Goal: Task Accomplishment & Management: Manage account settings

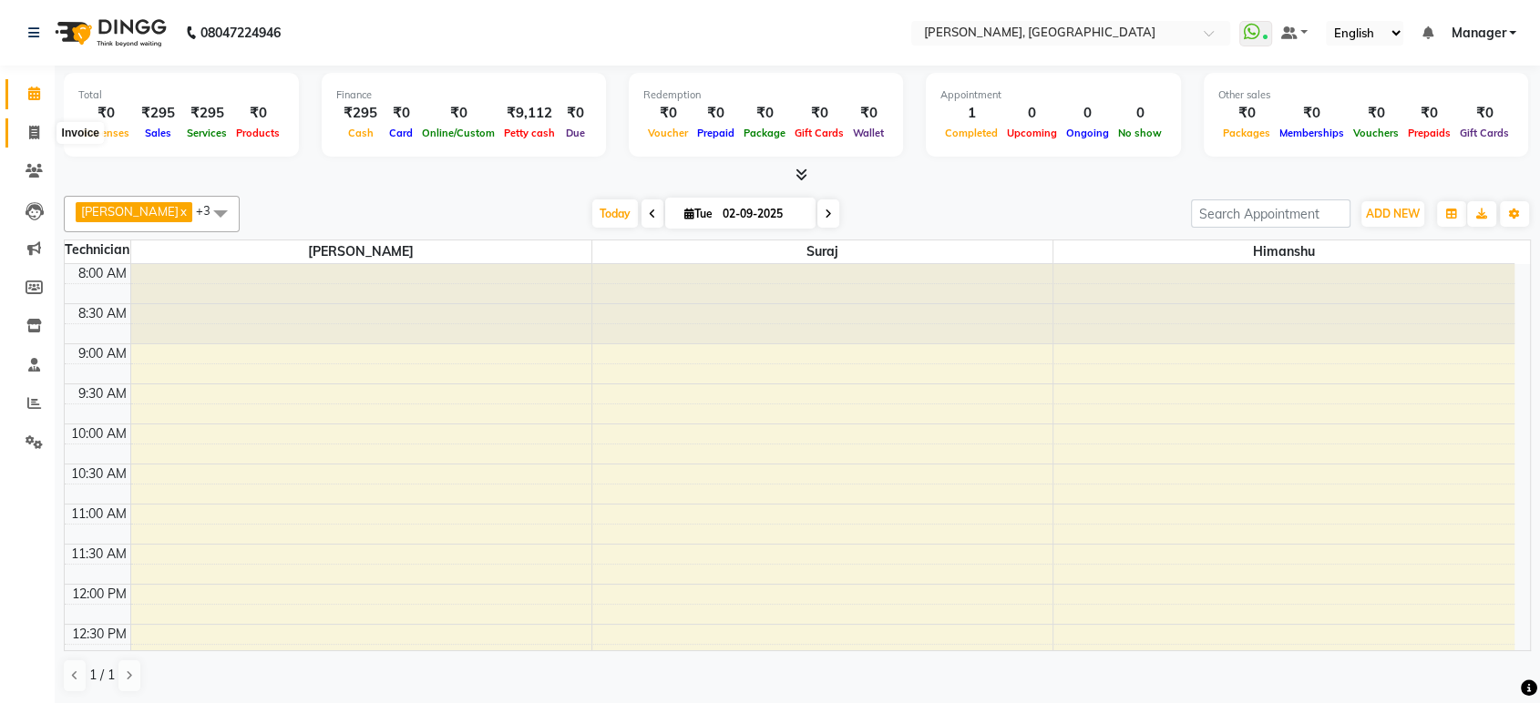
click at [27, 137] on span at bounding box center [34, 133] width 32 height 21
select select "service"
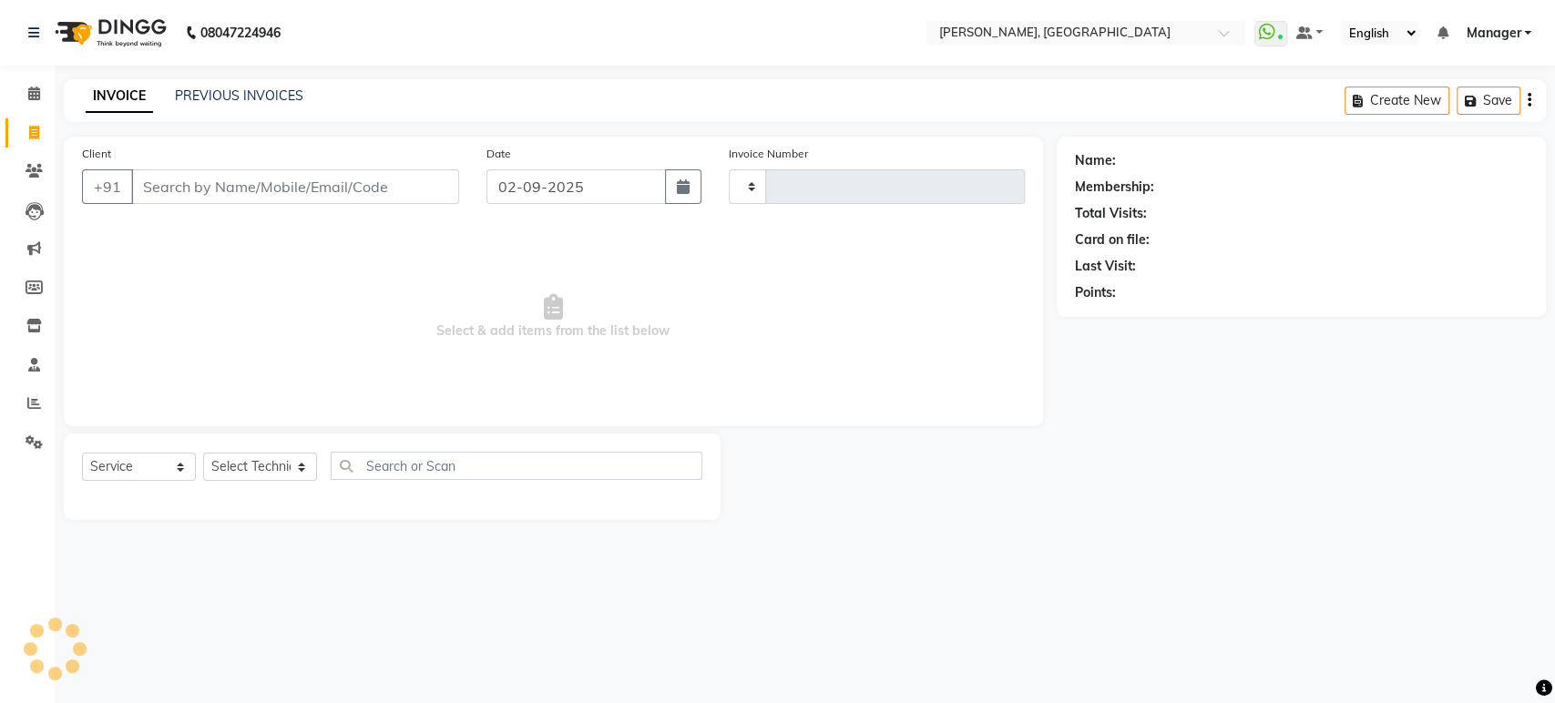
type input "1371"
select select "4998"
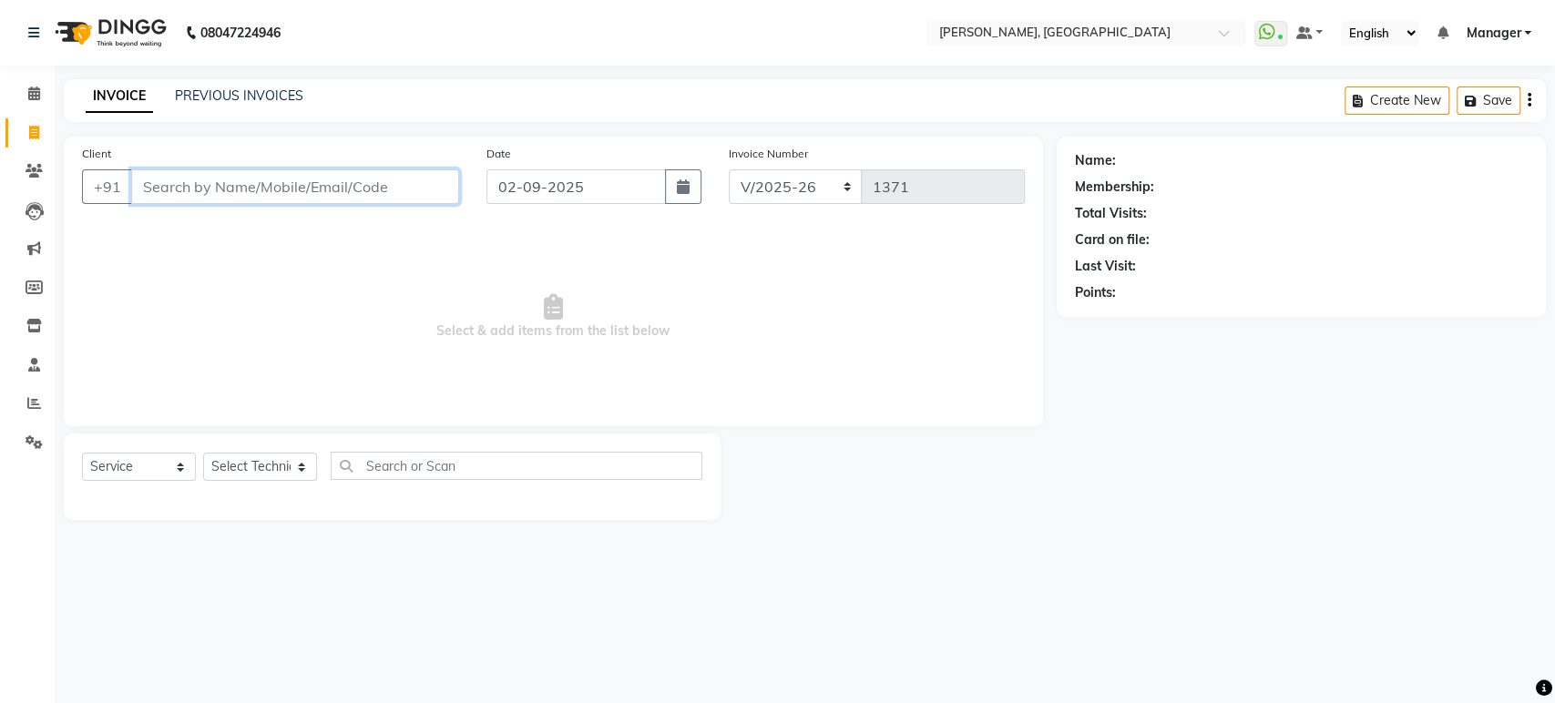
click at [226, 190] on input "Client" at bounding box center [295, 186] width 328 height 35
click at [256, 466] on select "Select Technician [PERSON_NAME] Manager [PERSON_NAME]" at bounding box center [260, 467] width 114 height 28
select select "31755"
click at [203, 453] on select "Select Technician [PERSON_NAME] Manager [PERSON_NAME]" at bounding box center [260, 467] width 114 height 28
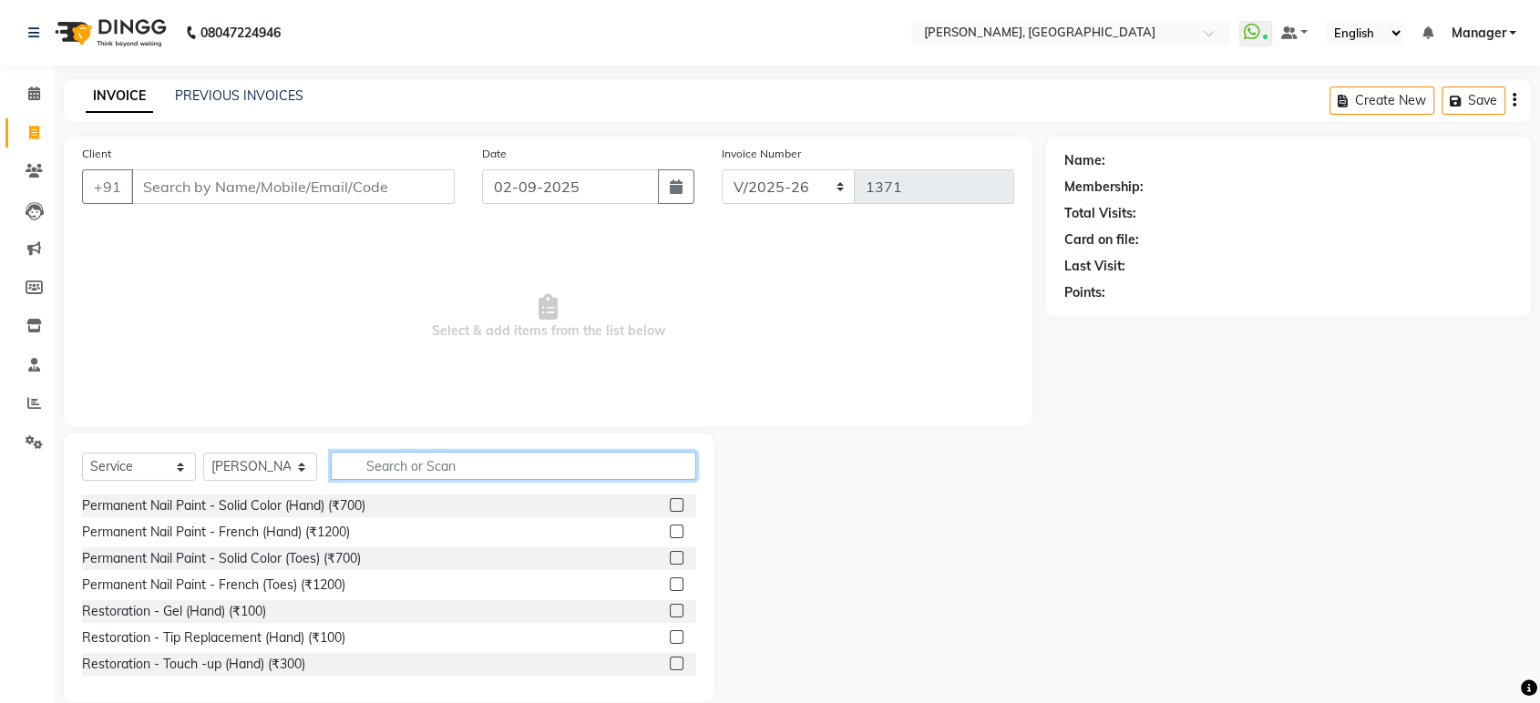
click at [399, 468] on input "text" at bounding box center [513, 466] width 365 height 28
type input "rem"
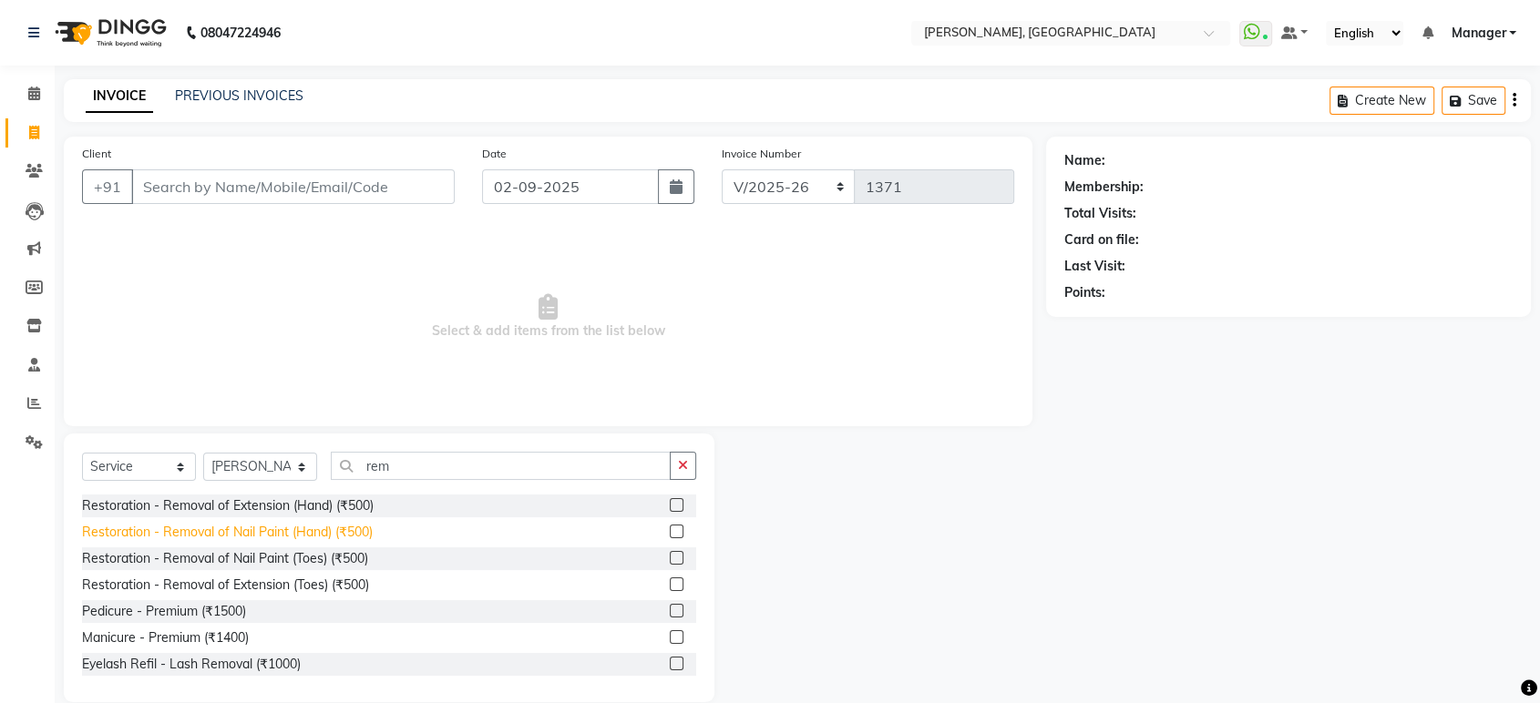
click at [339, 531] on div "Restoration - Removal of Nail Paint (Hand) (₹500)" at bounding box center [227, 532] width 291 height 19
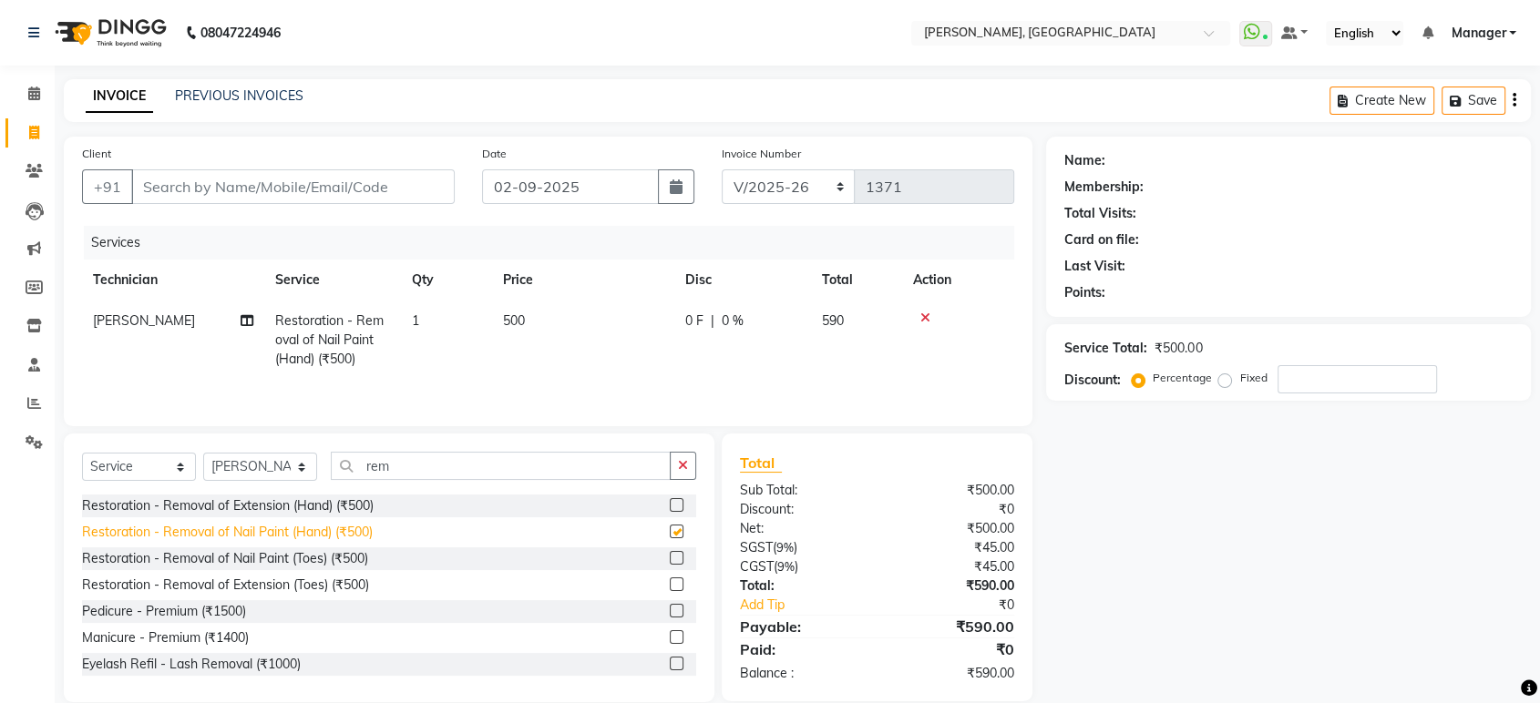
checkbox input "false"
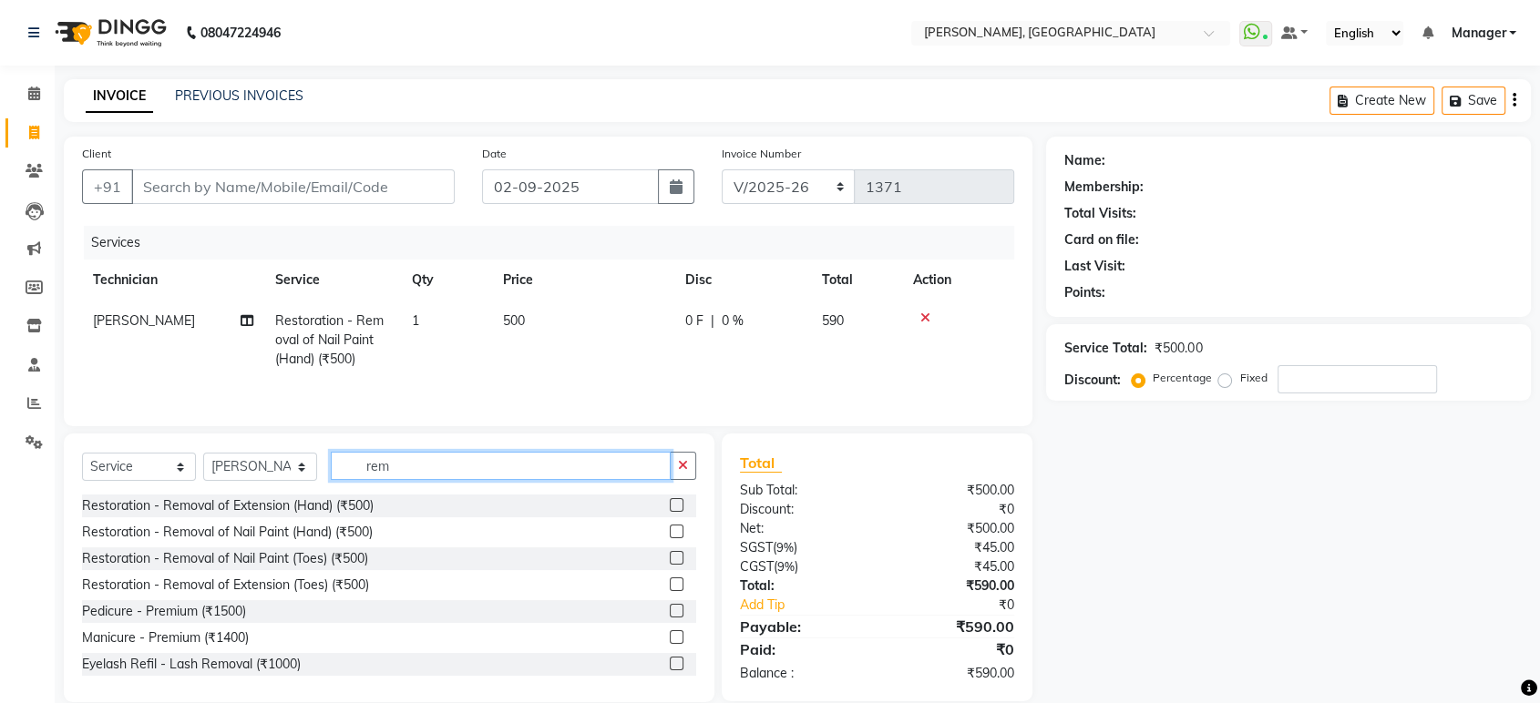
click at [454, 452] on input "rem" at bounding box center [501, 466] width 340 height 28
type input "r"
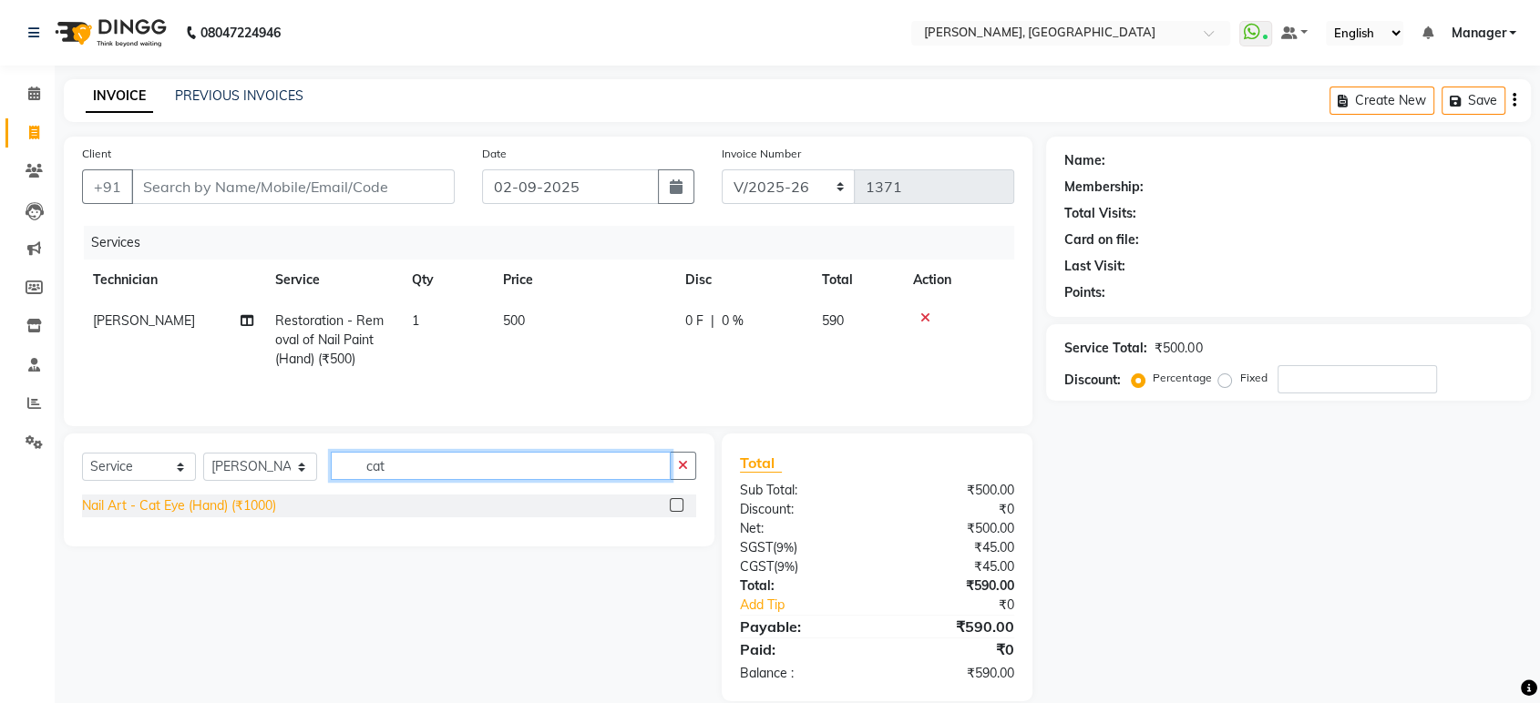
type input "cat"
click at [242, 508] on div "Nail Art - Cat Eye (Hand) (₹1000)" at bounding box center [179, 506] width 194 height 19
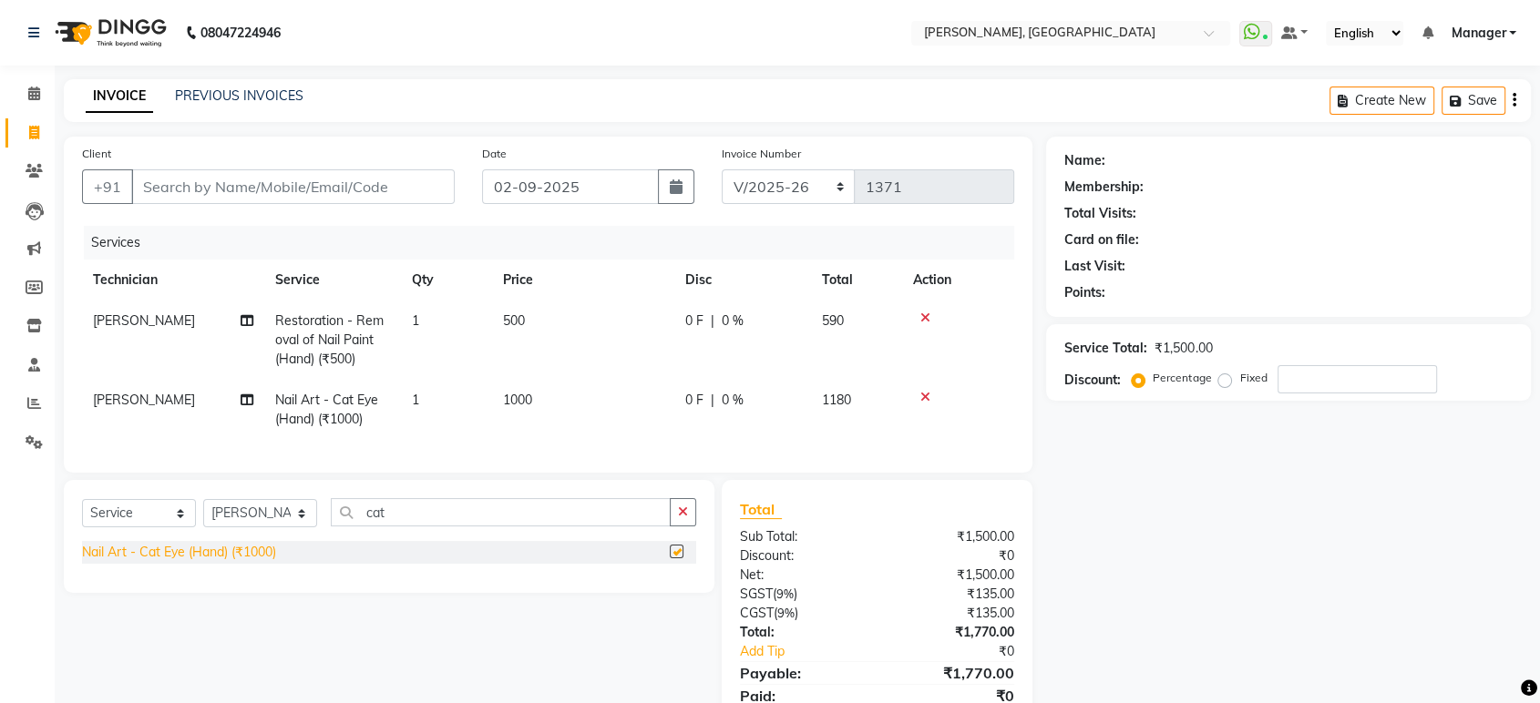
checkbox input "false"
click at [264, 190] on input "Client" at bounding box center [292, 186] width 323 height 35
type input "l"
type input "0"
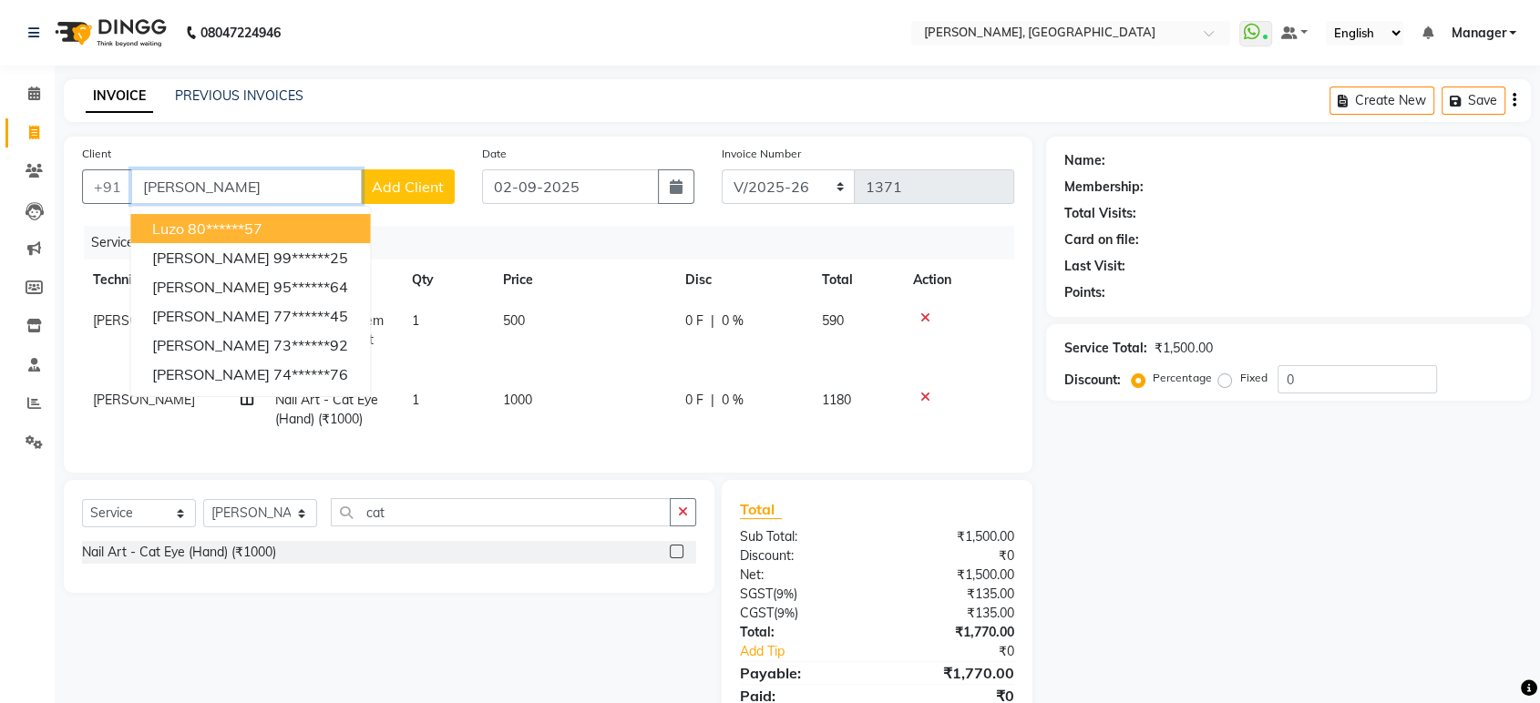
click at [262, 230] on ngb-highlight "80******57" at bounding box center [225, 229] width 75 height 18
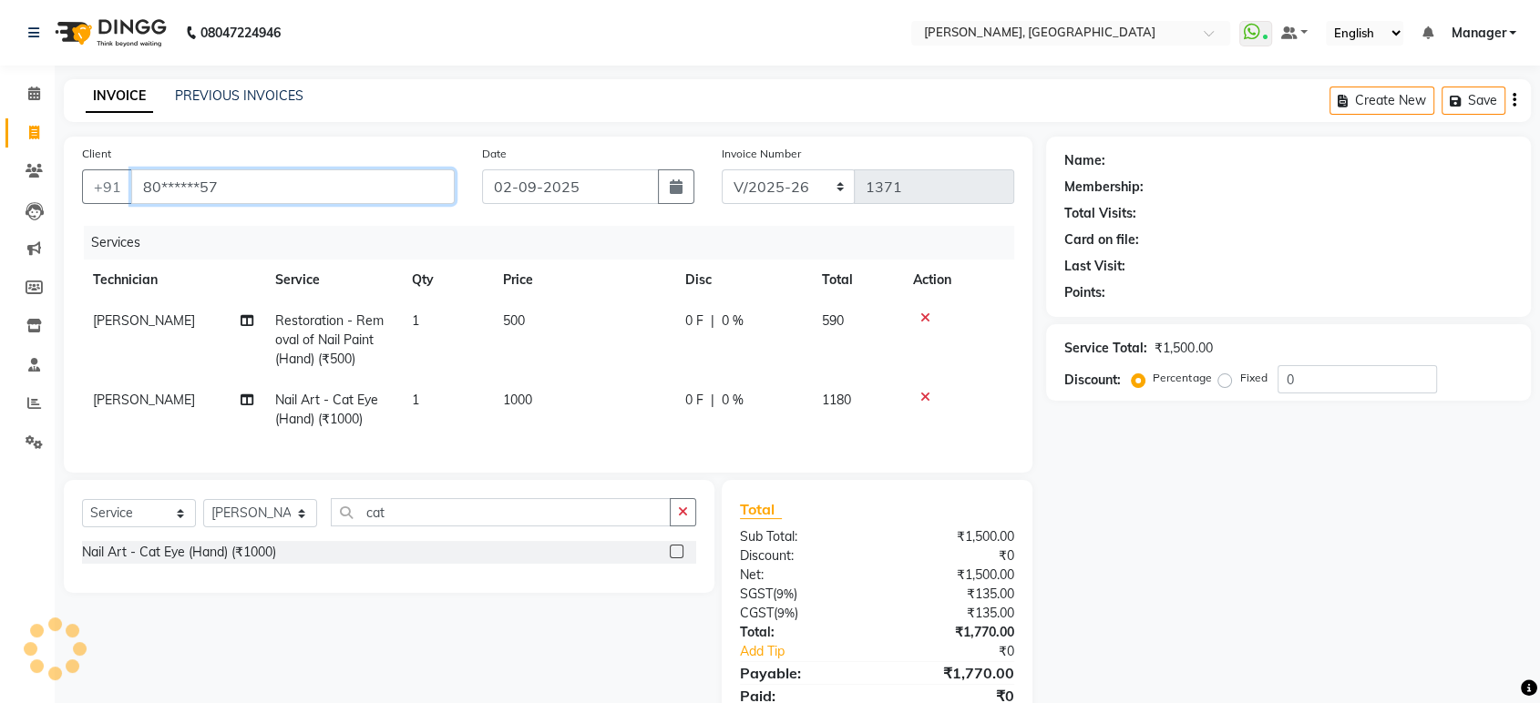
type input "80******57"
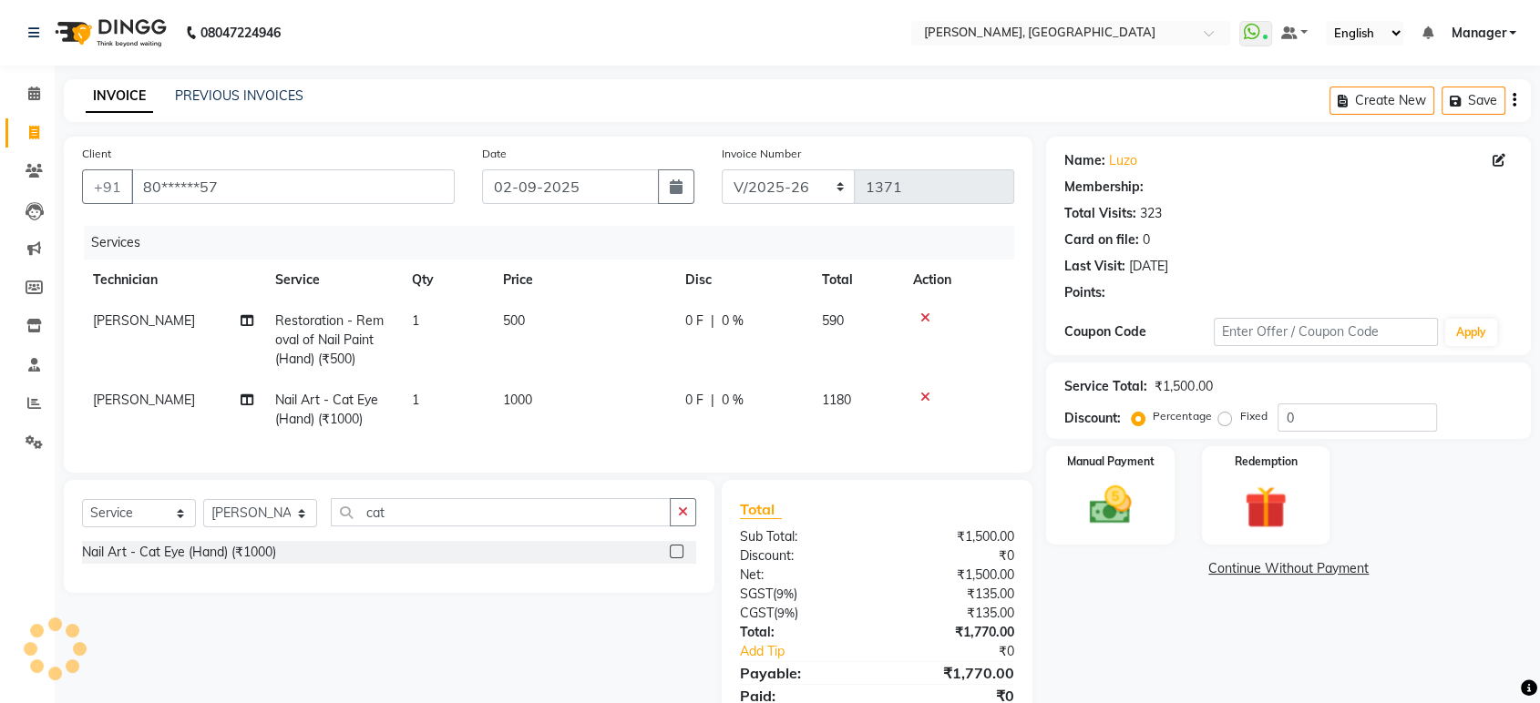
select select "1: Object"
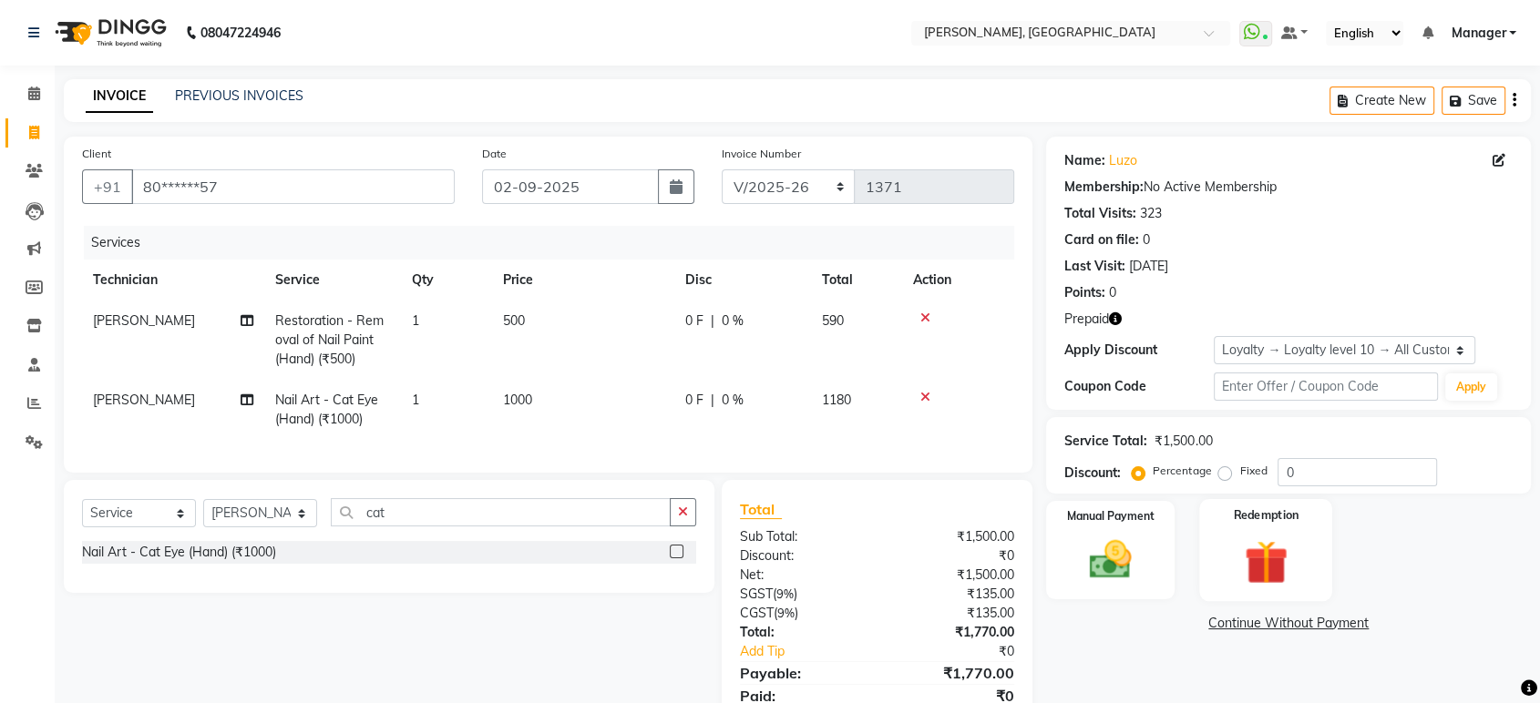
click at [1272, 563] on img at bounding box center [1265, 562] width 71 height 55
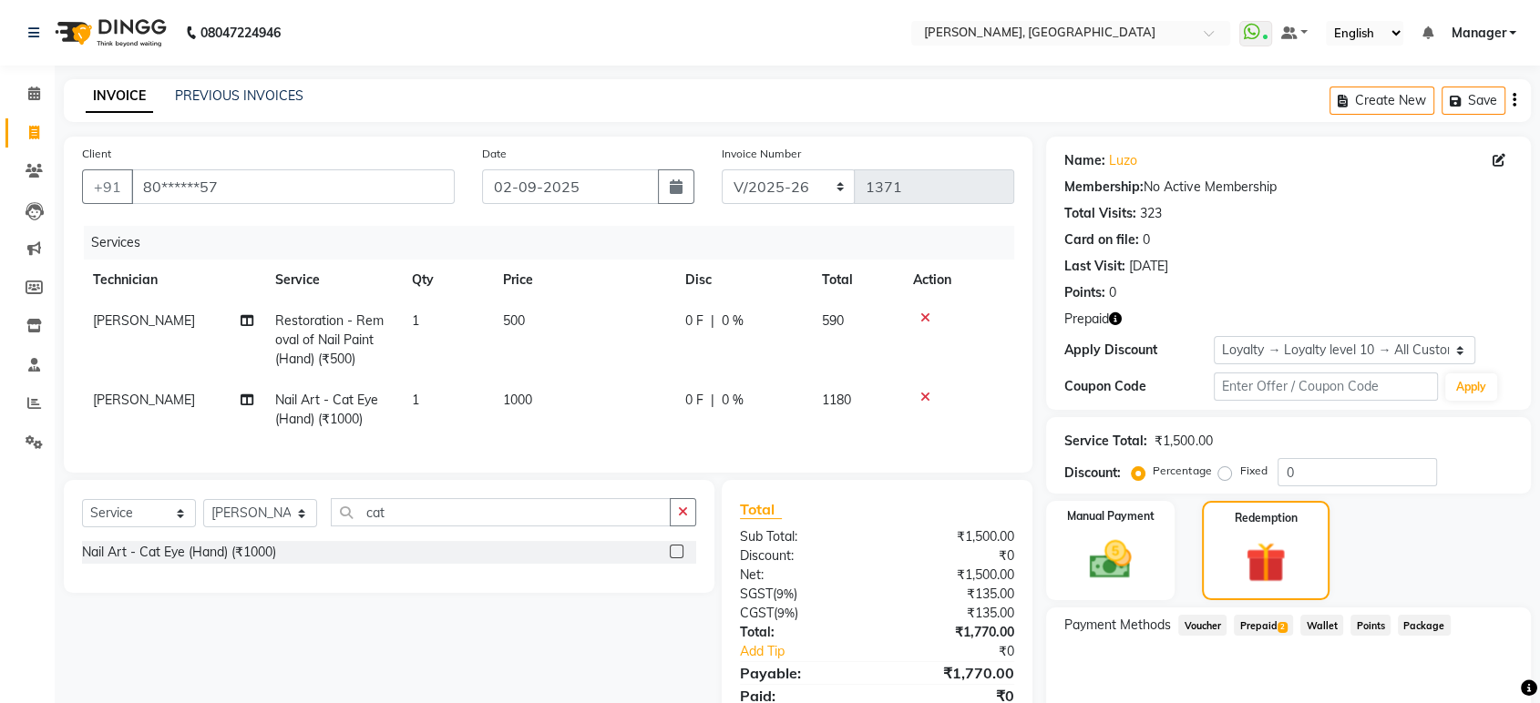
scroll to position [87, 0]
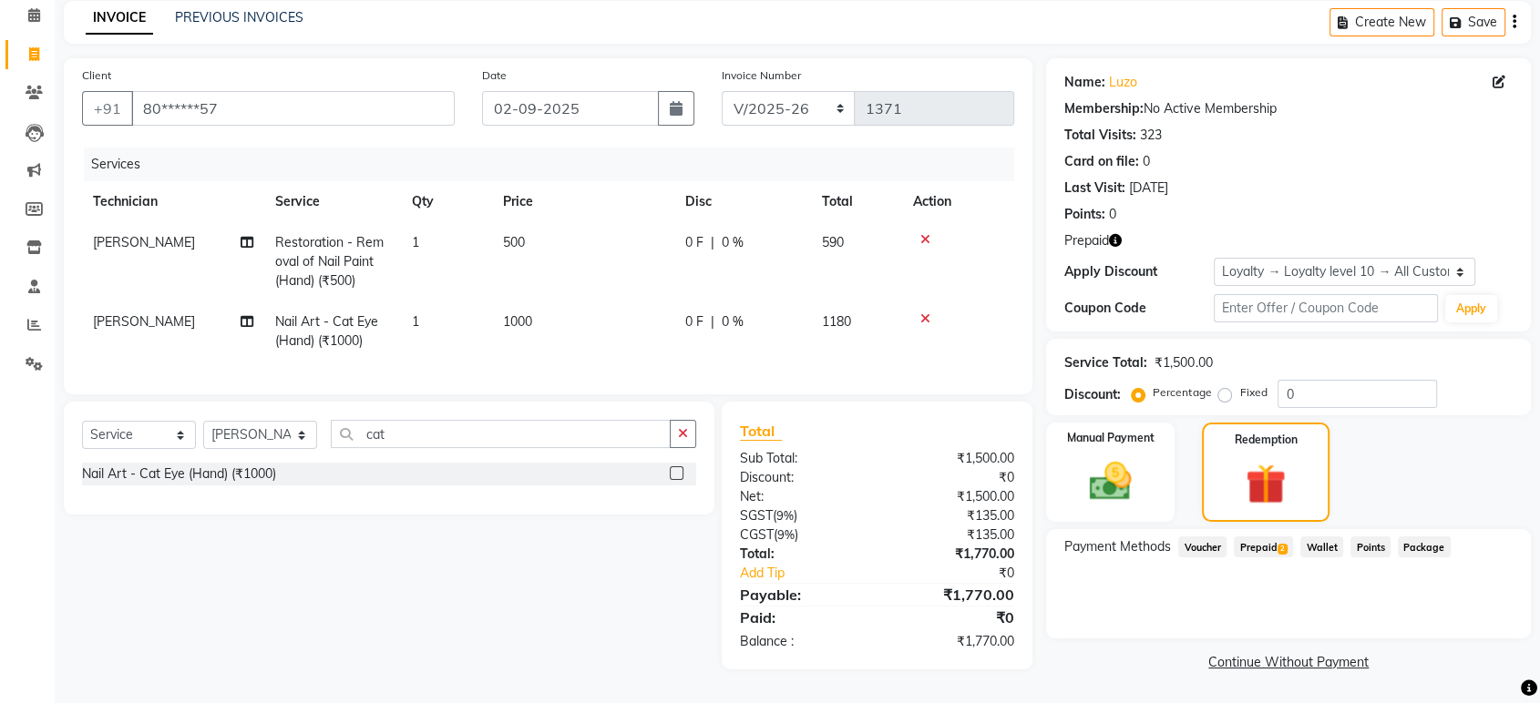
click at [1276, 537] on span "Prepaid 2" at bounding box center [1263, 547] width 59 height 21
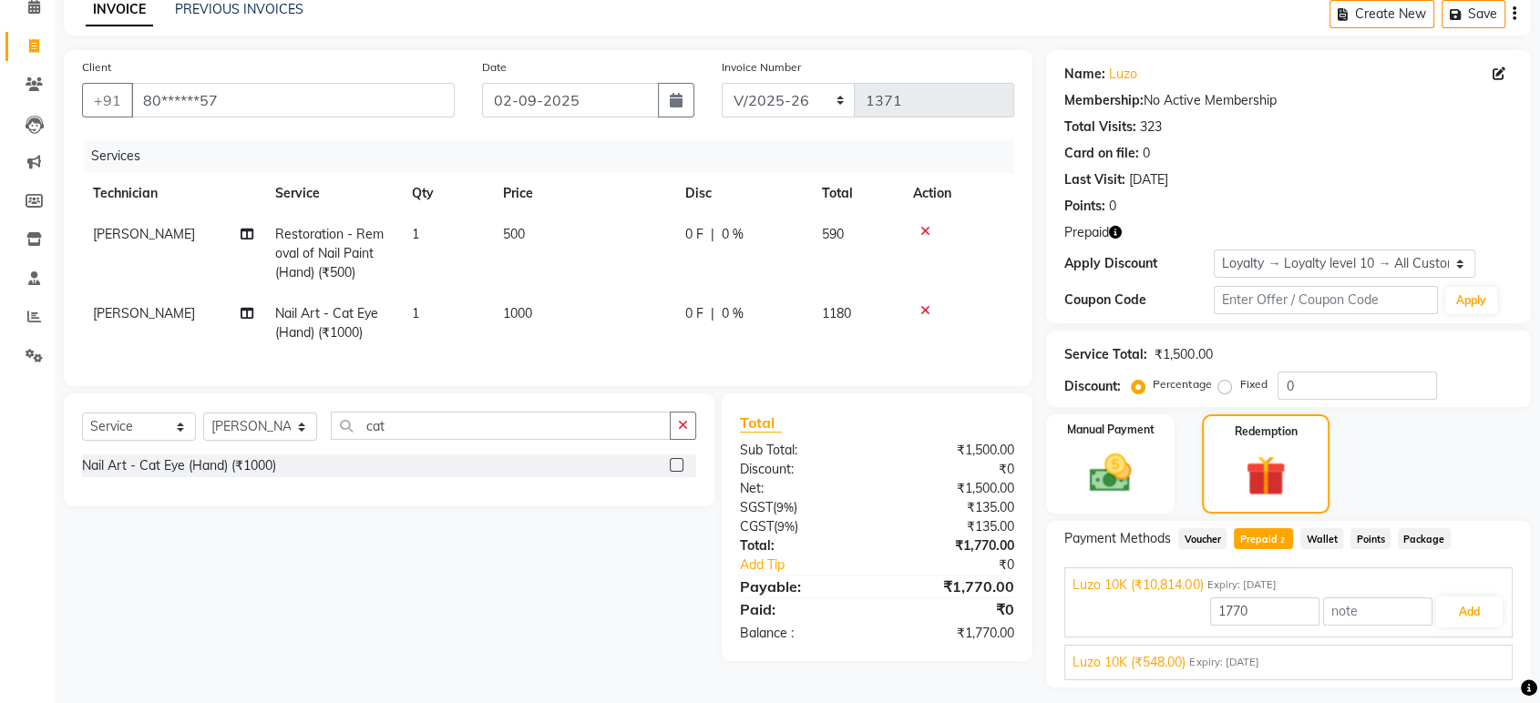
scroll to position [134, 0]
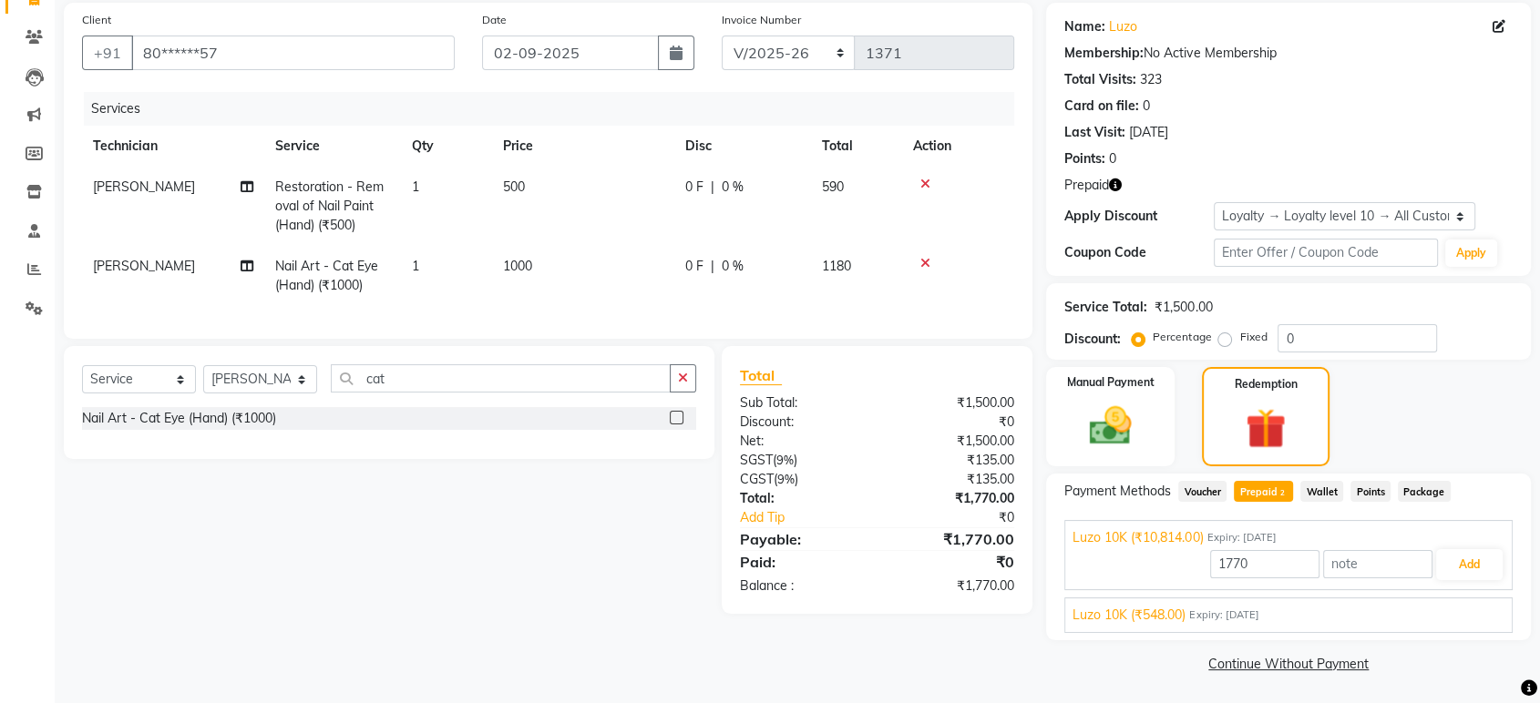
click at [1331, 611] on div "Luzo 10K (₹548.00) Expiry: [DATE]" at bounding box center [1289, 615] width 432 height 19
click at [1465, 606] on button "Add" at bounding box center [1469, 607] width 67 height 31
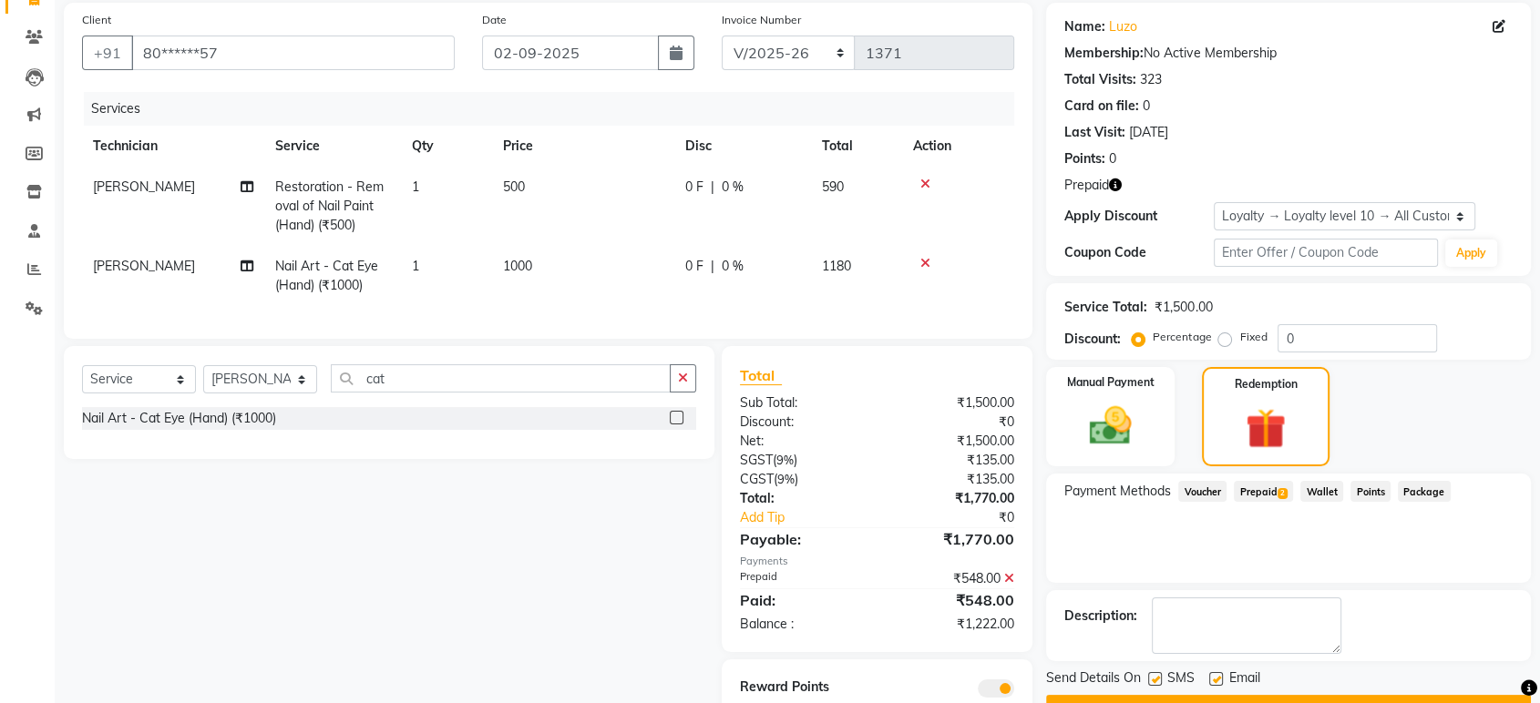
scroll to position [214, 0]
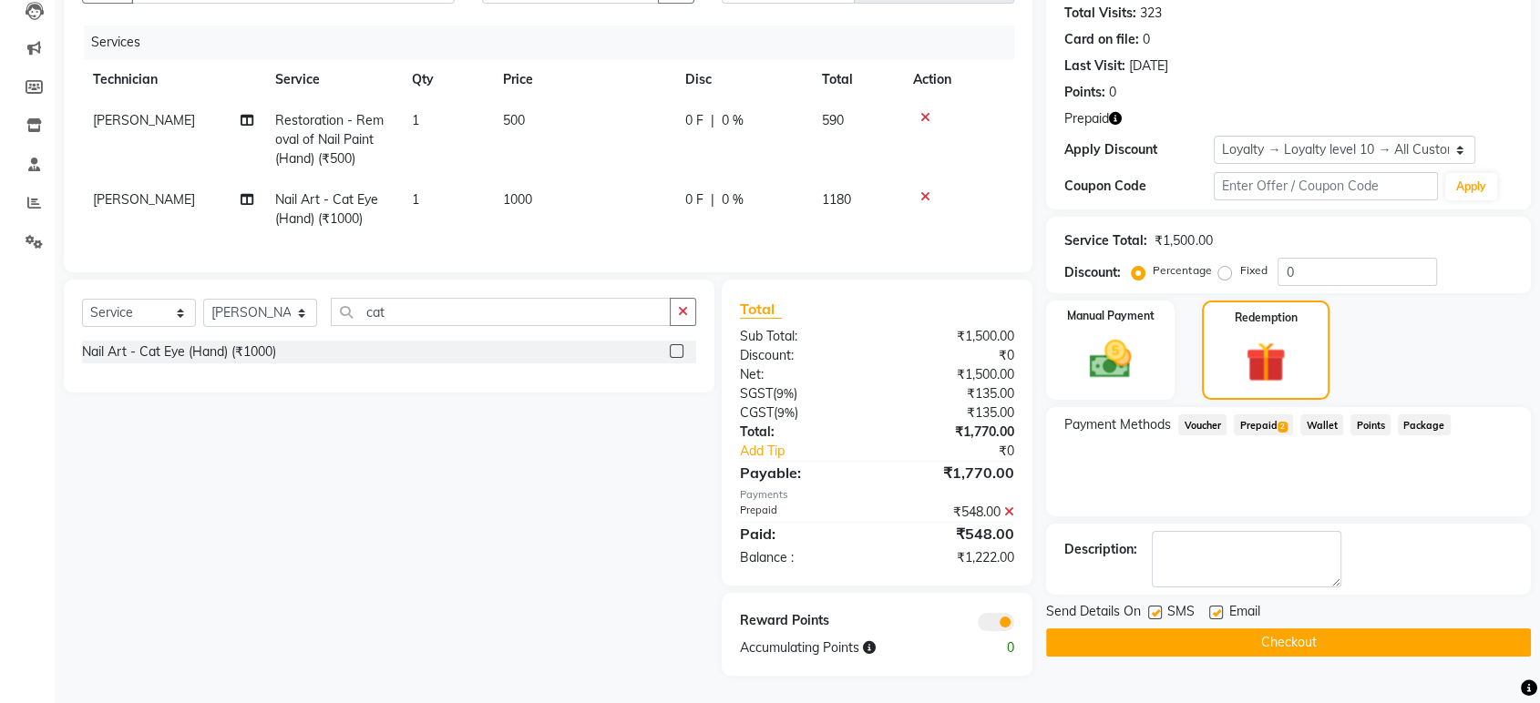
click at [1255, 416] on span "Prepaid 2" at bounding box center [1263, 425] width 59 height 21
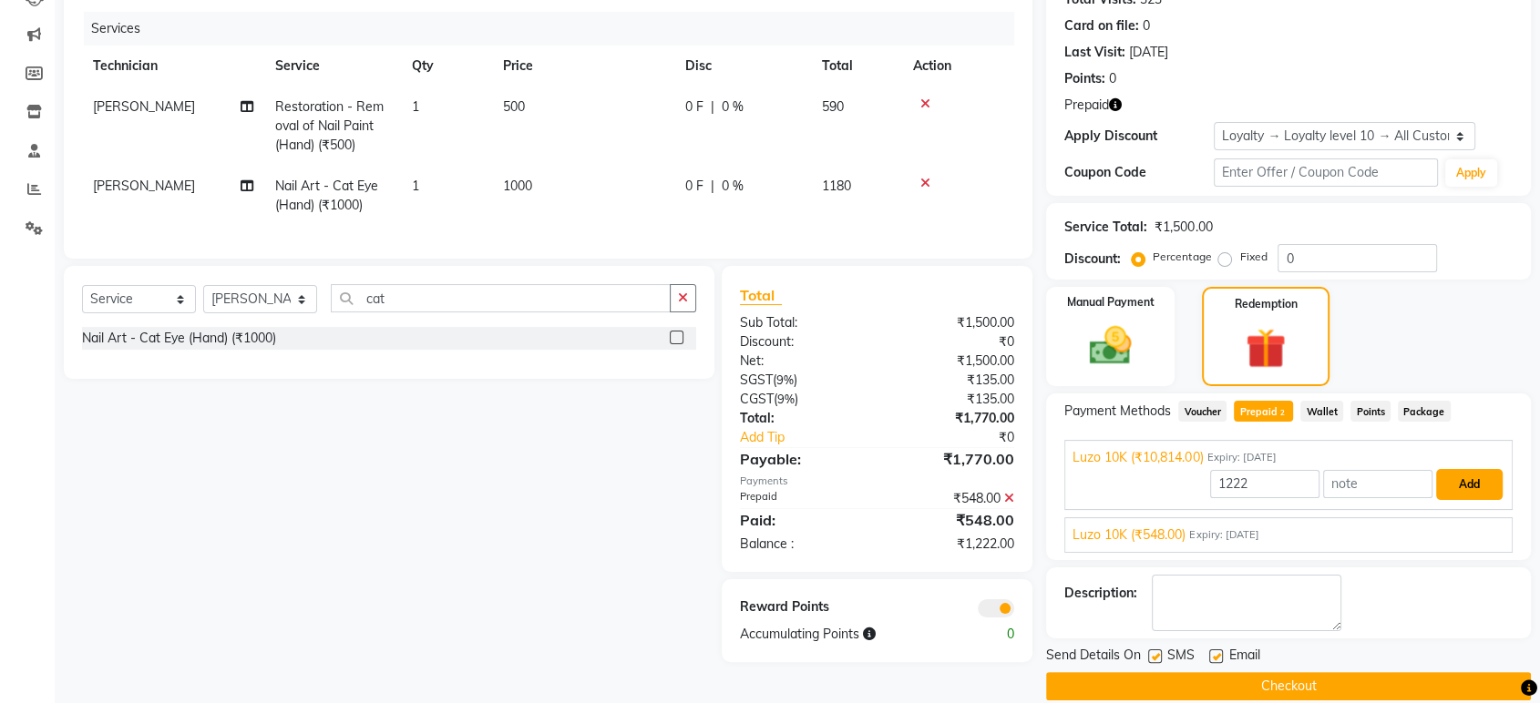
click at [1484, 487] on button "Add" at bounding box center [1469, 484] width 67 height 31
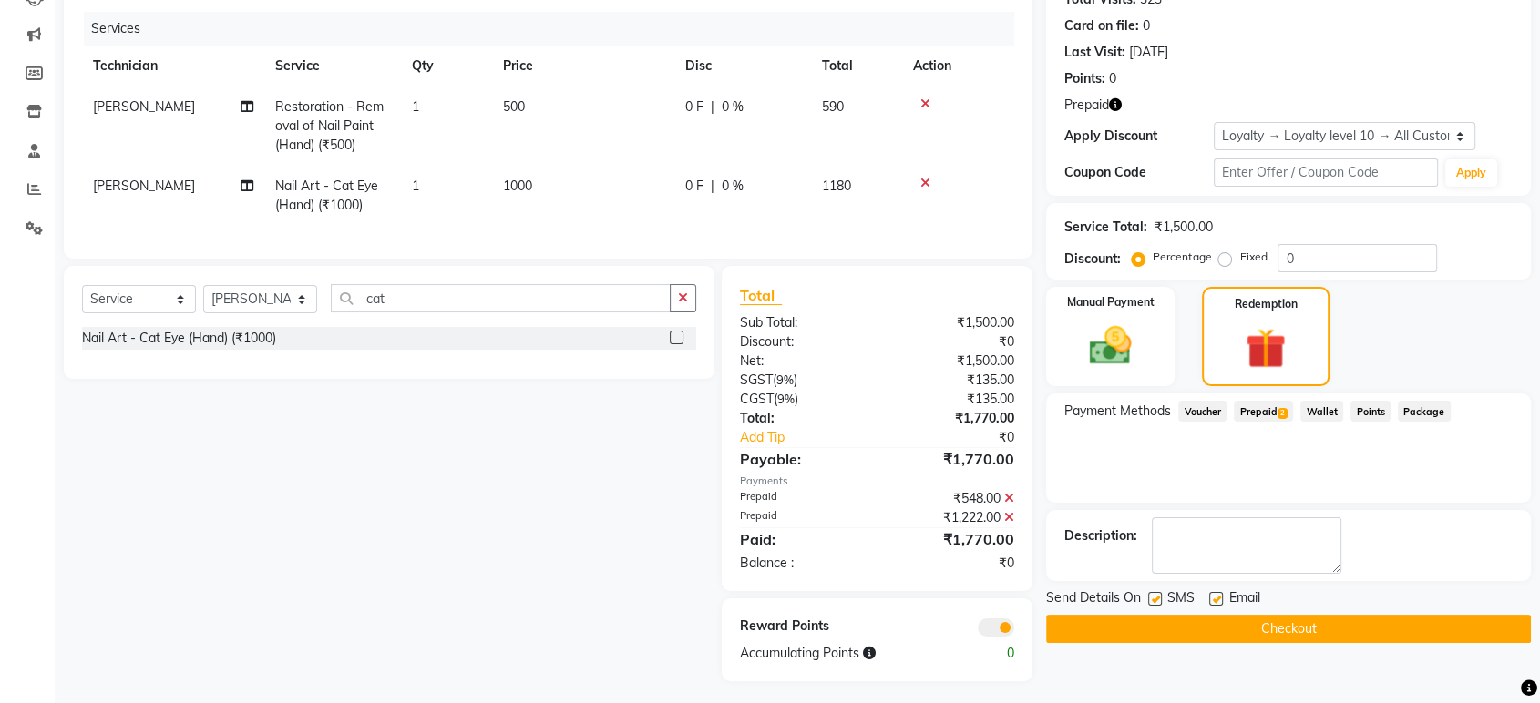
click at [1312, 621] on button "Checkout" at bounding box center [1288, 629] width 485 height 28
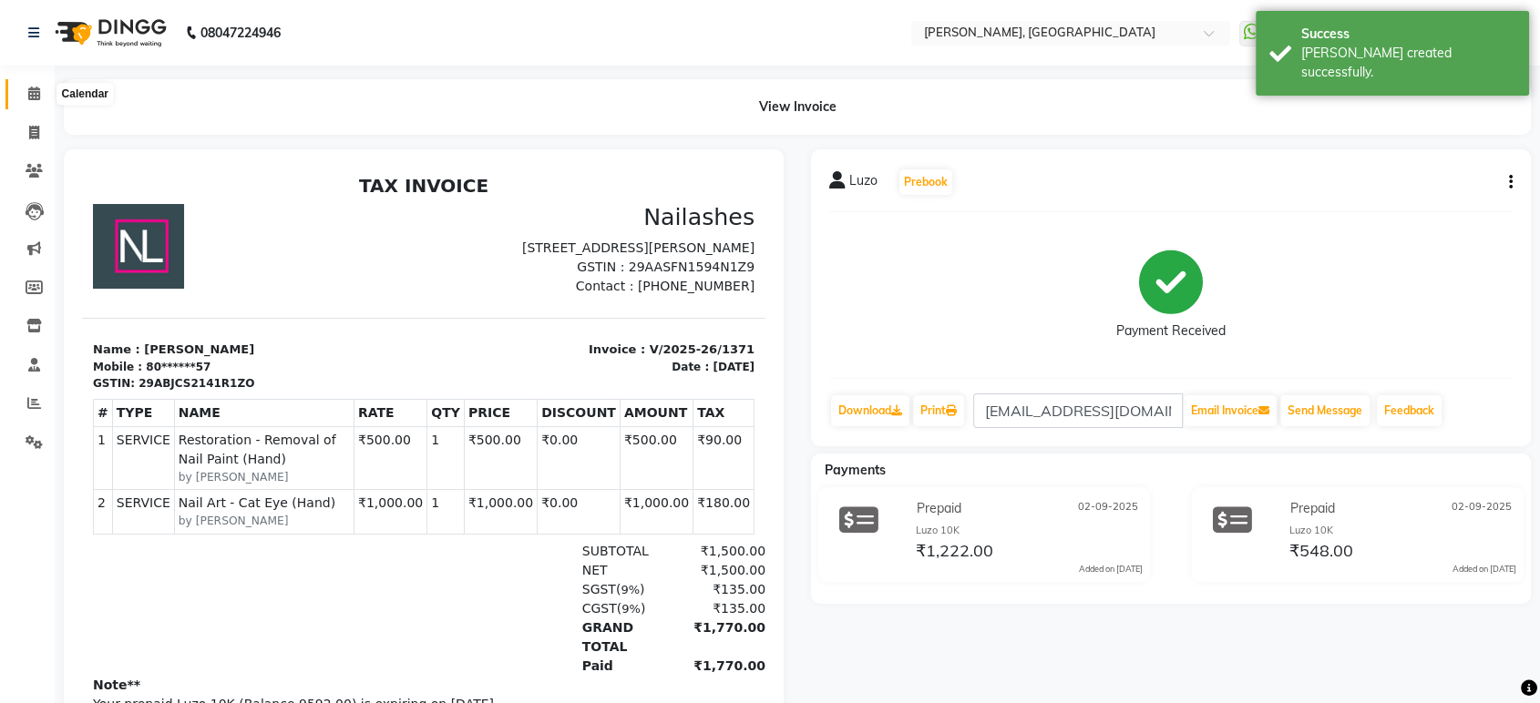
click at [31, 93] on icon at bounding box center [34, 94] width 12 height 14
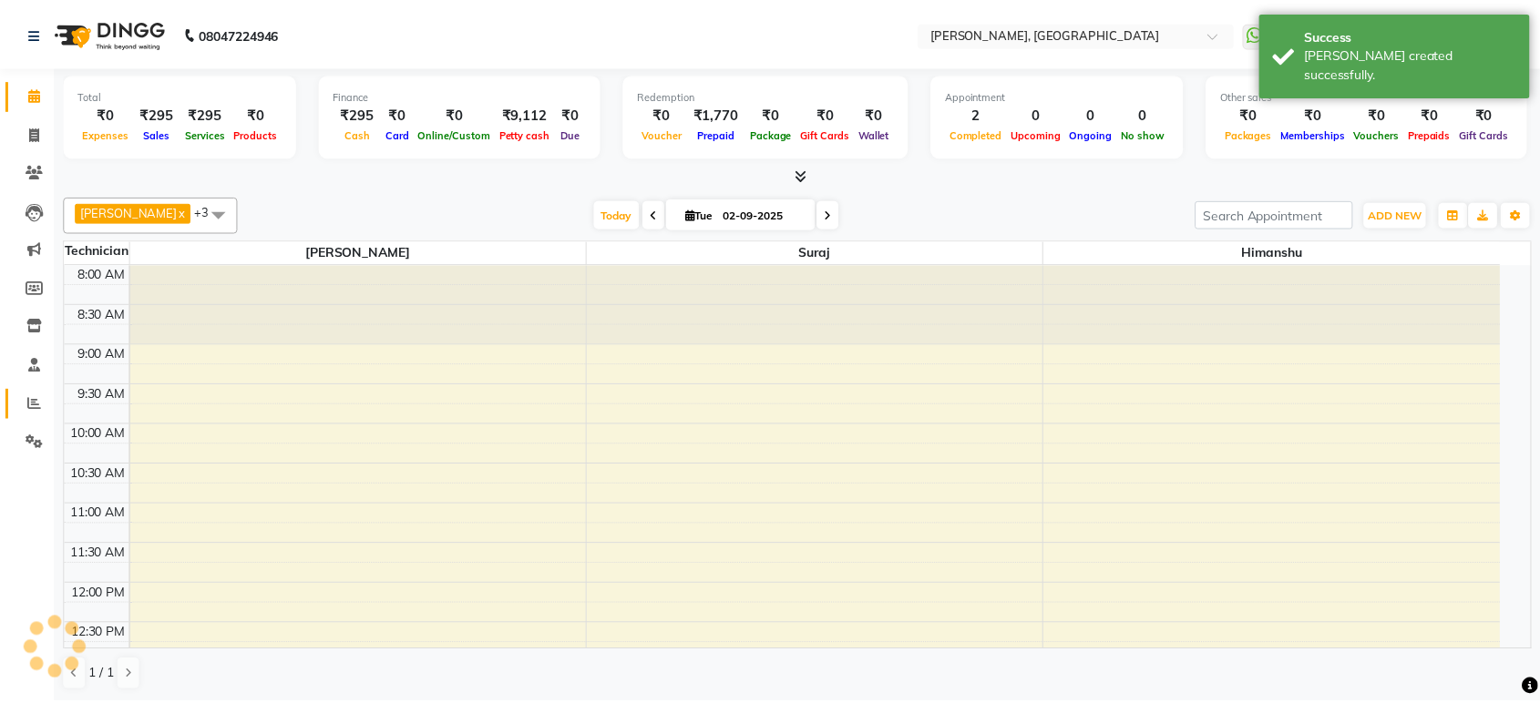
scroll to position [719, 0]
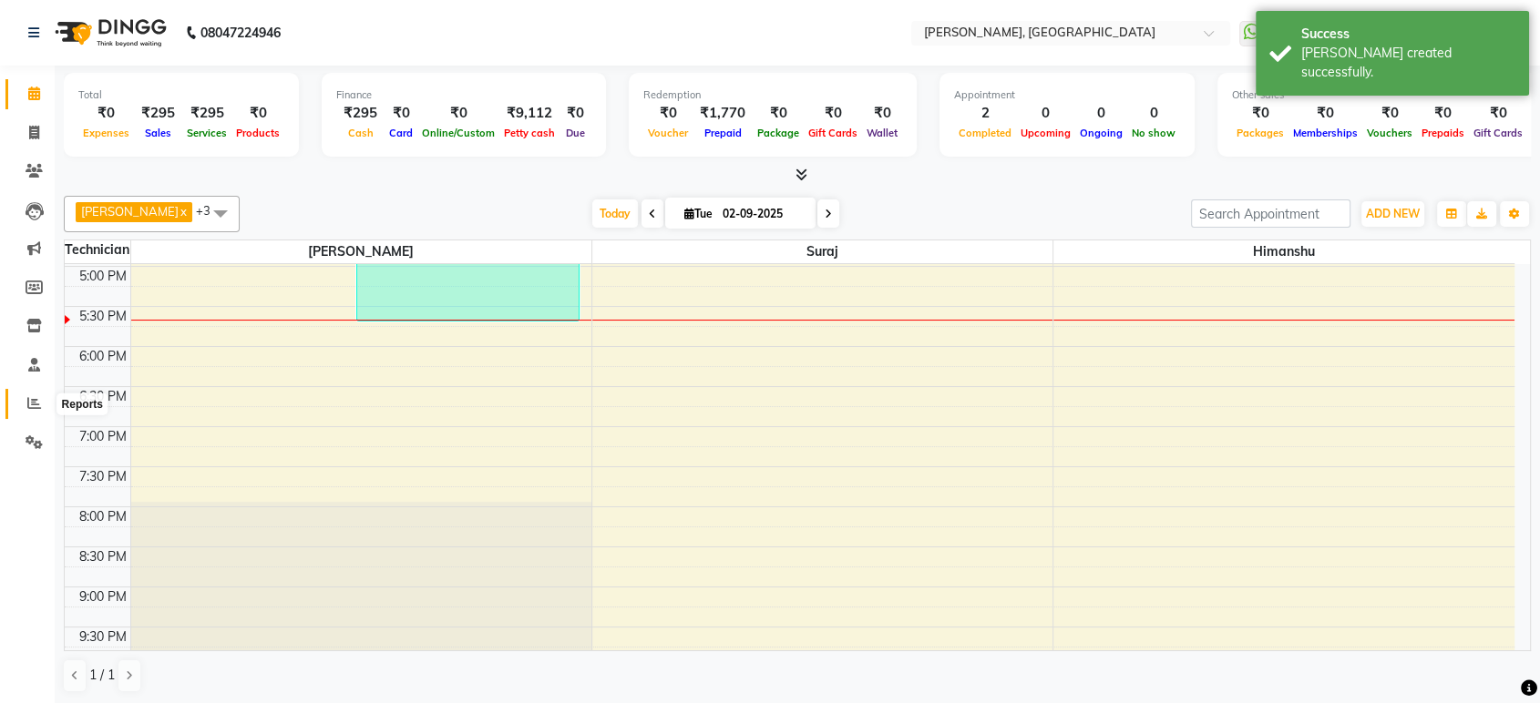
click at [31, 407] on icon at bounding box center [34, 403] width 14 height 14
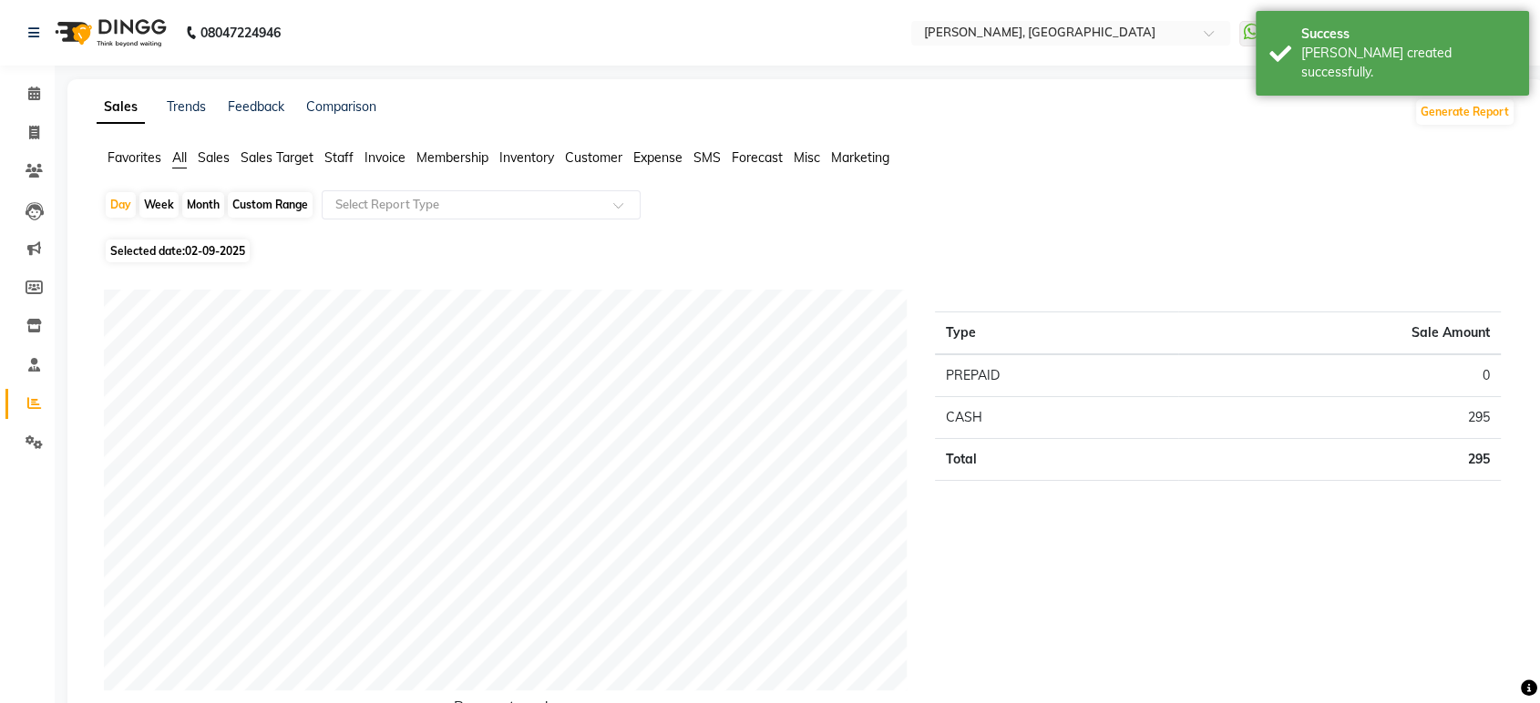
click at [349, 155] on span "Staff" at bounding box center [338, 157] width 29 height 16
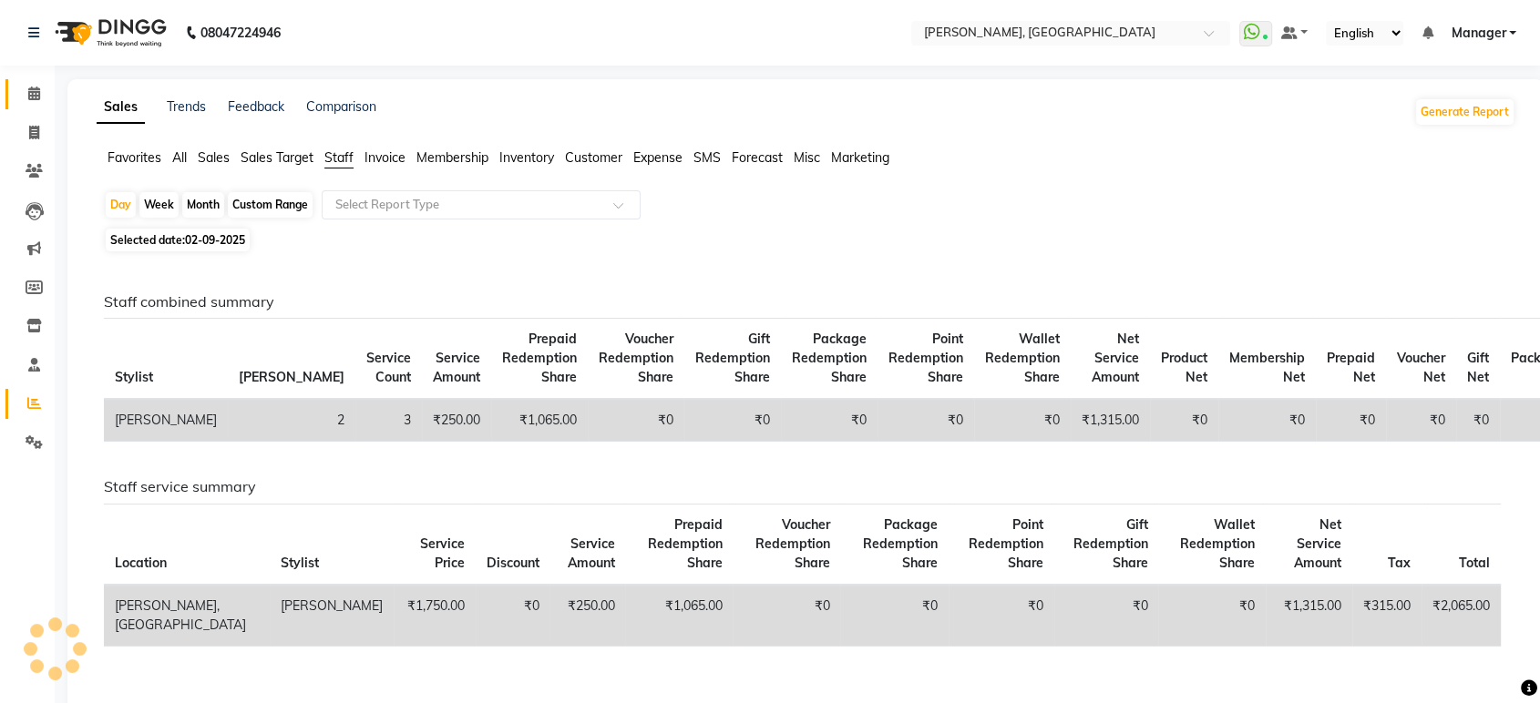
click at [29, 80] on link "Calendar" at bounding box center [27, 94] width 44 height 30
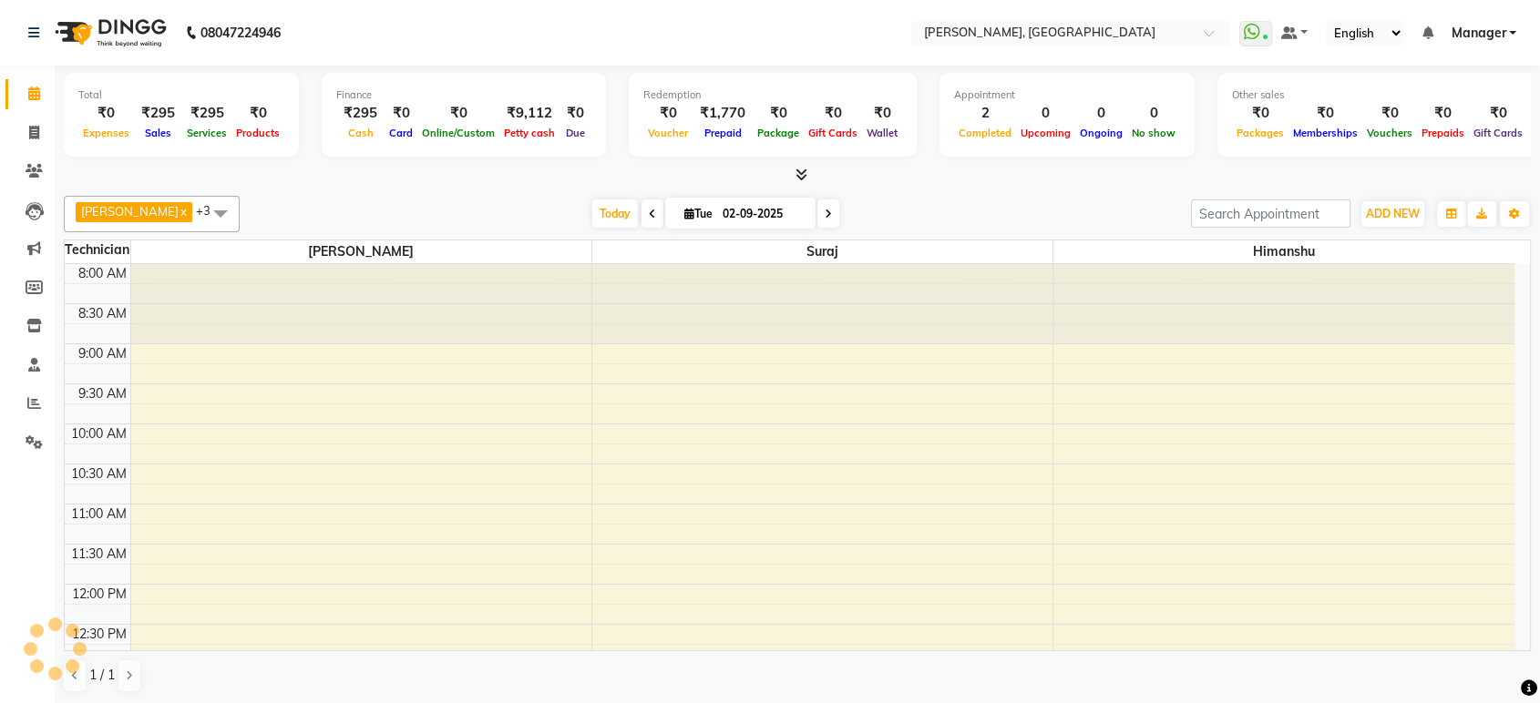
scroll to position [719, 0]
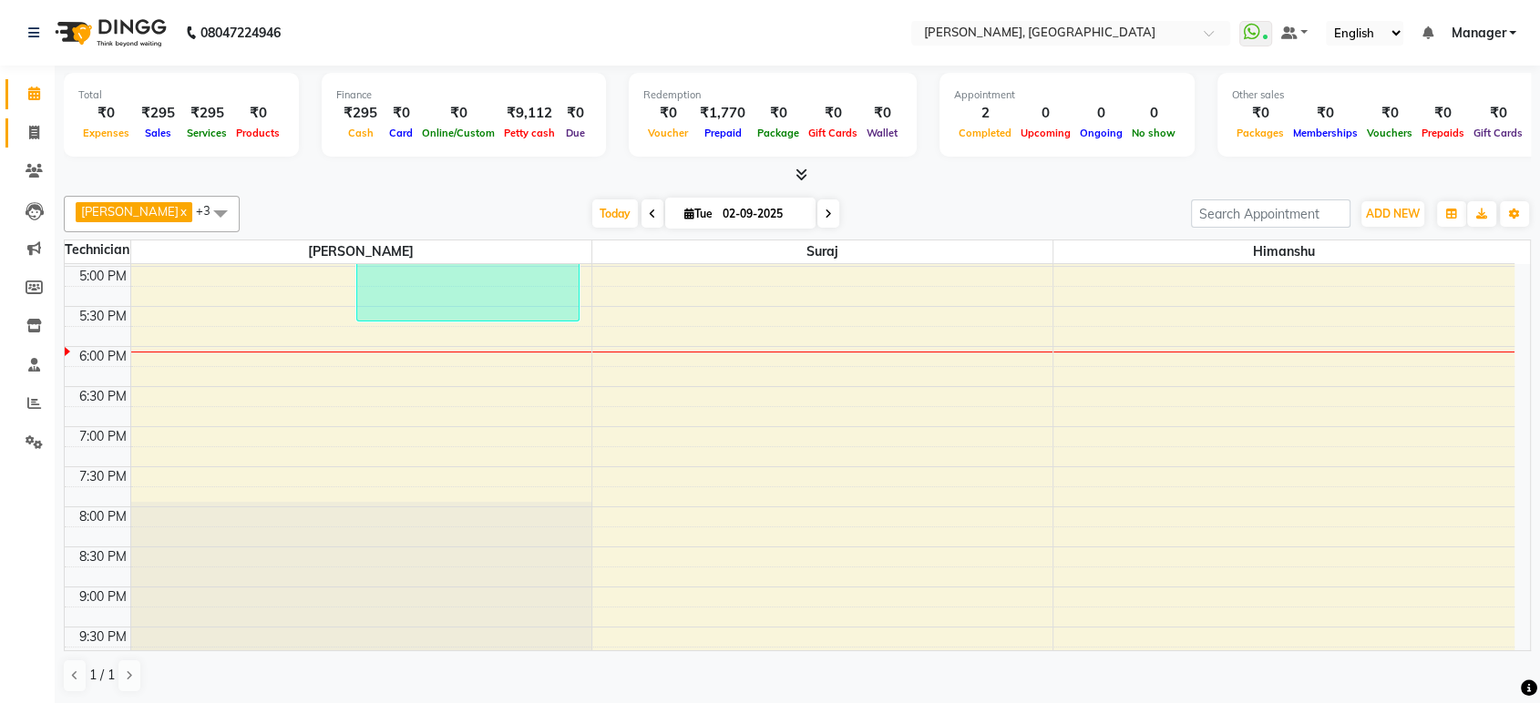
click at [39, 139] on span at bounding box center [34, 133] width 32 height 21
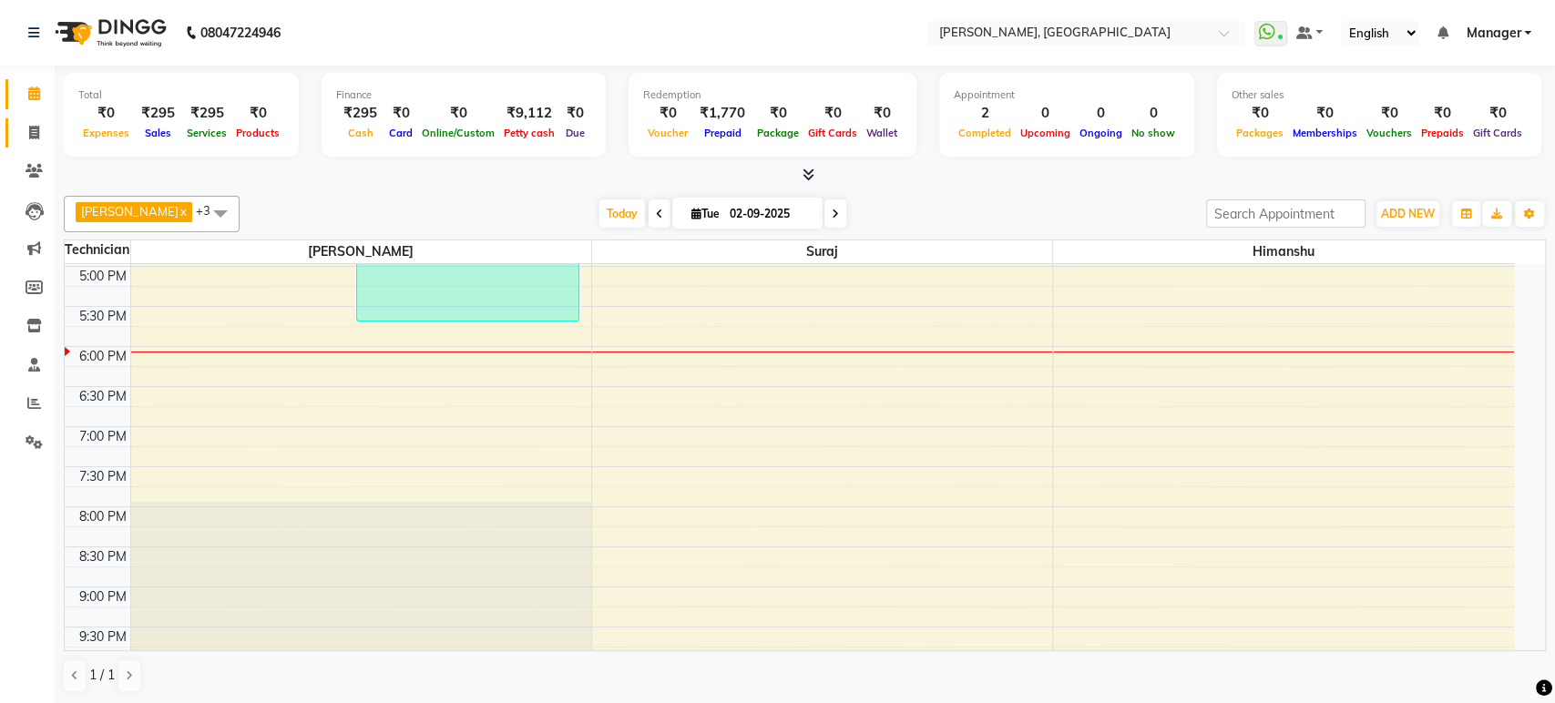
select select "service"
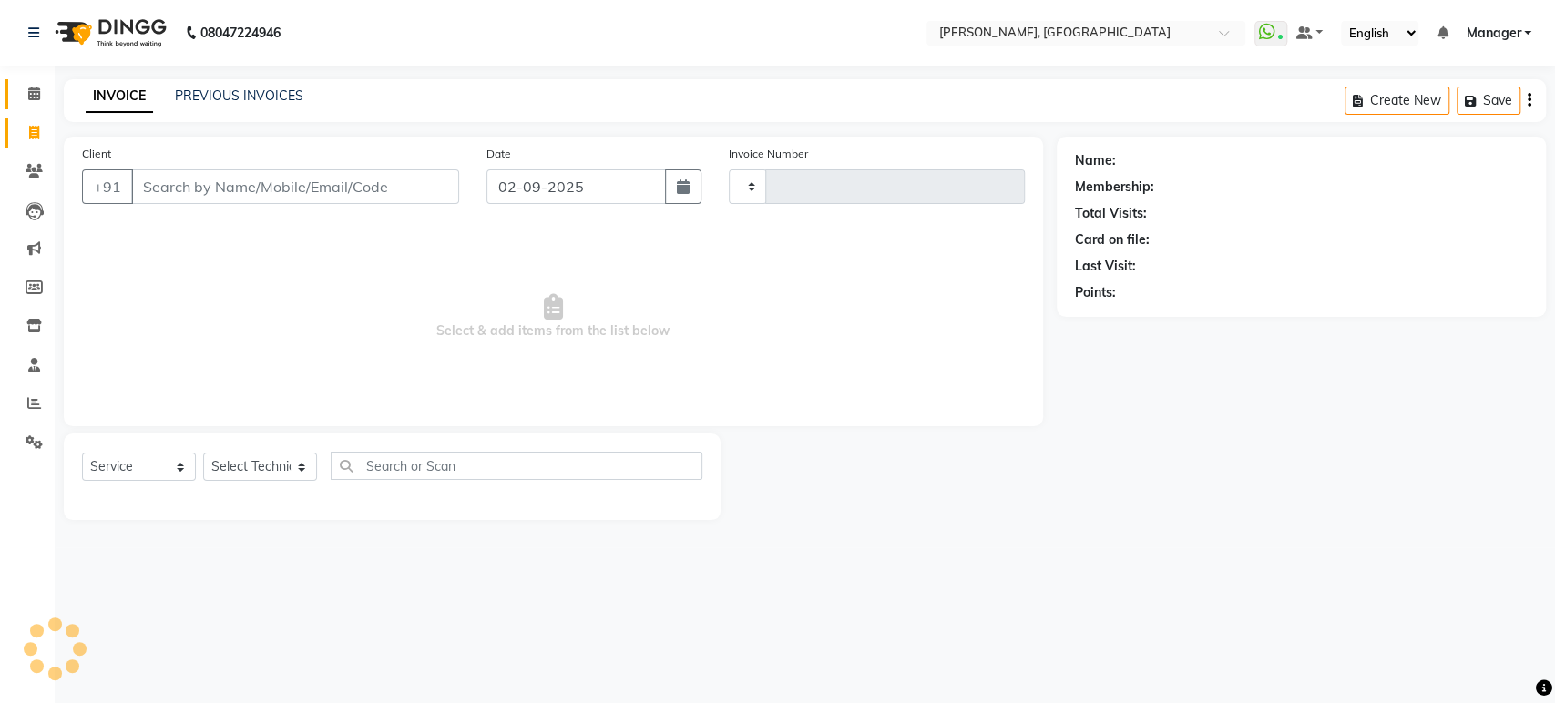
type input "1372"
select select "4998"
click at [197, 194] on input "Client" at bounding box center [295, 186] width 328 height 35
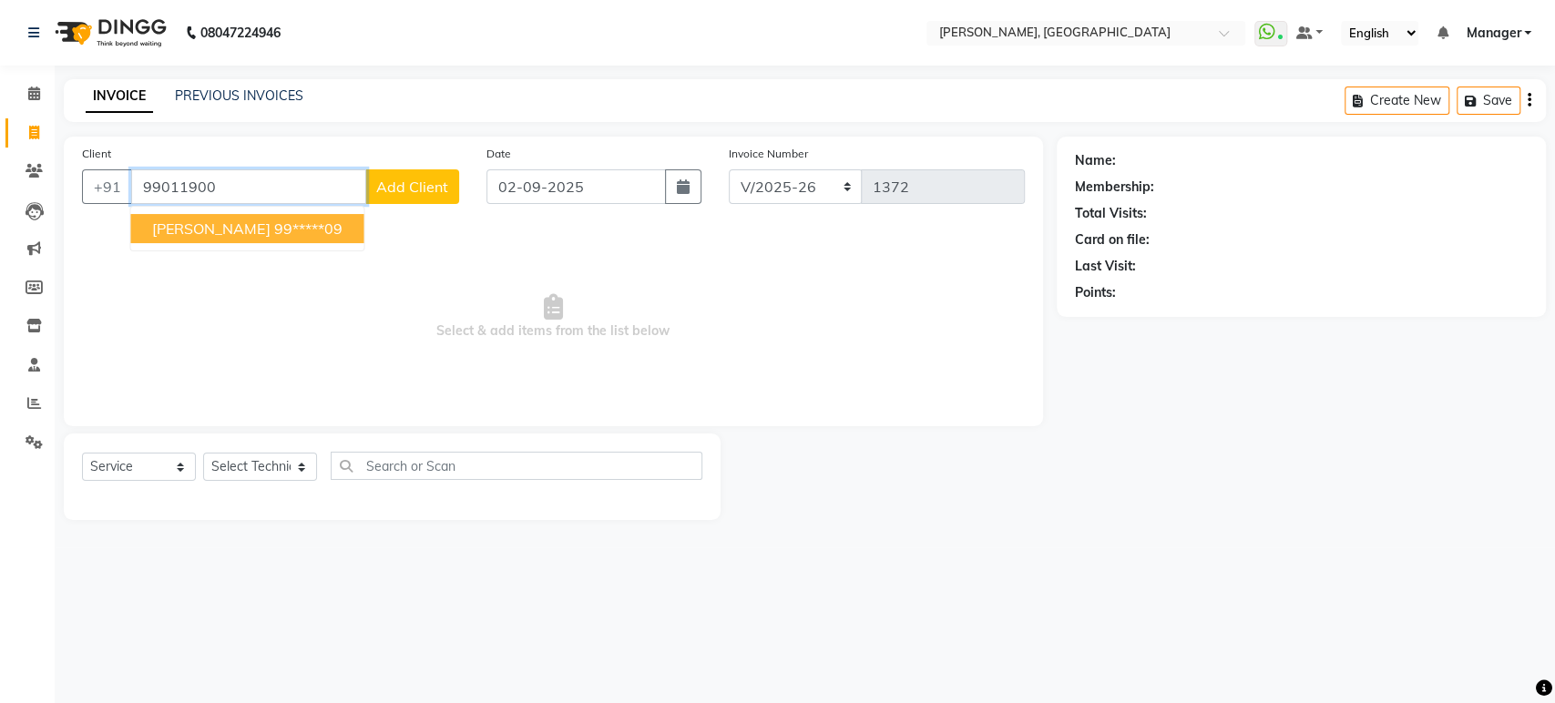
click at [282, 235] on ngb-highlight "99*****09" at bounding box center [307, 229] width 68 height 18
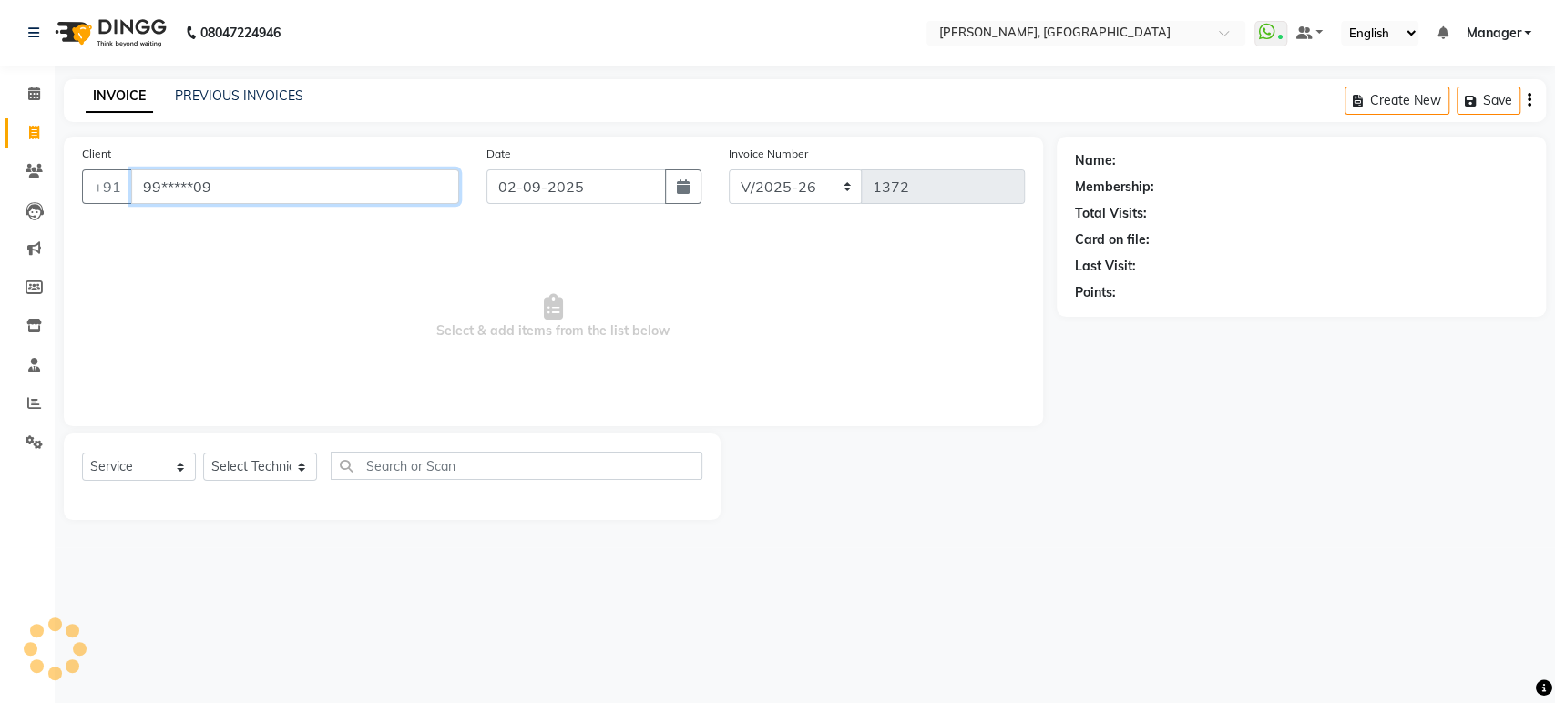
type input "99*****09"
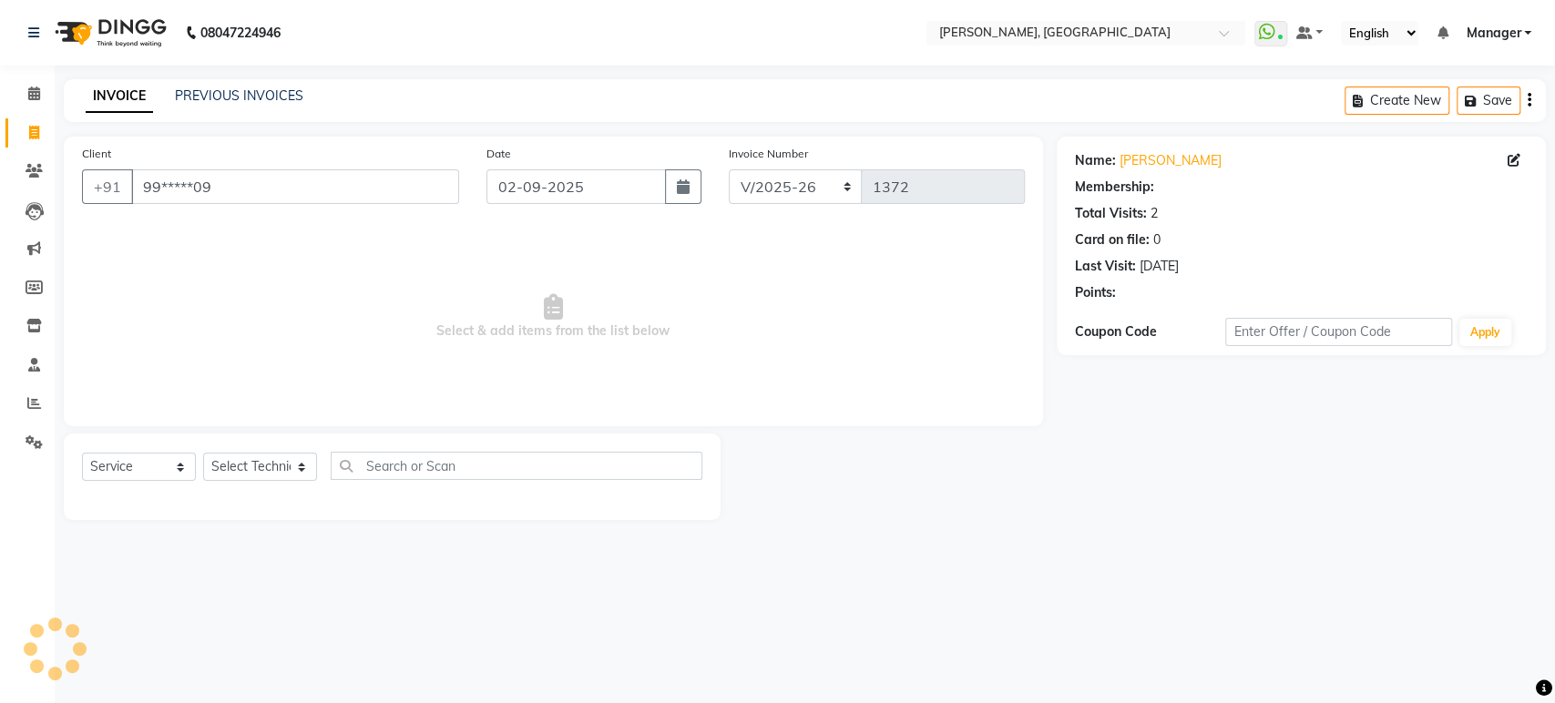
select select "1: Object"
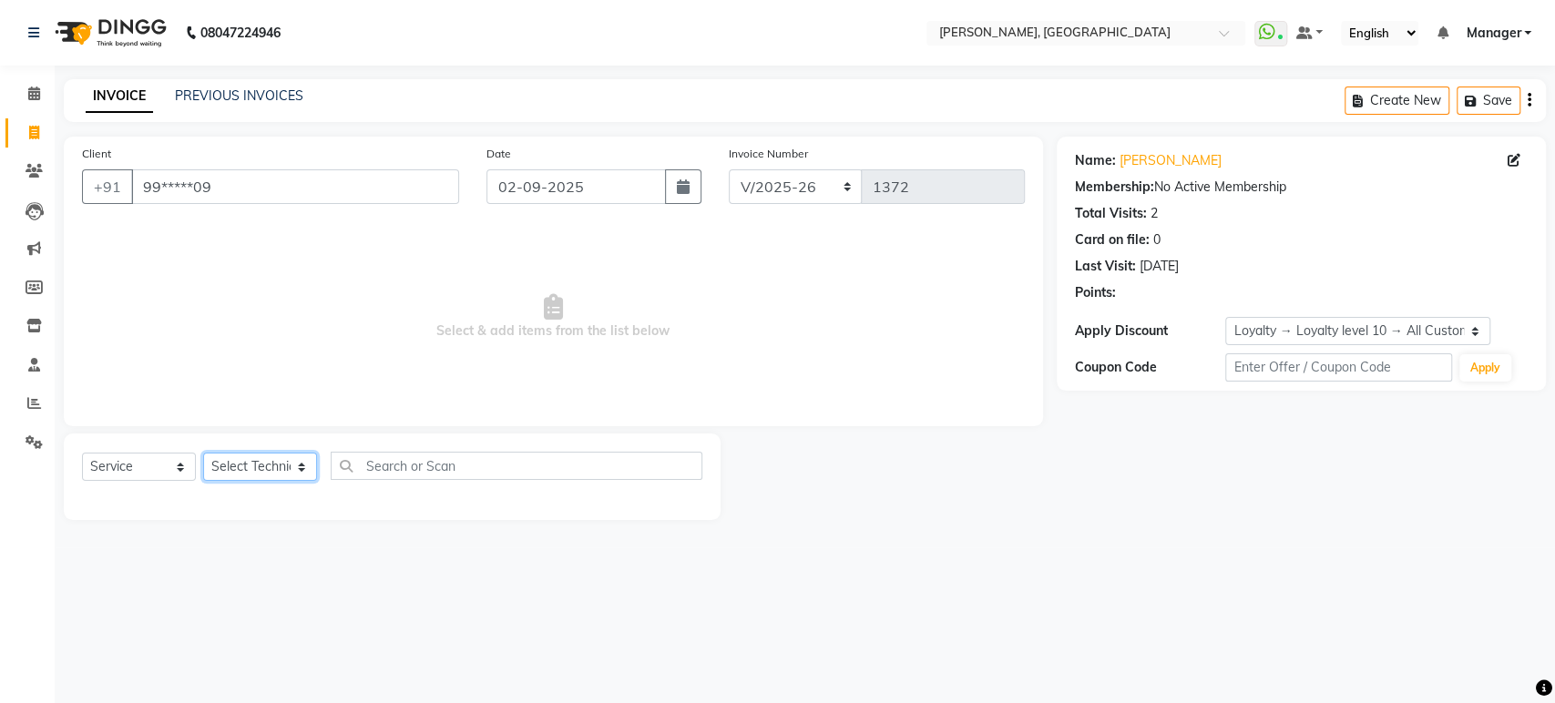
click at [254, 466] on select "Select Technician [PERSON_NAME] Manager [PERSON_NAME]" at bounding box center [260, 467] width 114 height 28
select select "88386"
click at [203, 453] on select "Select Technician [PERSON_NAME] Manager [PERSON_NAME]" at bounding box center [260, 467] width 114 height 28
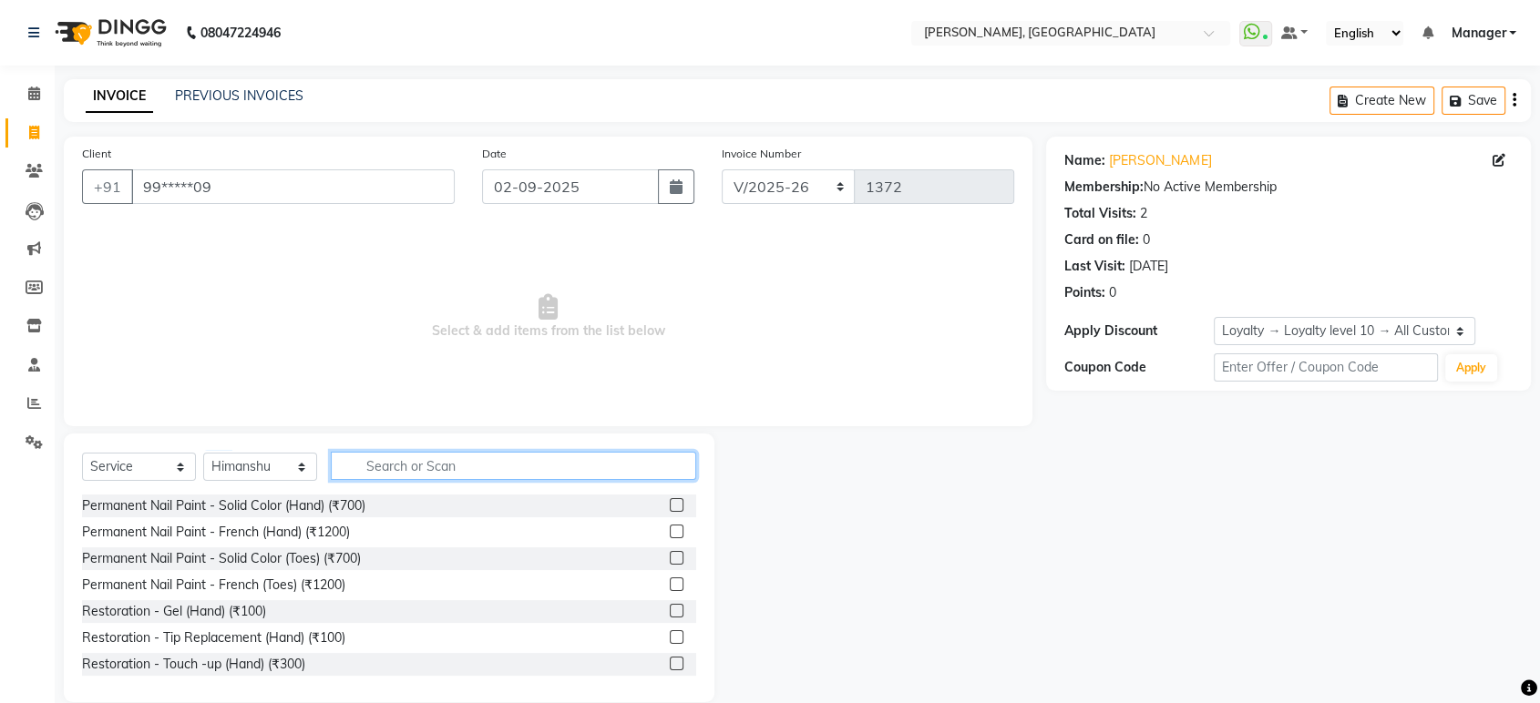
click at [412, 464] on input "text" at bounding box center [513, 466] width 365 height 28
type input "ext"
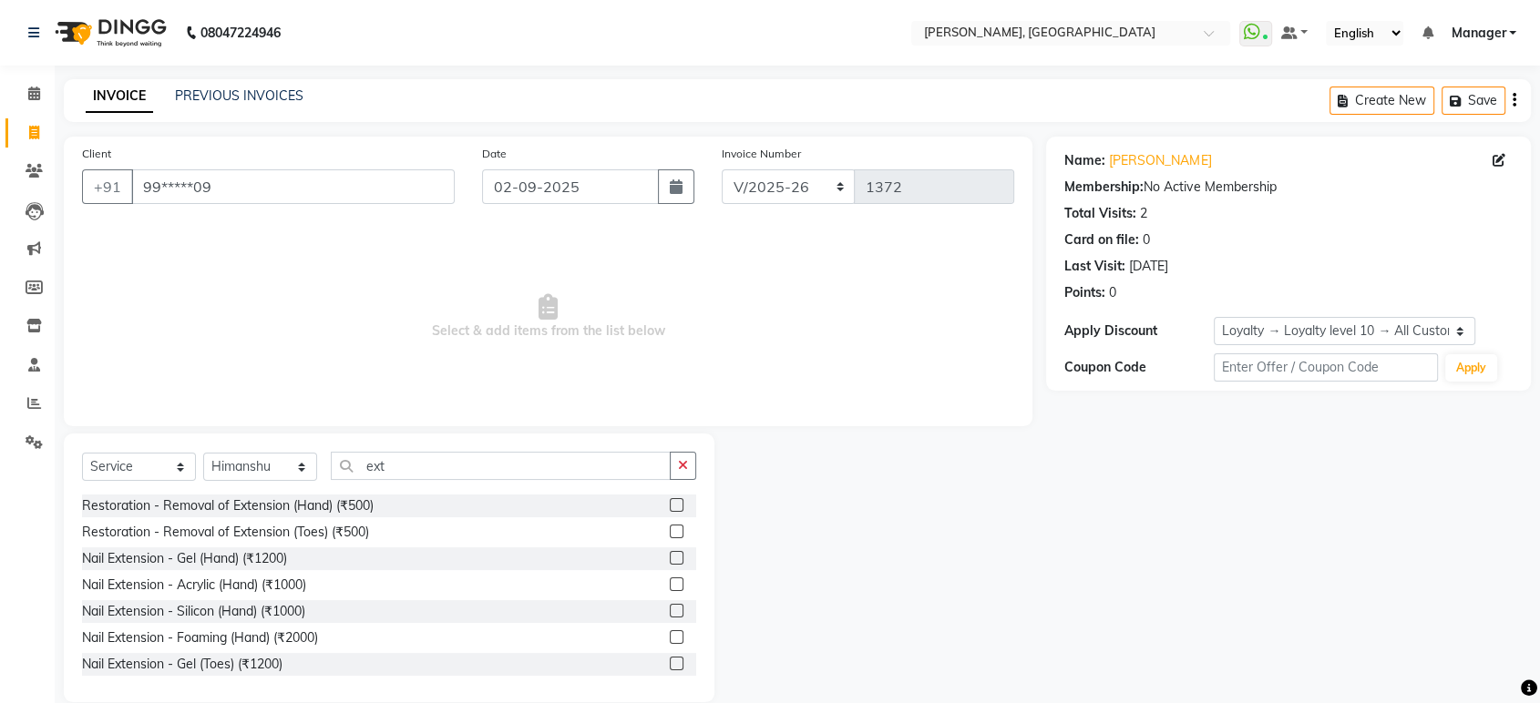
click at [670, 610] on label at bounding box center [677, 611] width 14 height 14
click at [670, 610] on input "checkbox" at bounding box center [676, 612] width 12 height 12
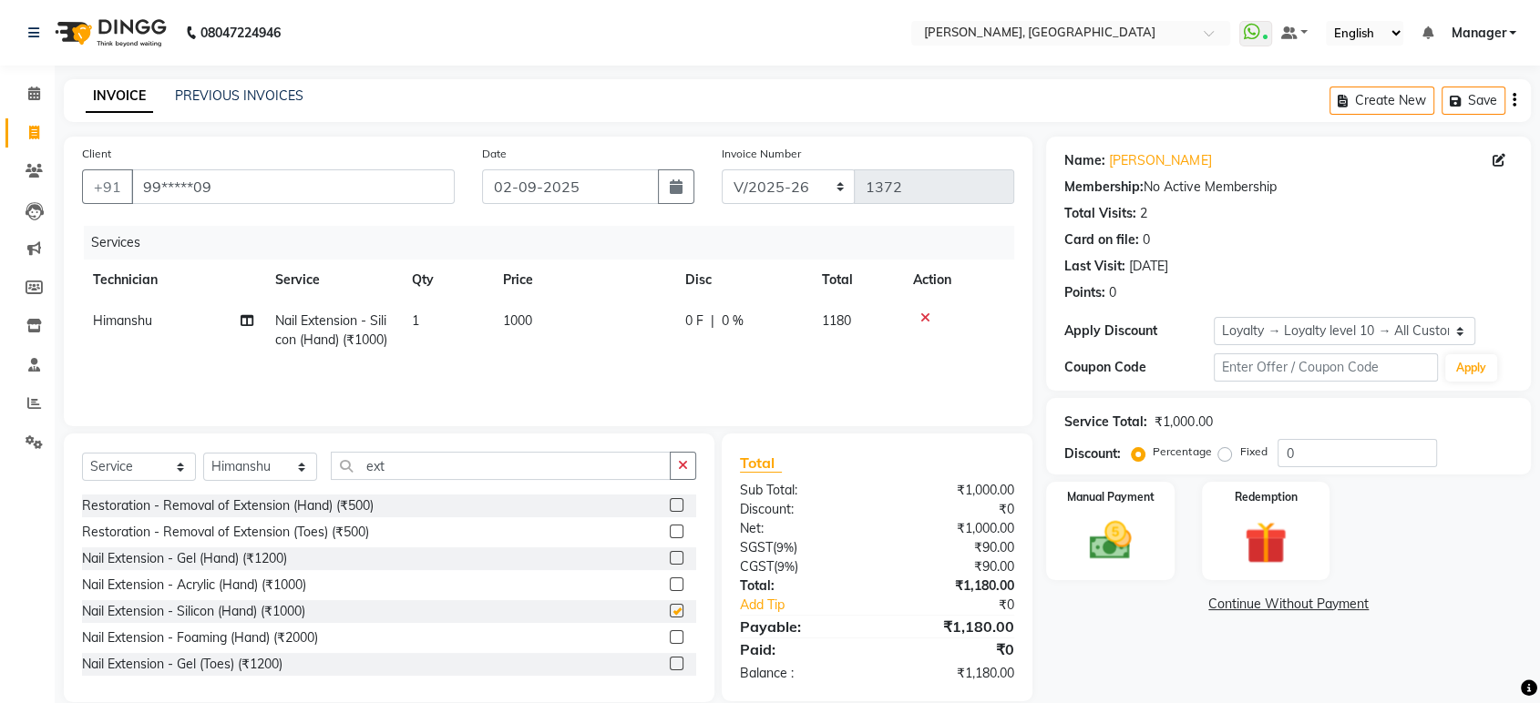
checkbox input "false"
click at [683, 473] on button "button" at bounding box center [683, 466] width 26 height 28
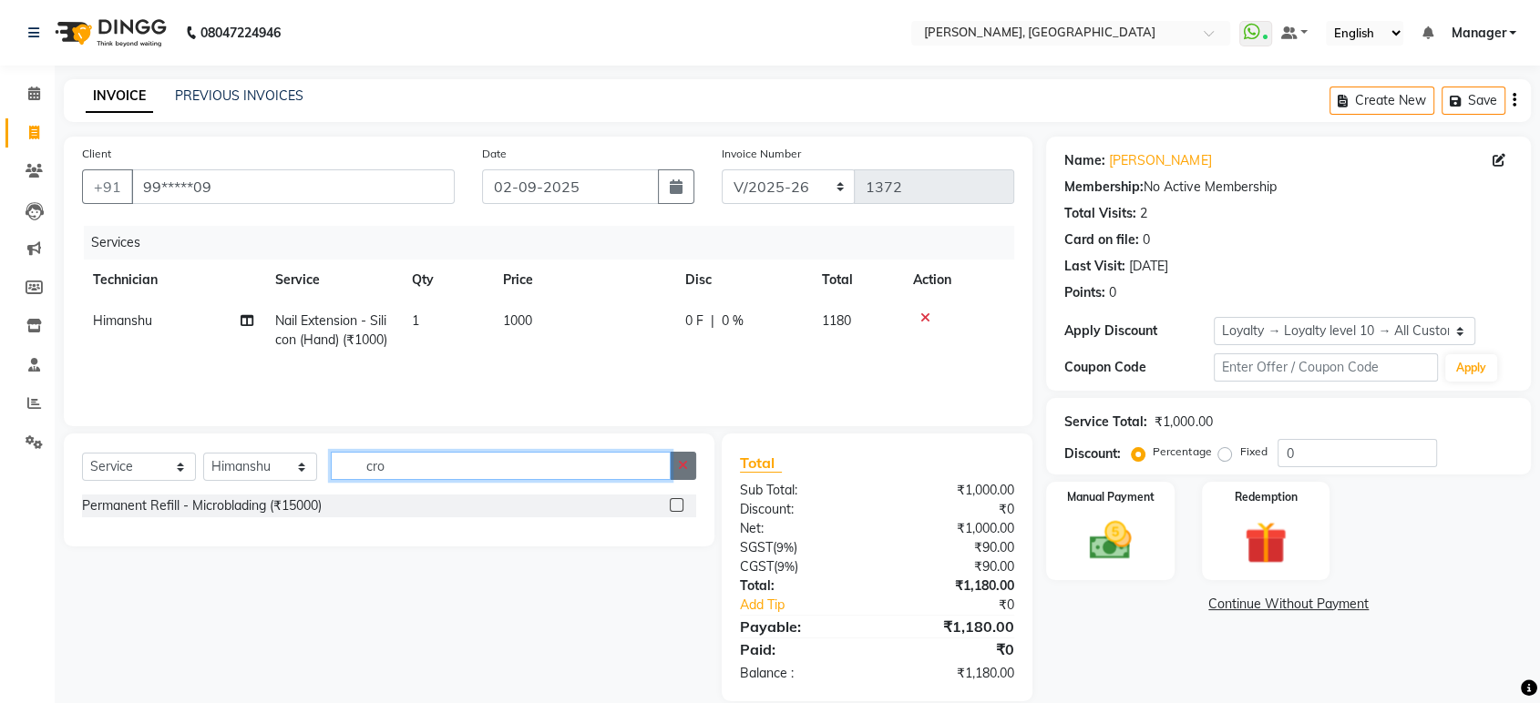
type input "cro"
click at [695, 459] on button "button" at bounding box center [683, 466] width 26 height 28
type input "cho"
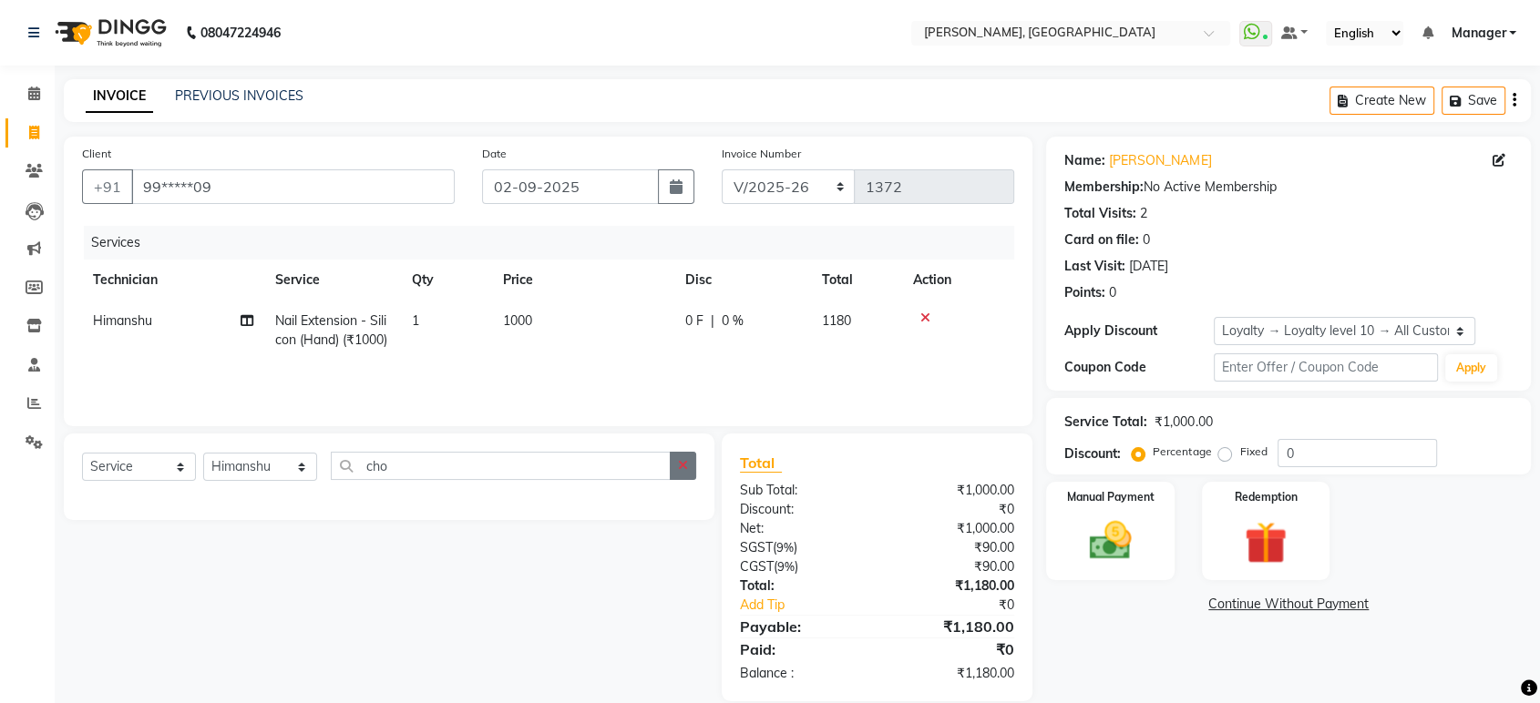
click at [687, 466] on icon "button" at bounding box center [683, 465] width 10 height 13
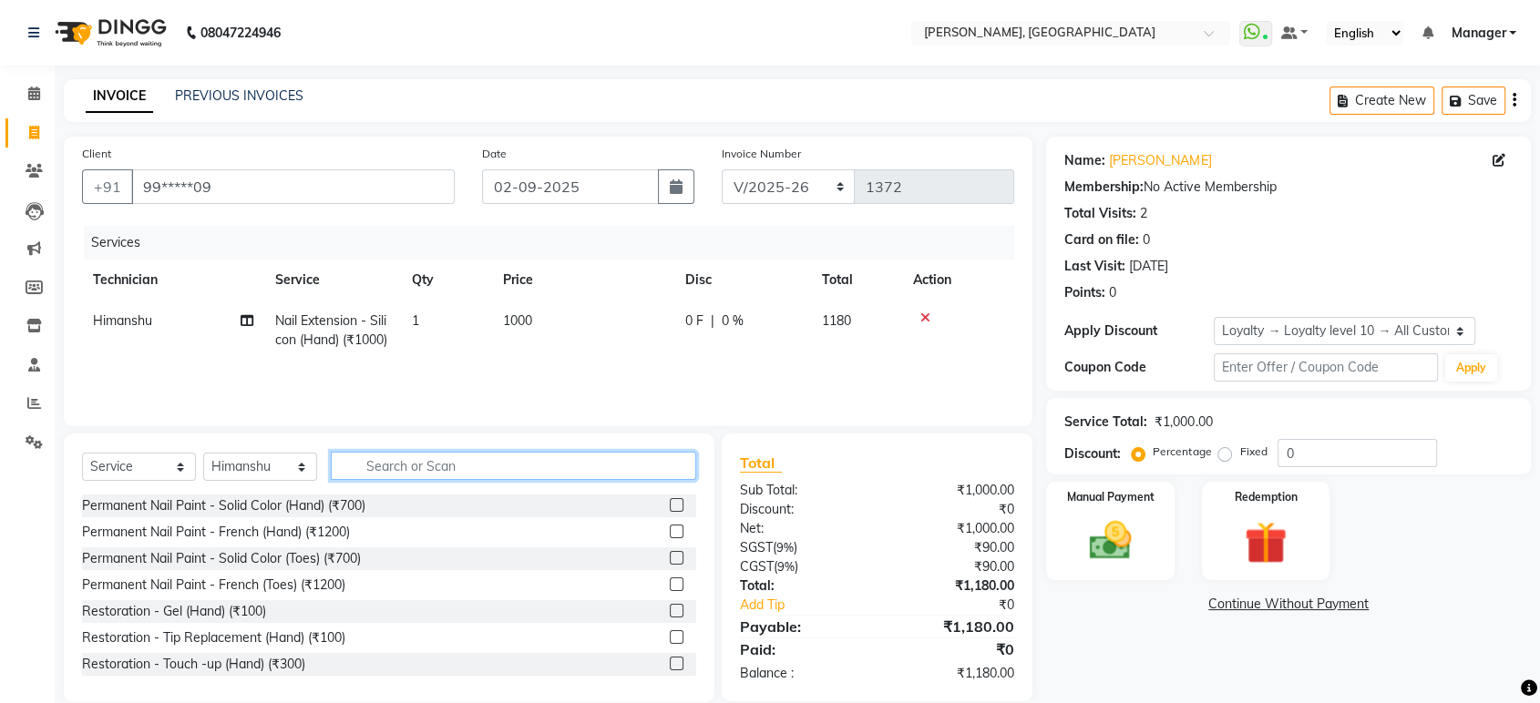
click at [687, 466] on input "text" at bounding box center [513, 466] width 365 height 28
type input "h"
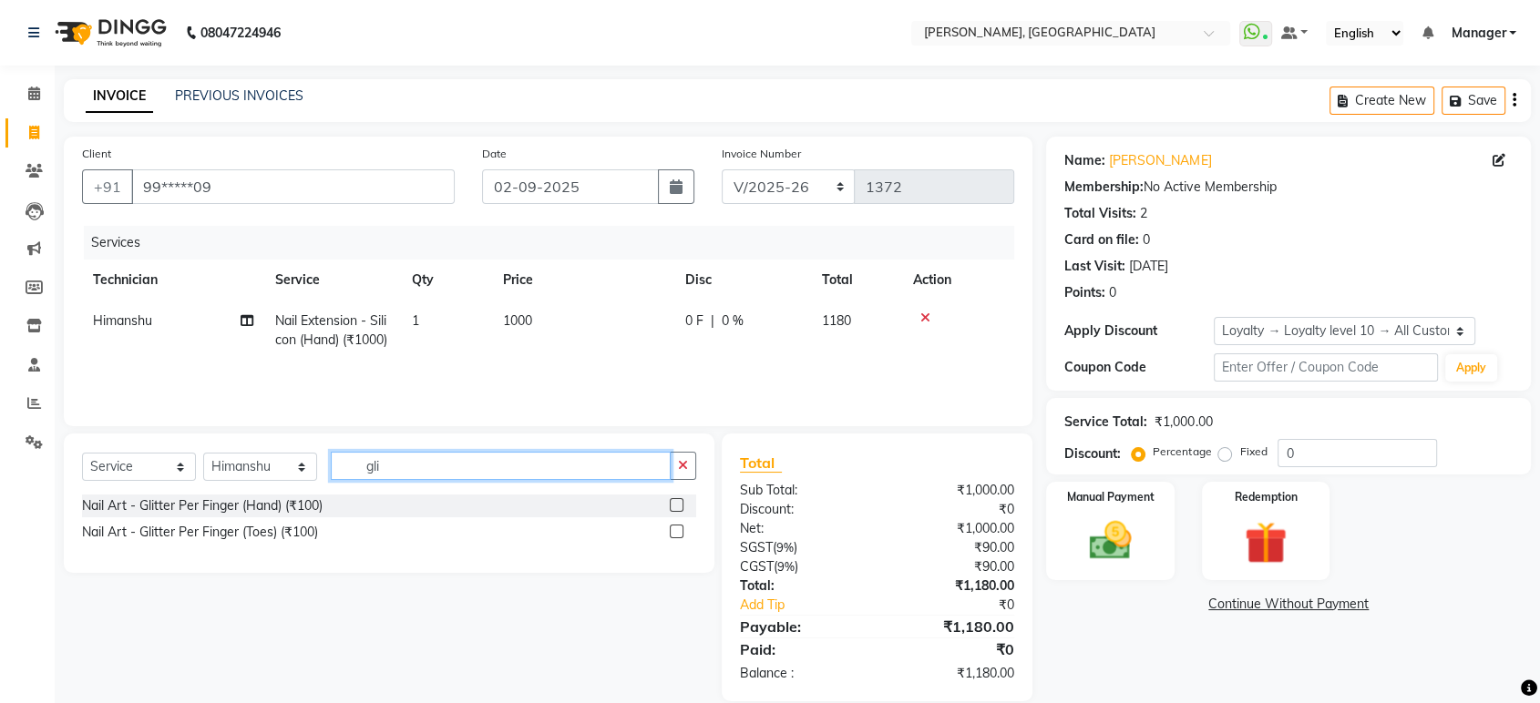
type input "gli"
click at [682, 506] on label at bounding box center [677, 505] width 14 height 14
click at [682, 506] on input "checkbox" at bounding box center [676, 506] width 12 height 12
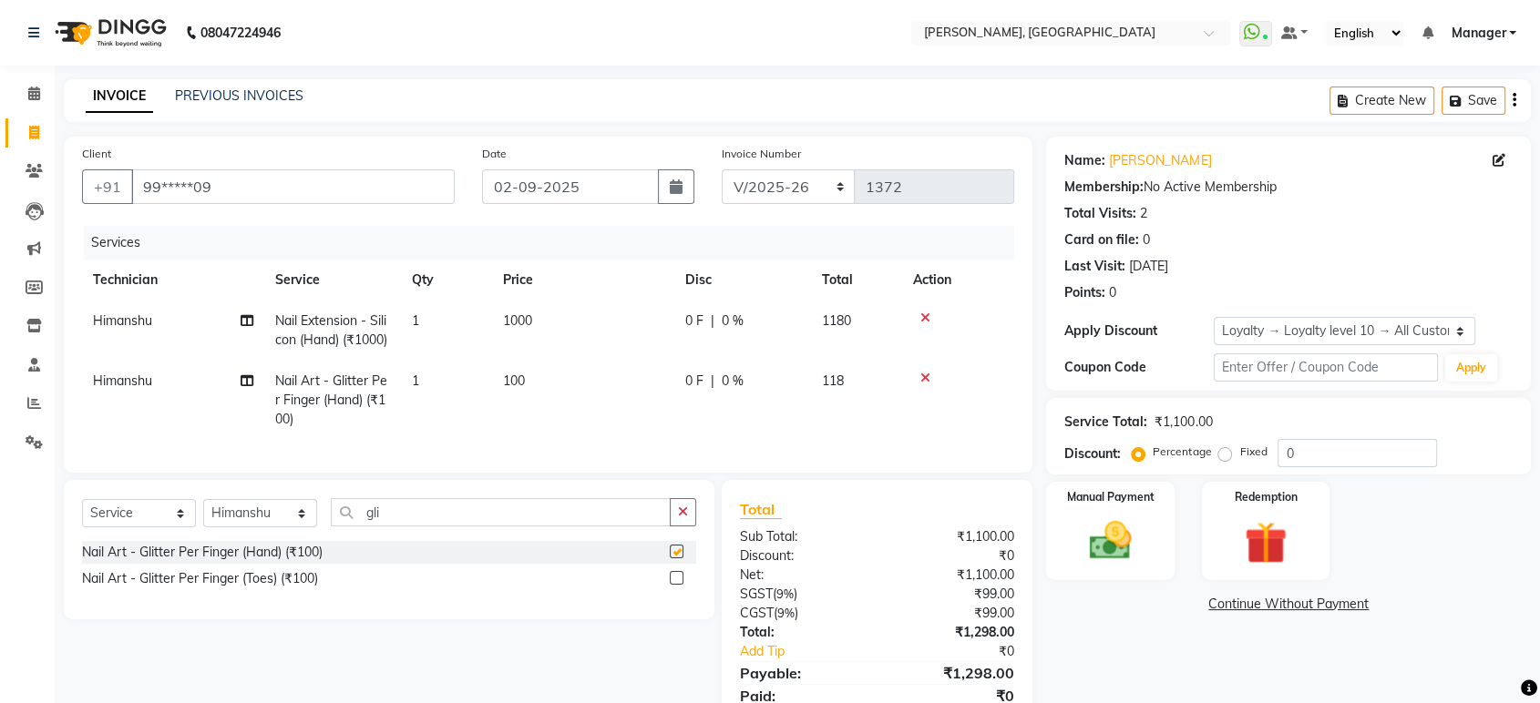
checkbox input "false"
click at [503, 373] on span "100" at bounding box center [514, 381] width 22 height 16
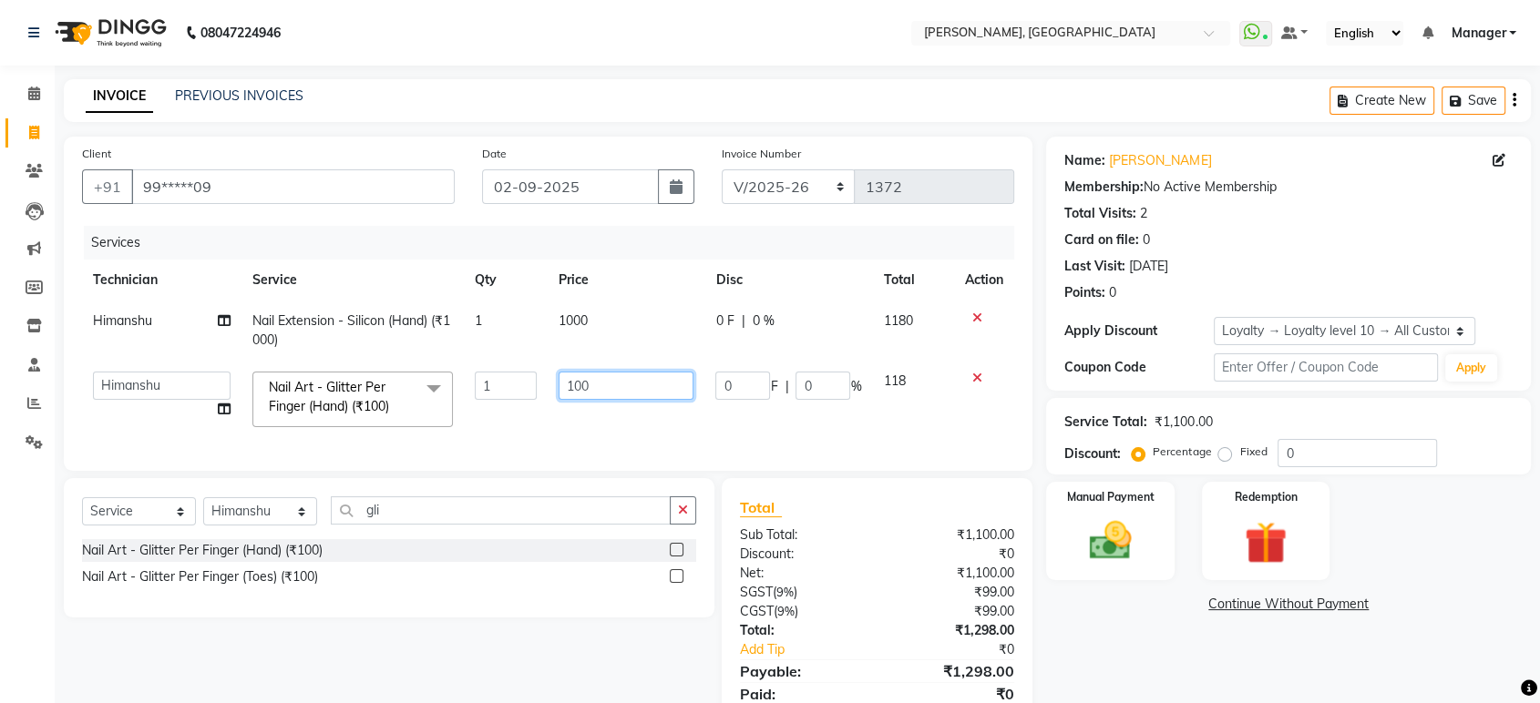
click at [588, 382] on input "100" at bounding box center [626, 386] width 135 height 28
type input "1000"
drag, startPoint x: 588, startPoint y: 382, endPoint x: 569, endPoint y: 119, distance: 263.1
click at [569, 119] on main "INVOICE PREVIOUS INVOICES Create New Save Client +91 99*****09 Date [DATE] Invo…" at bounding box center [797, 426] width 1485 height 694
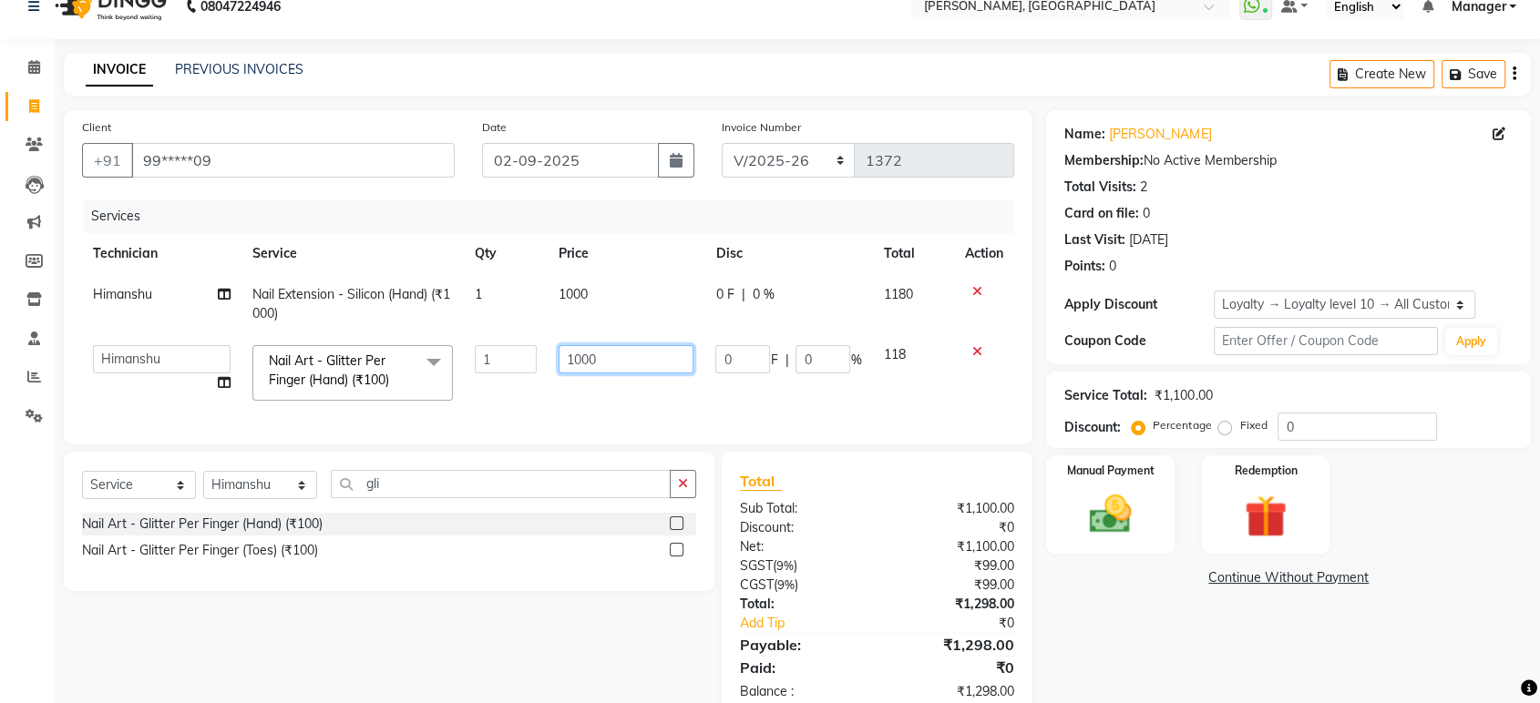
scroll to position [27, 0]
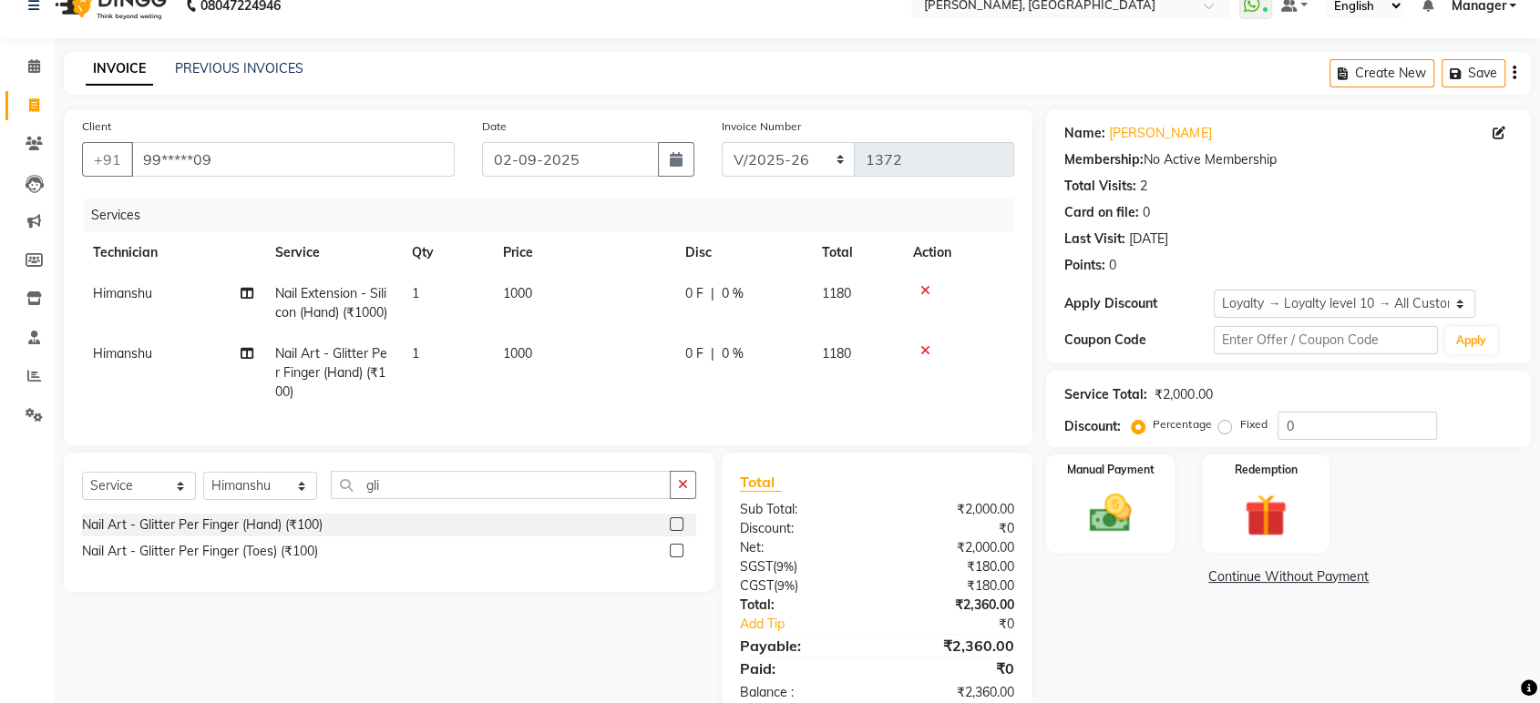
click at [569, 119] on div "Date [DATE]" at bounding box center [588, 154] width 240 height 75
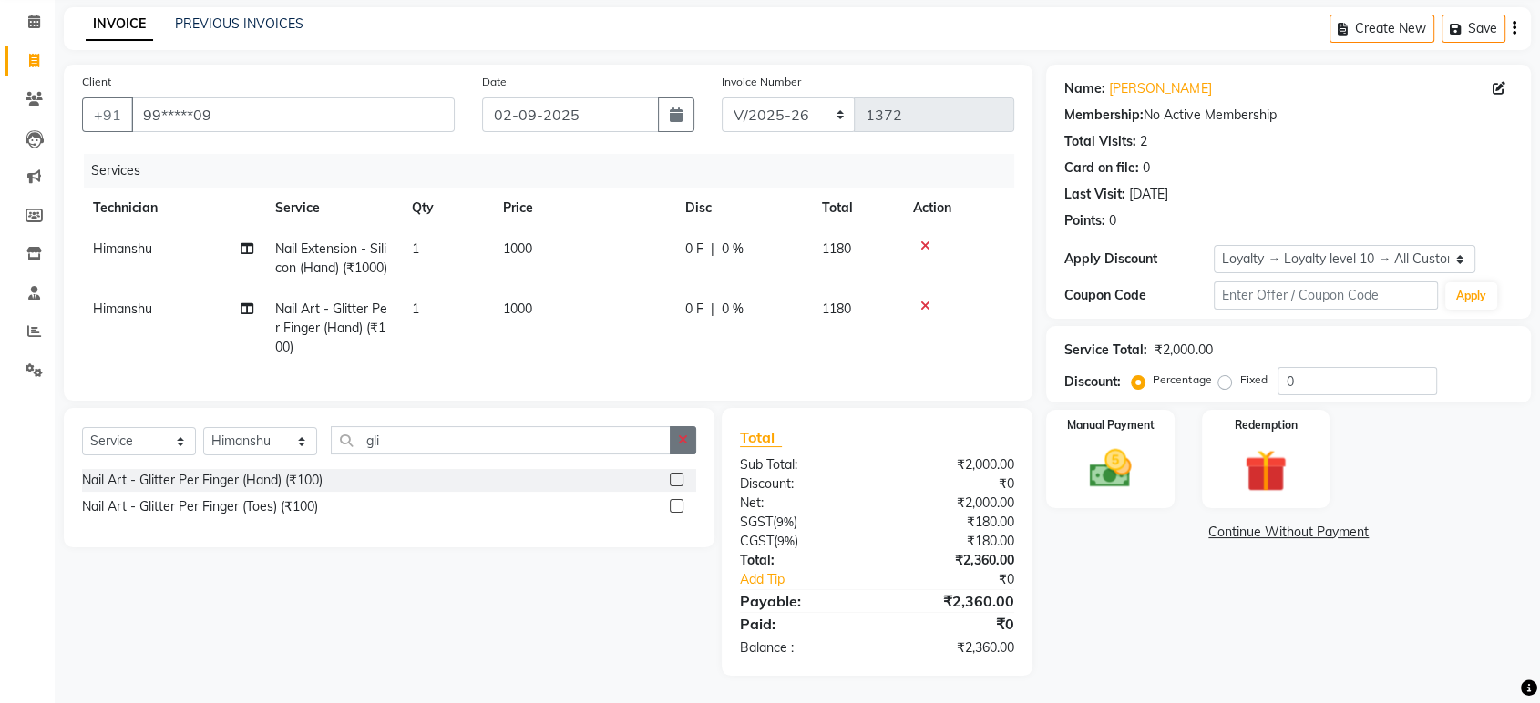
click at [680, 435] on icon "button" at bounding box center [683, 440] width 10 height 13
type input "chr"
click at [685, 475] on div at bounding box center [683, 480] width 26 height 23
click at [677, 475] on label at bounding box center [677, 480] width 14 height 14
click at [677, 475] on input "checkbox" at bounding box center [676, 481] width 12 height 12
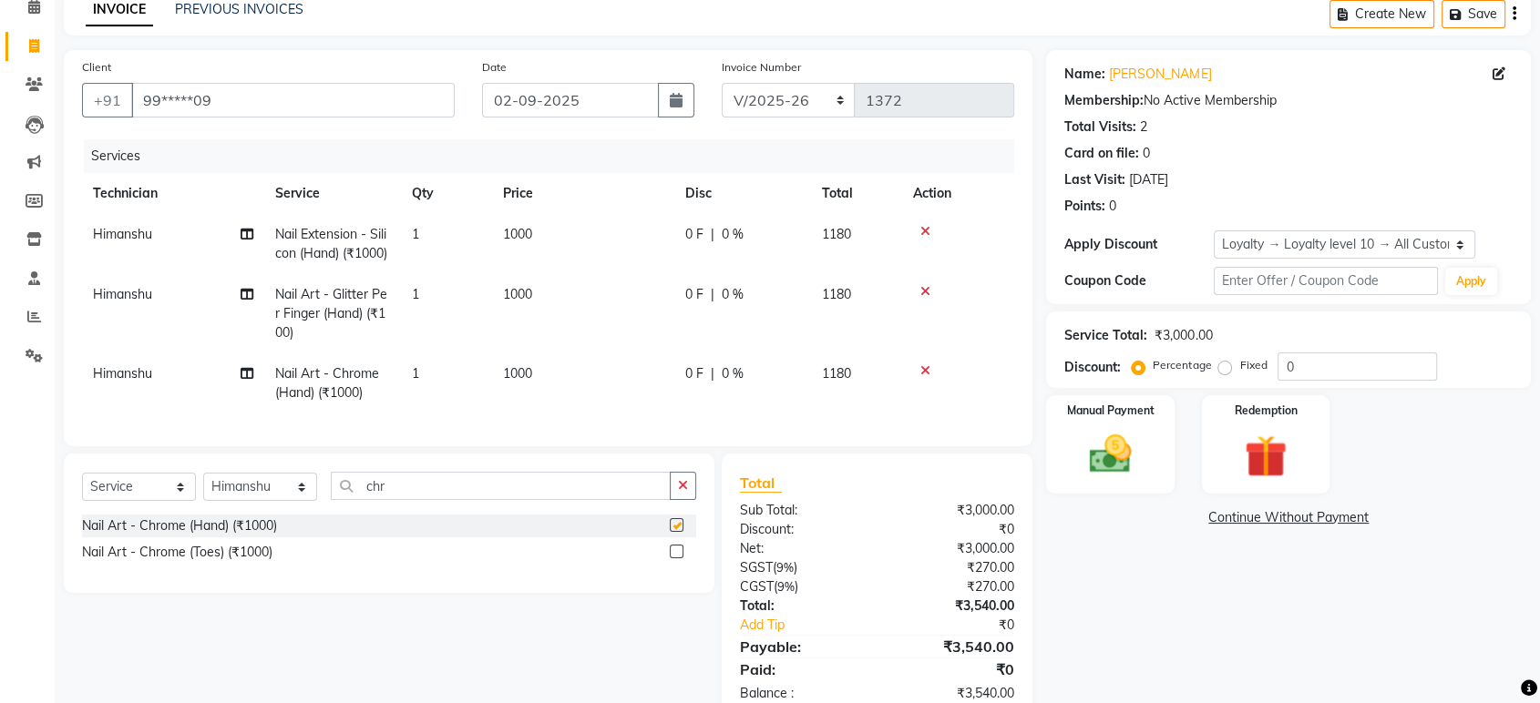
checkbox input "false"
click at [925, 293] on icon at bounding box center [925, 291] width 10 height 13
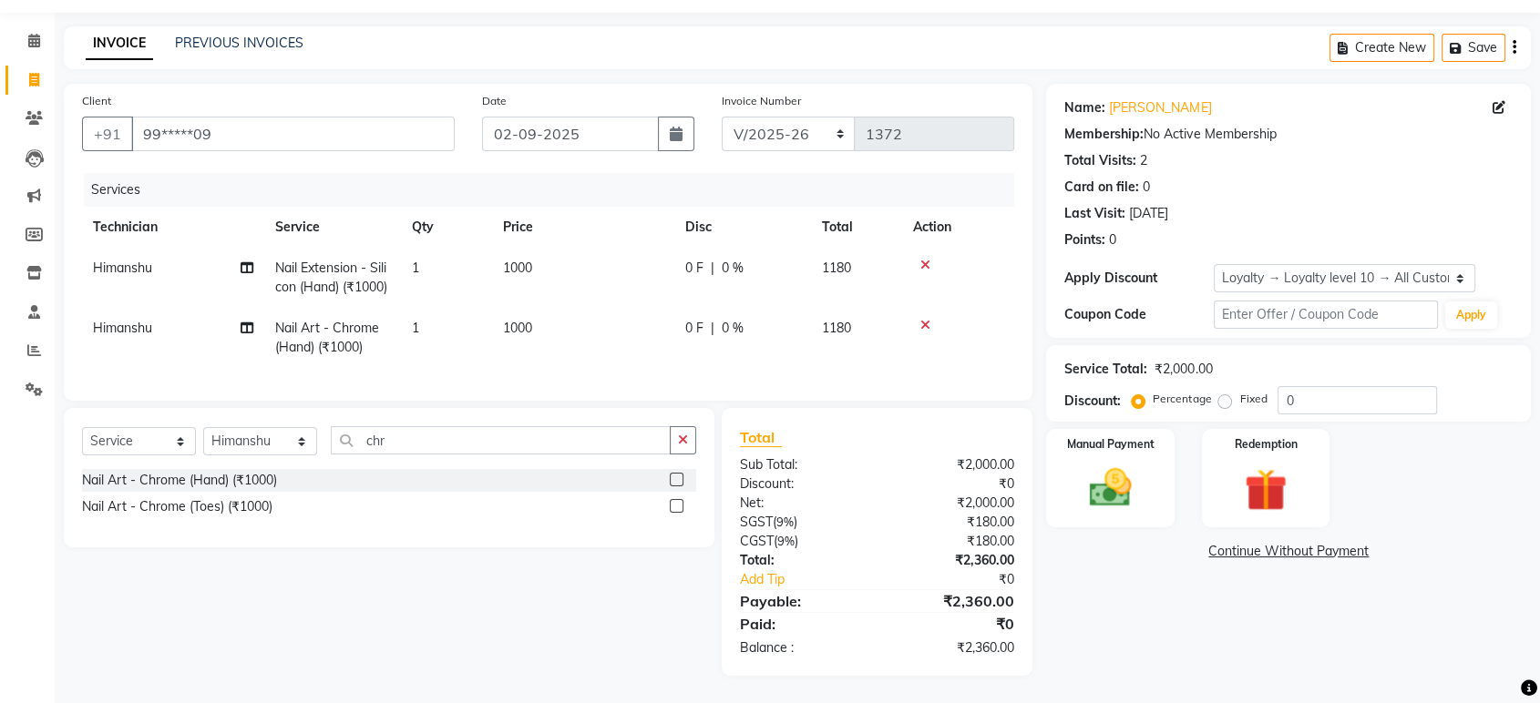
scroll to position [54, 0]
click at [1124, 467] on img at bounding box center [1109, 488] width 71 height 51
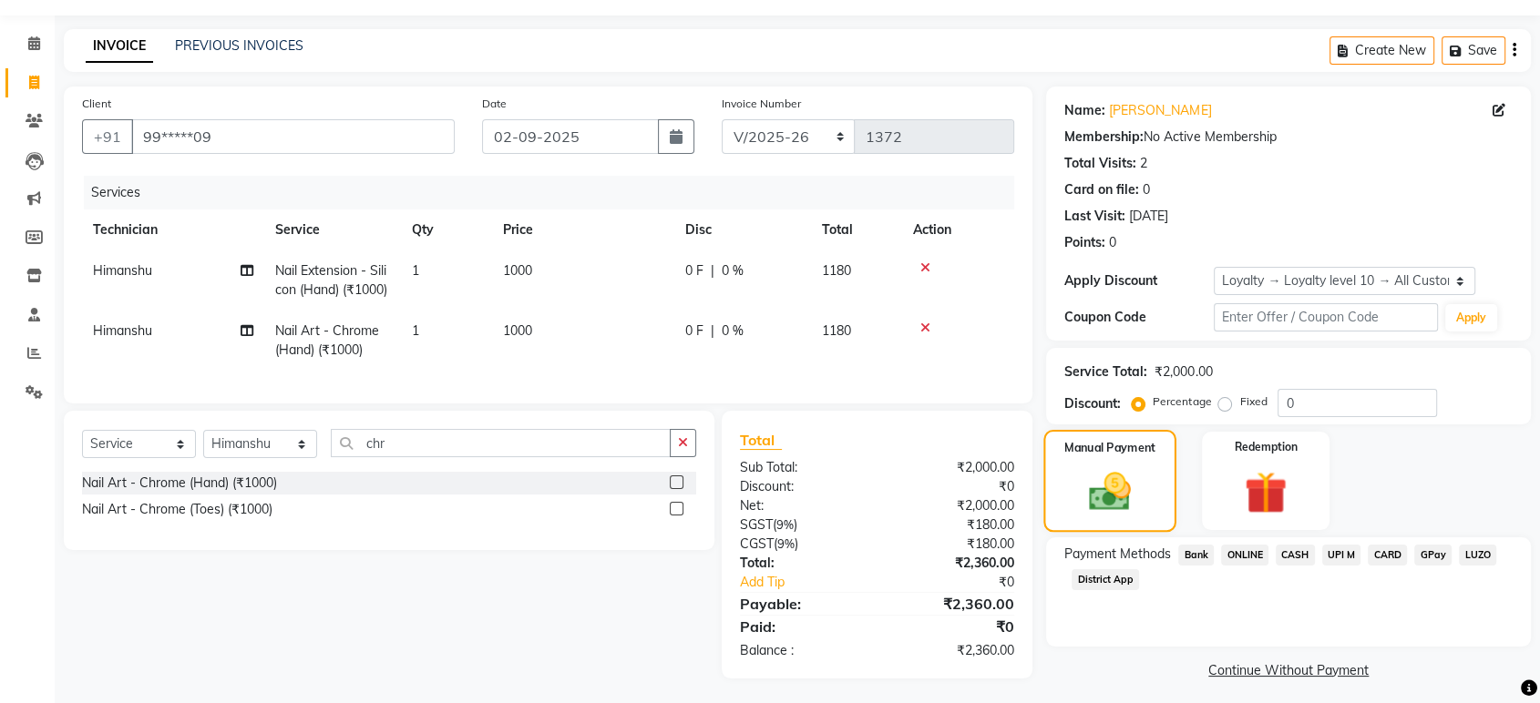
scroll to position [45, 0]
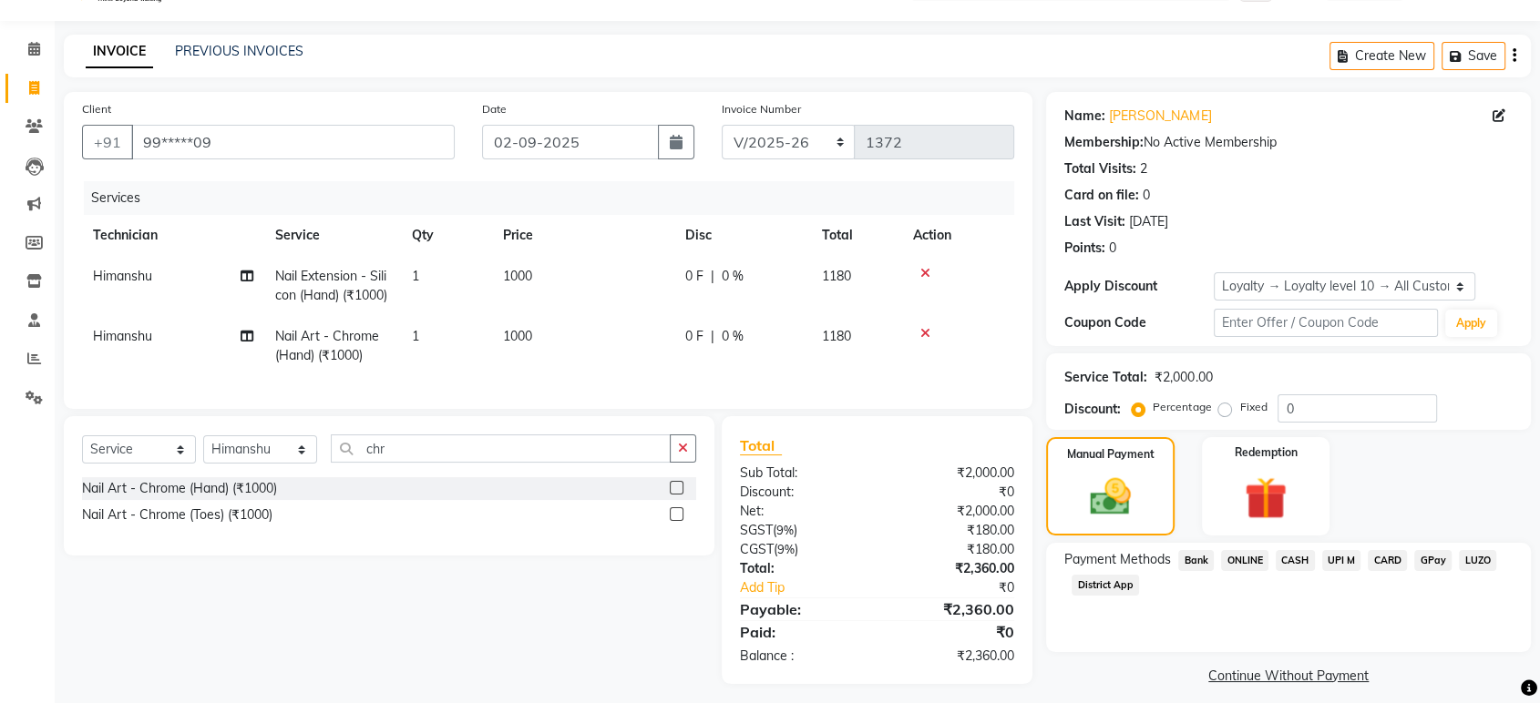
click at [1342, 562] on span "UPI M" at bounding box center [1341, 560] width 39 height 21
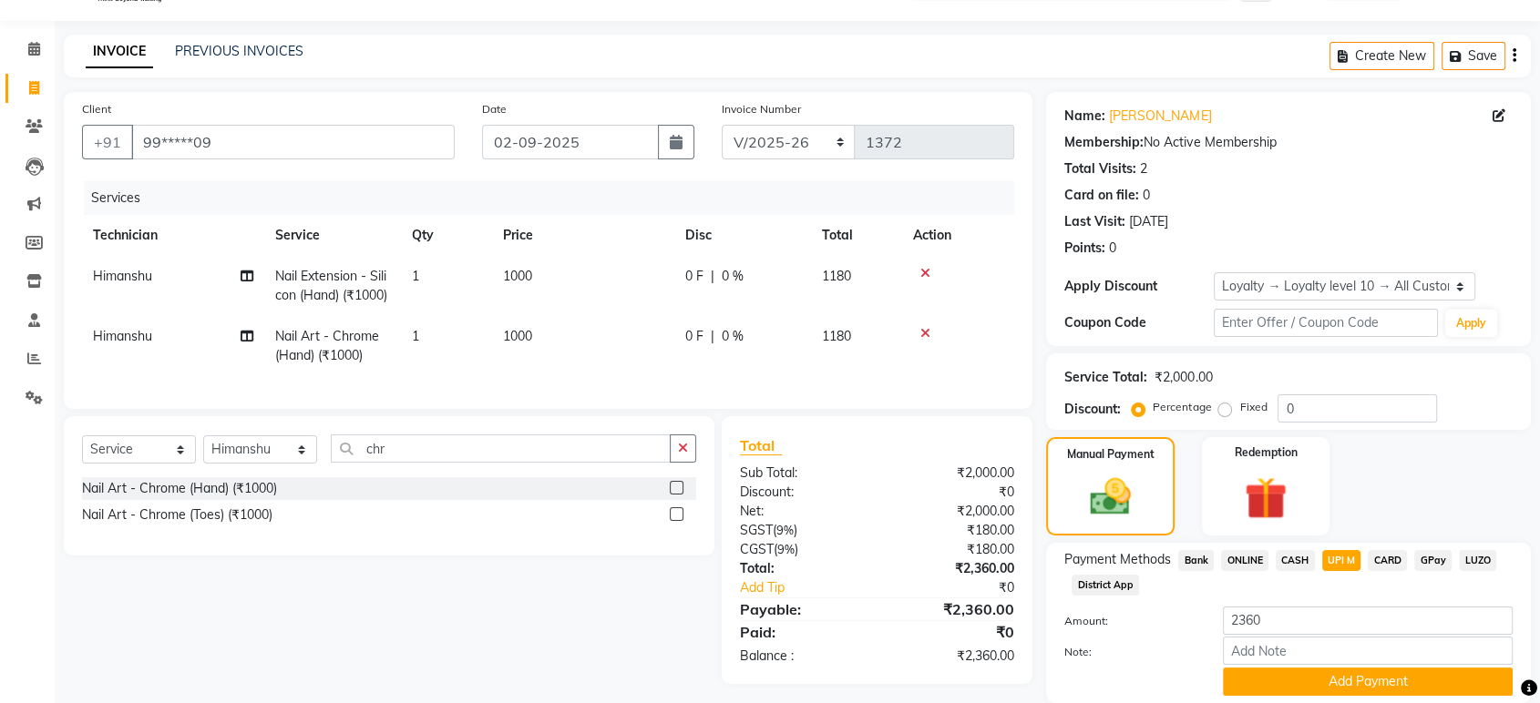
click at [1236, 560] on span "ONLINE" at bounding box center [1244, 560] width 47 height 21
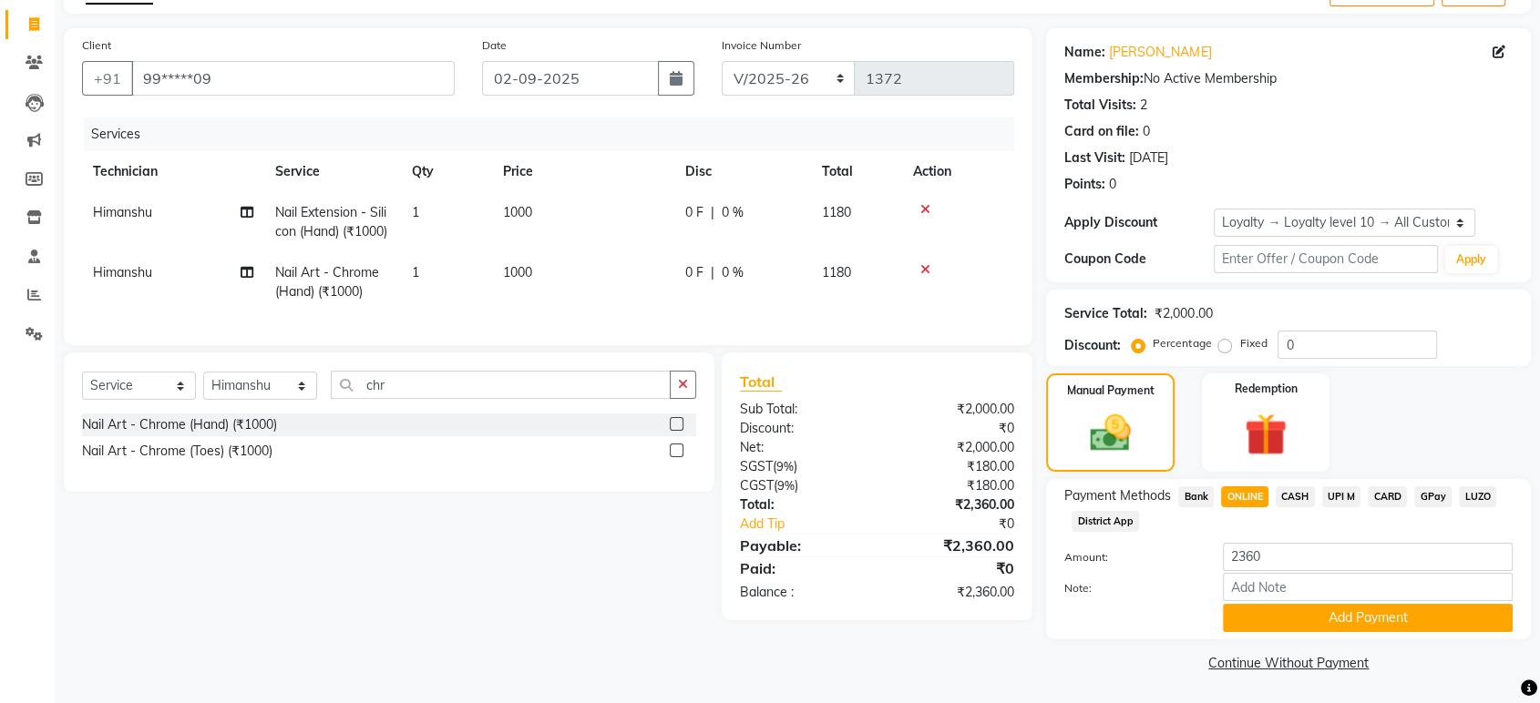
scroll to position [108, 0]
click at [1381, 497] on span "CARD" at bounding box center [1387, 498] width 39 height 21
click at [1400, 599] on input "Note:" at bounding box center [1368, 587] width 290 height 28
click at [1168, 617] on div at bounding box center [1130, 618] width 159 height 28
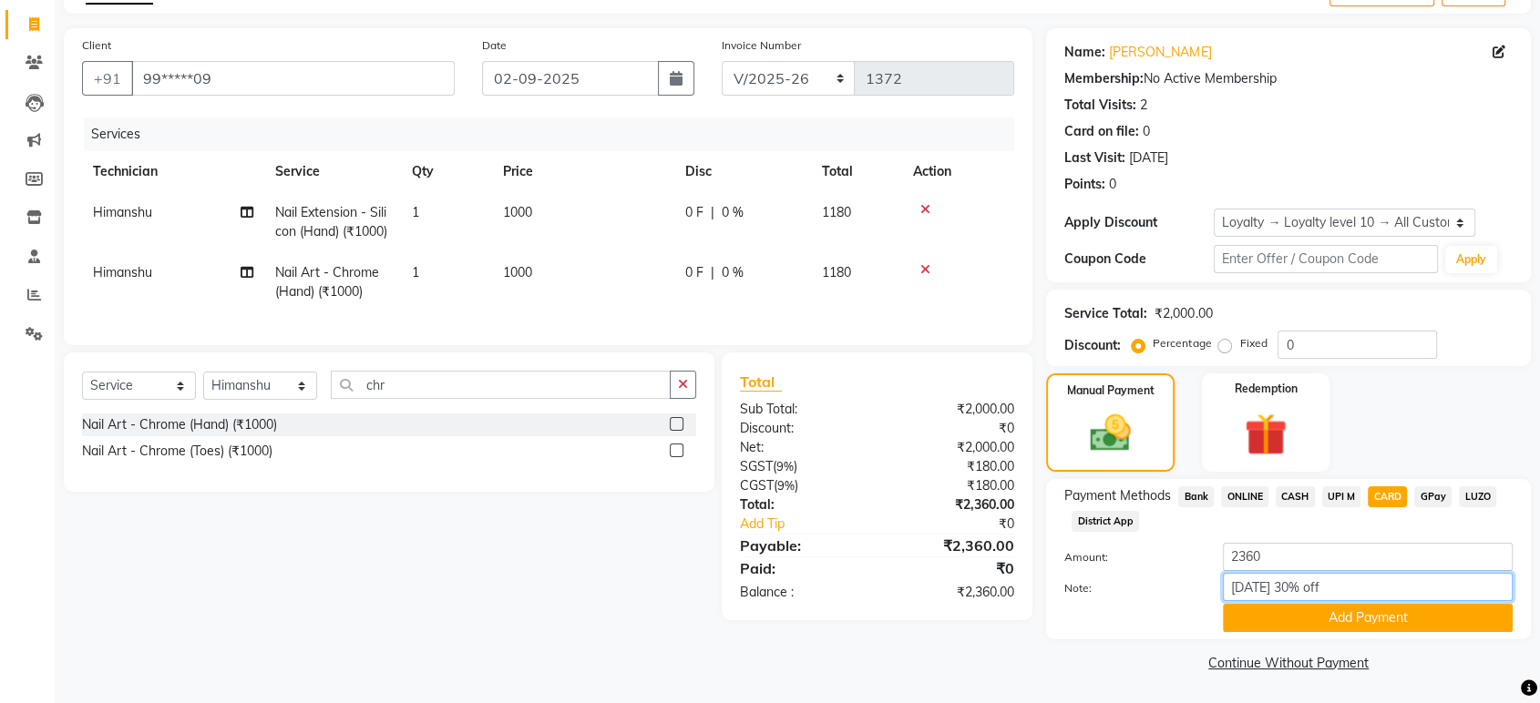
click at [1348, 586] on input "[DATE] 30% off" at bounding box center [1368, 587] width 290 height 28
click at [1390, 587] on input "[DATE] 30% off" at bounding box center [1368, 587] width 290 height 28
type input "W"
click at [1453, 630] on button "Add Payment" at bounding box center [1368, 618] width 290 height 28
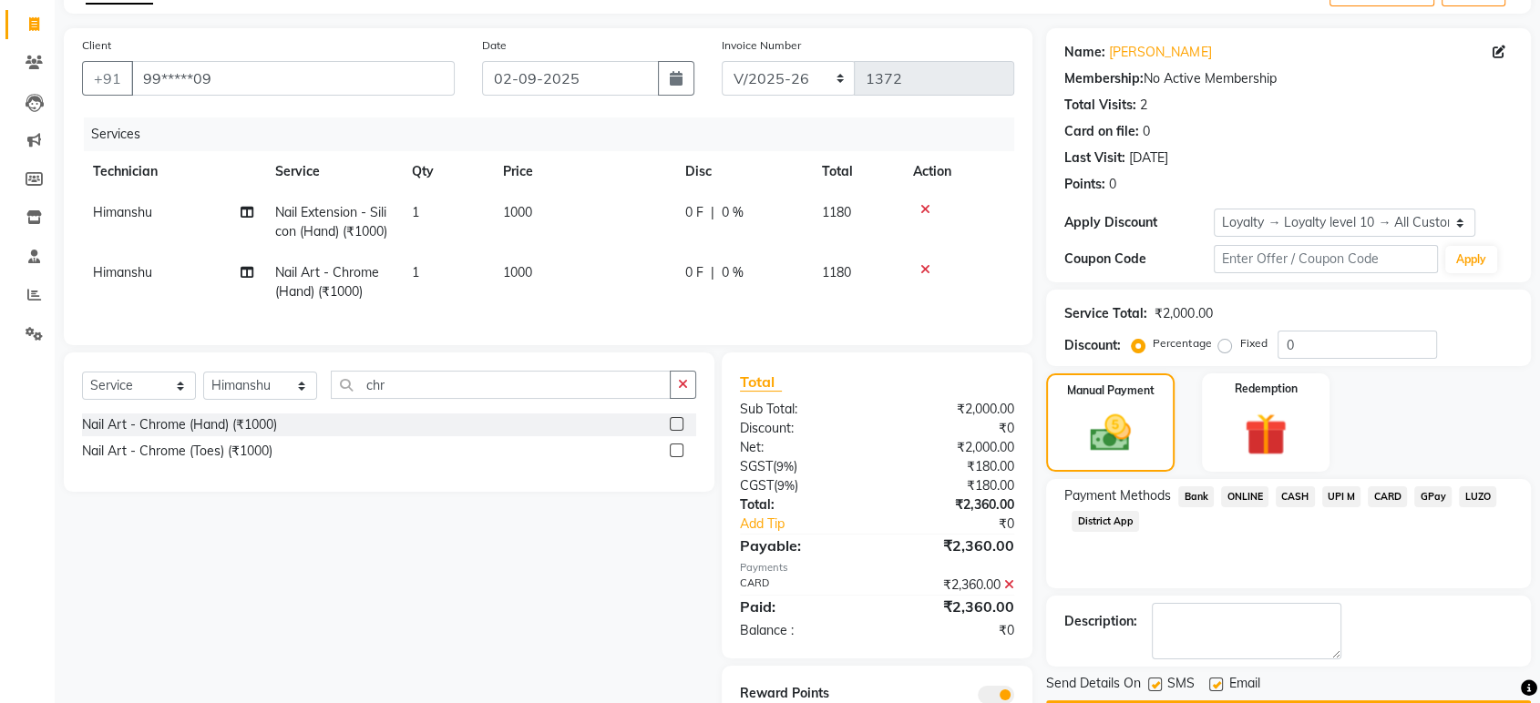
scroll to position [195, 0]
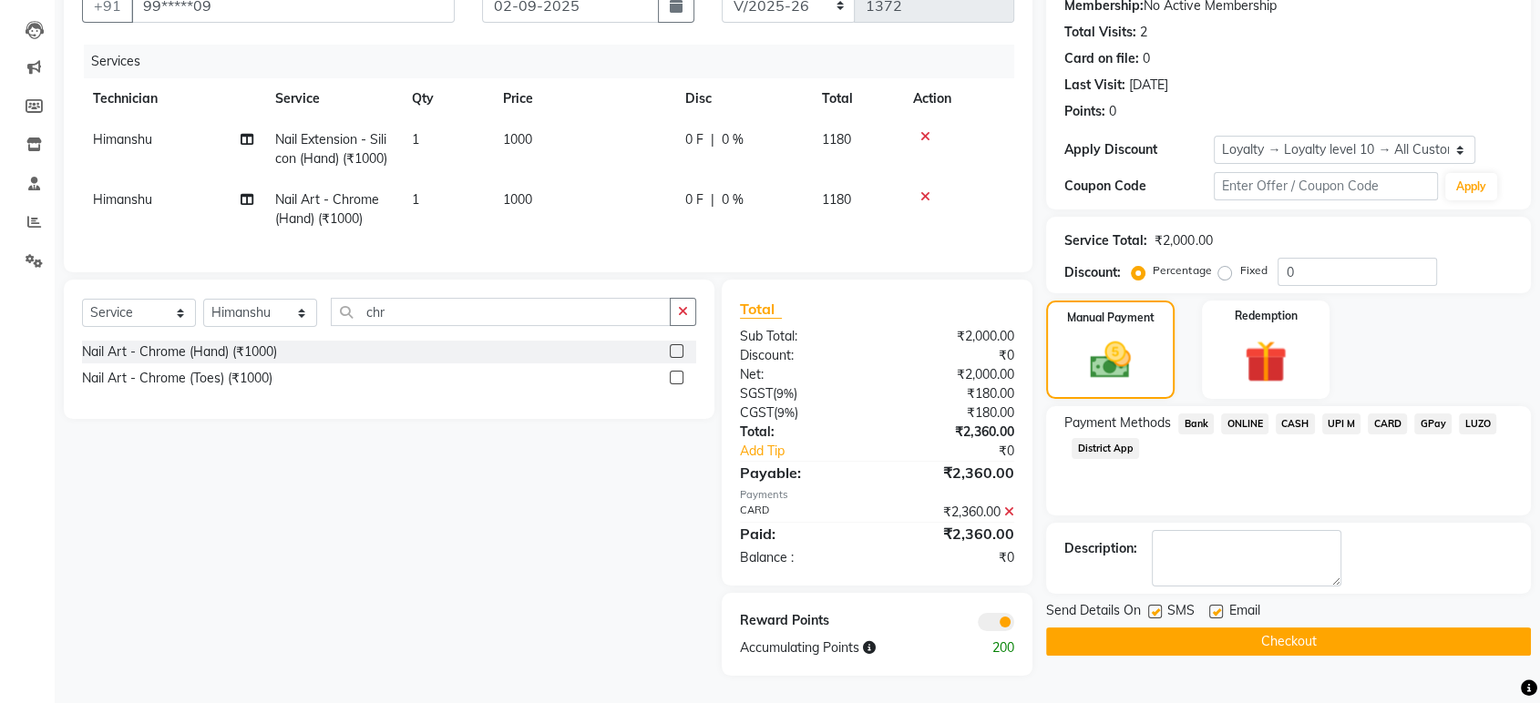
click at [1343, 631] on button "Checkout" at bounding box center [1288, 642] width 485 height 28
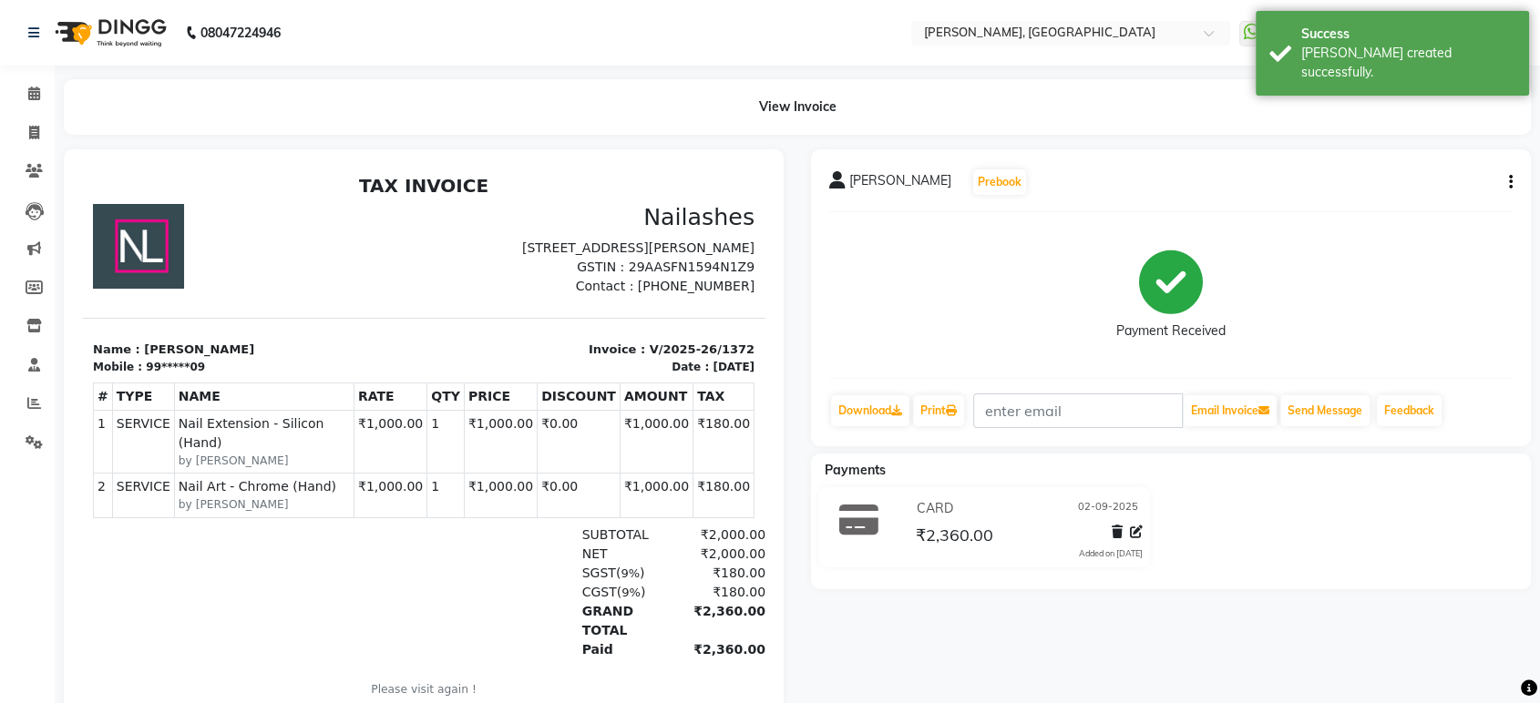
scroll to position [77, 0]
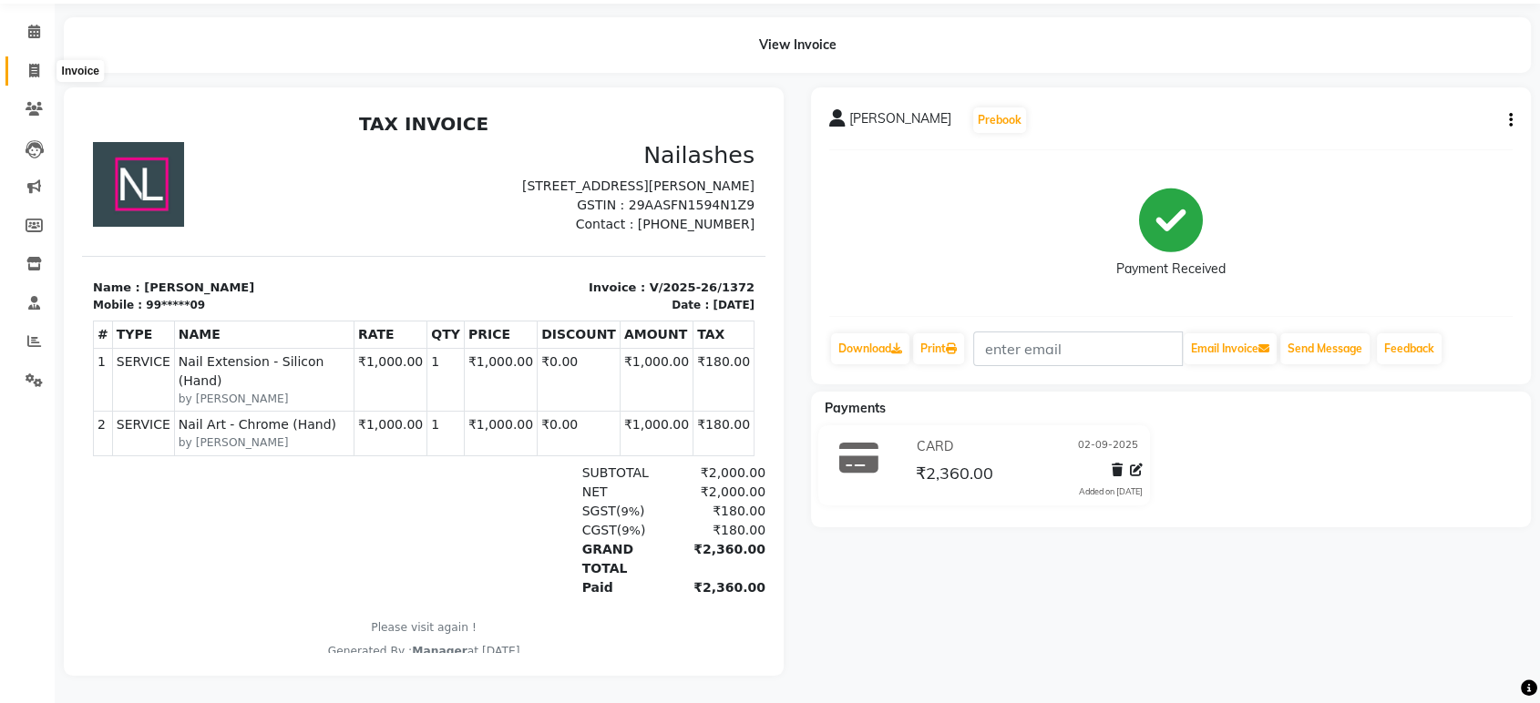
click at [33, 64] on icon at bounding box center [34, 71] width 10 height 14
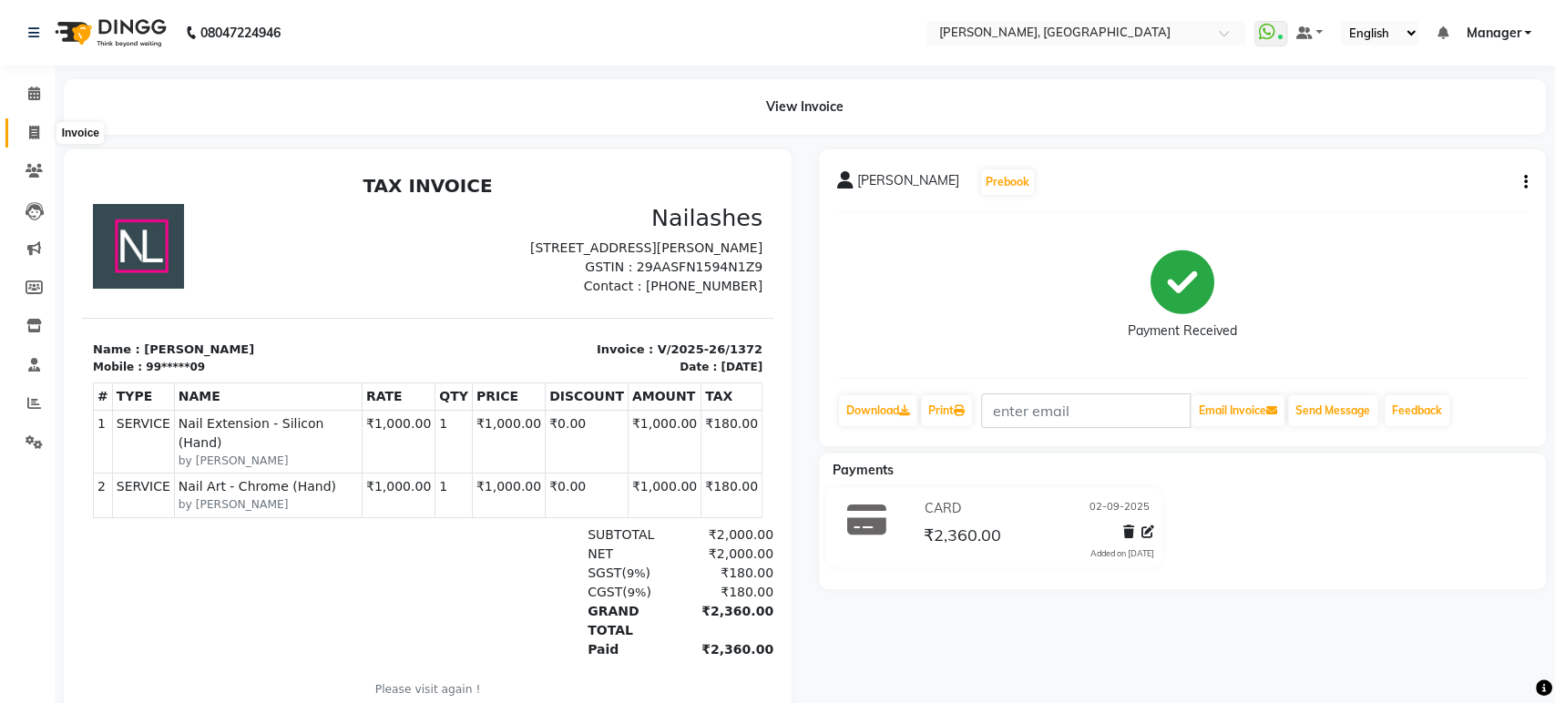
select select "service"
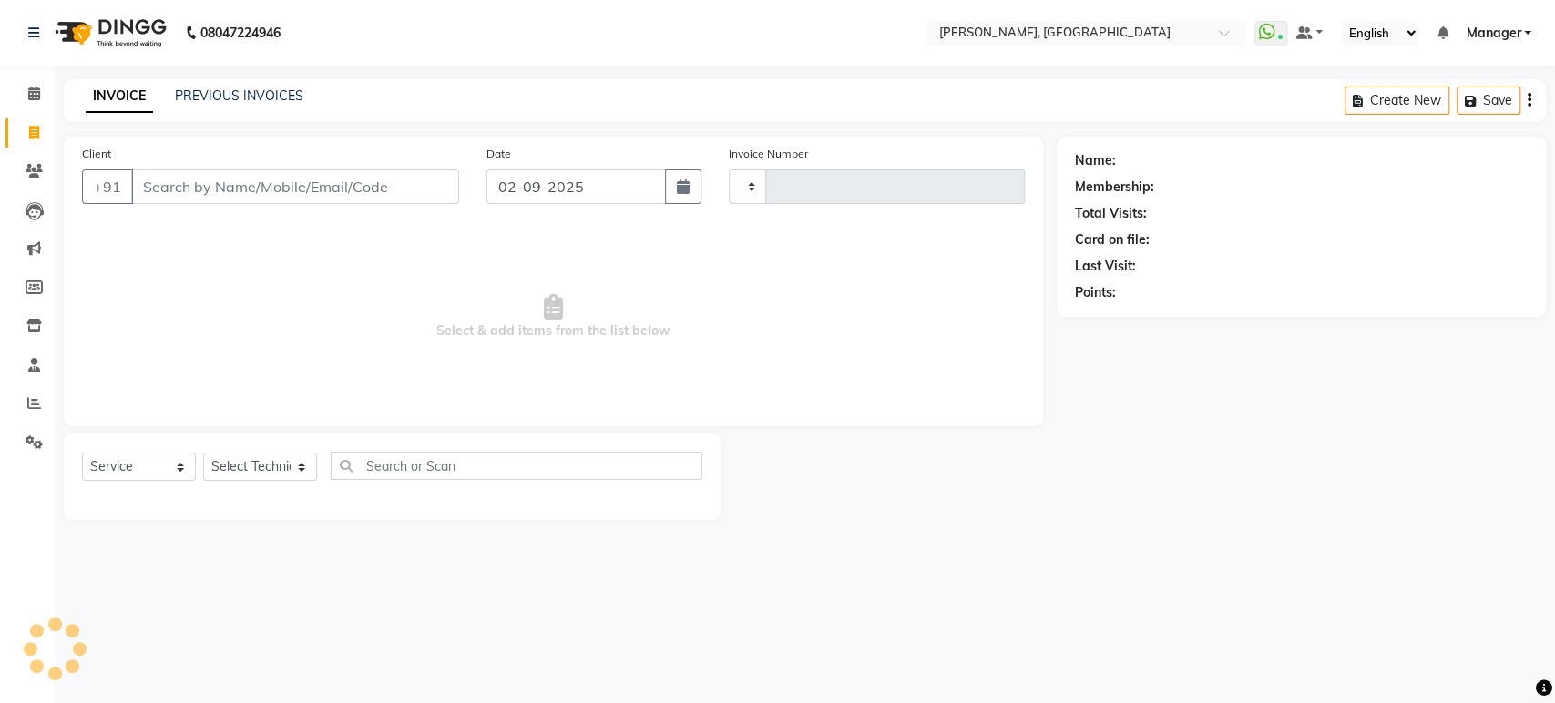
click at [197, 195] on input "Client" at bounding box center [295, 186] width 328 height 35
type input "1373"
select select "4998"
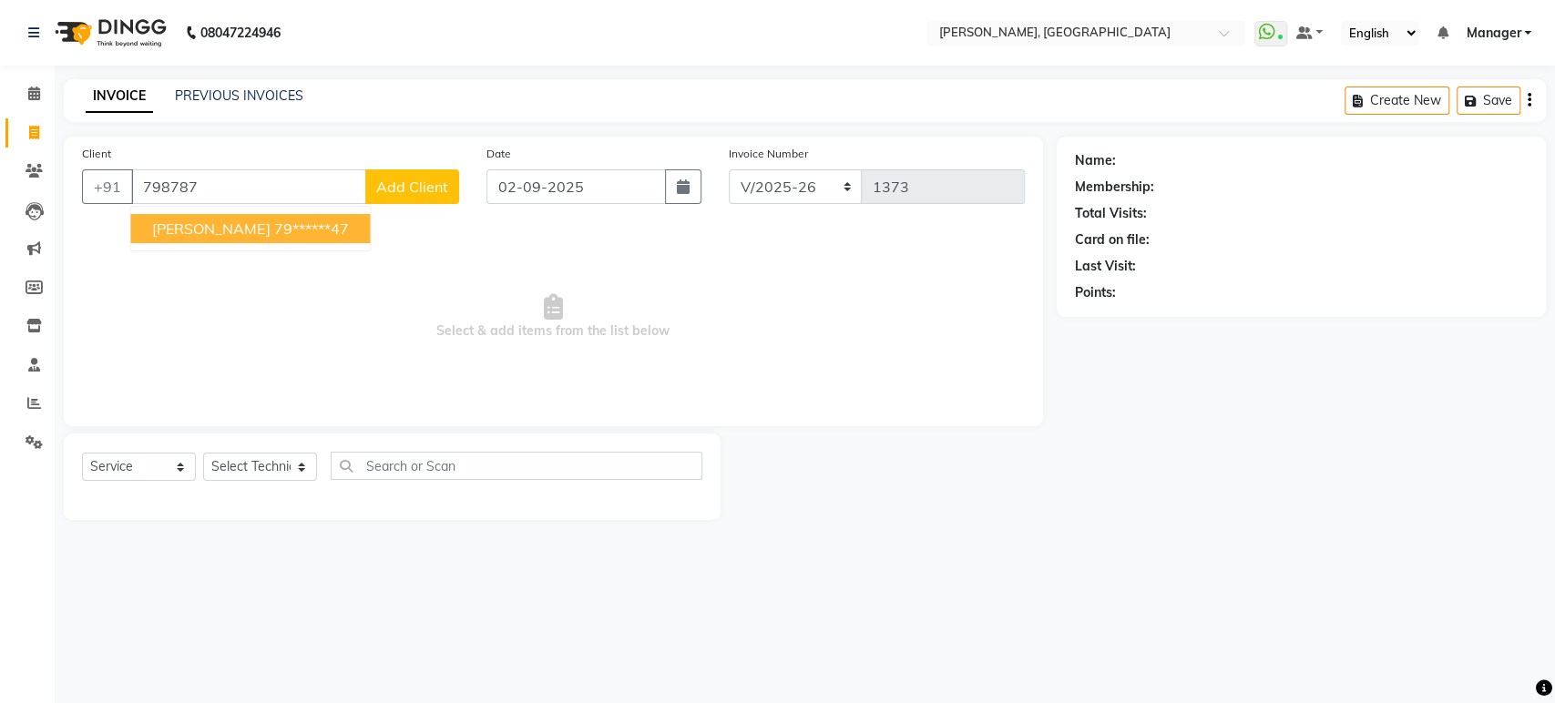
click at [204, 224] on button "[PERSON_NAME] 79******47" at bounding box center [250, 228] width 240 height 29
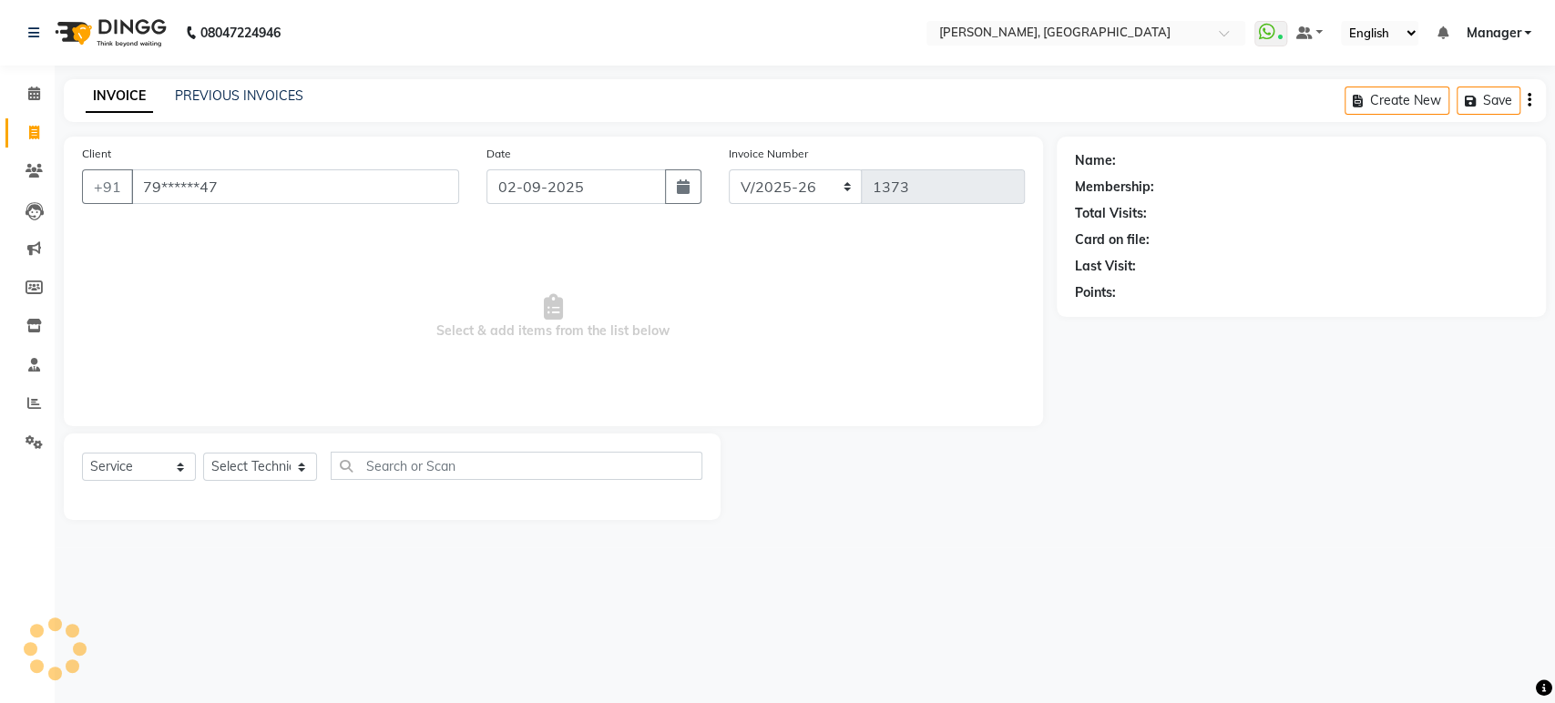
type input "79******47"
select select "1: Object"
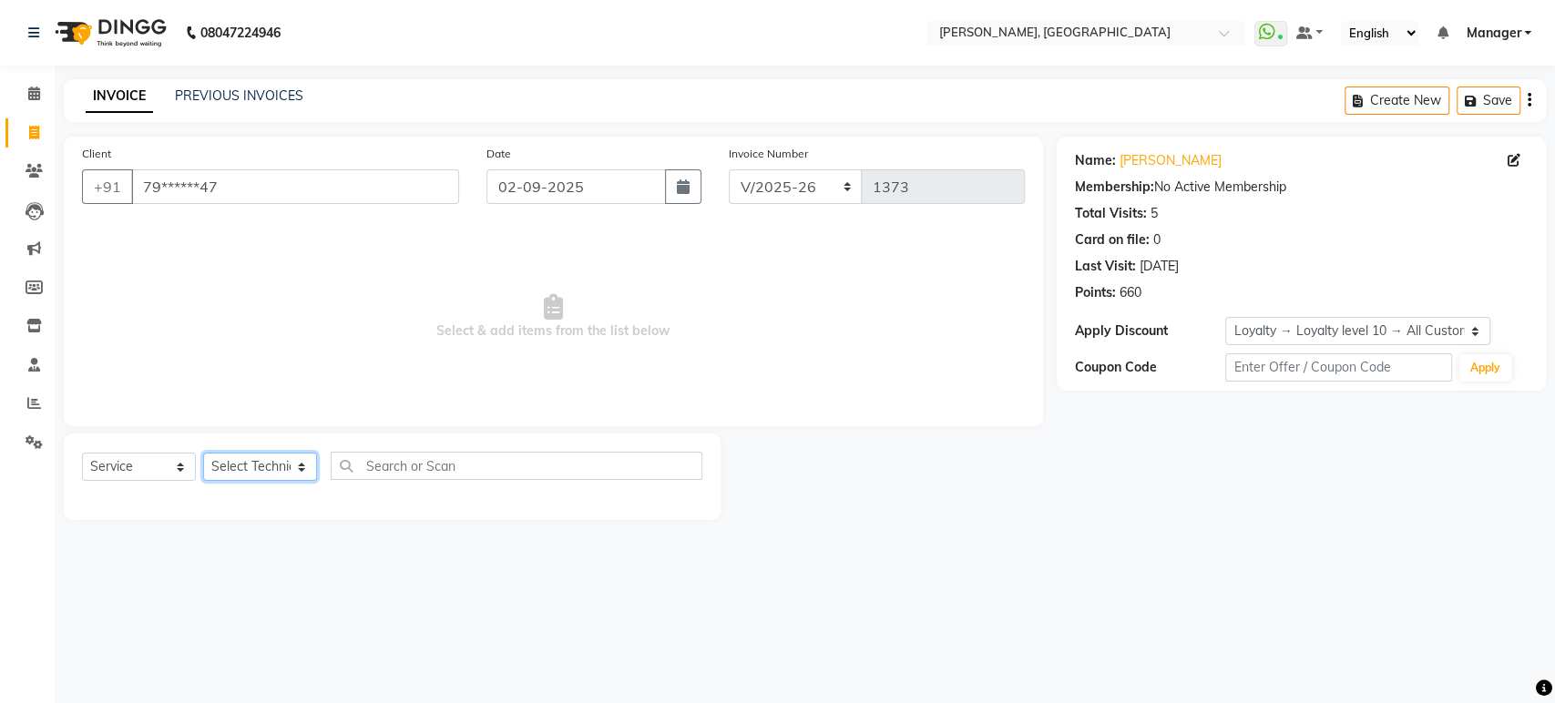
drag, startPoint x: 287, startPoint y: 464, endPoint x: 248, endPoint y: 591, distance: 133.5
click at [248, 591] on div "08047224946 Select Location × Nailashes, Kanakapura WhatsApp Status ✕ Status: C…" at bounding box center [777, 351] width 1555 height 703
select select "31755"
click at [203, 453] on select "Select Technician [PERSON_NAME] Manager [PERSON_NAME]" at bounding box center [260, 467] width 114 height 28
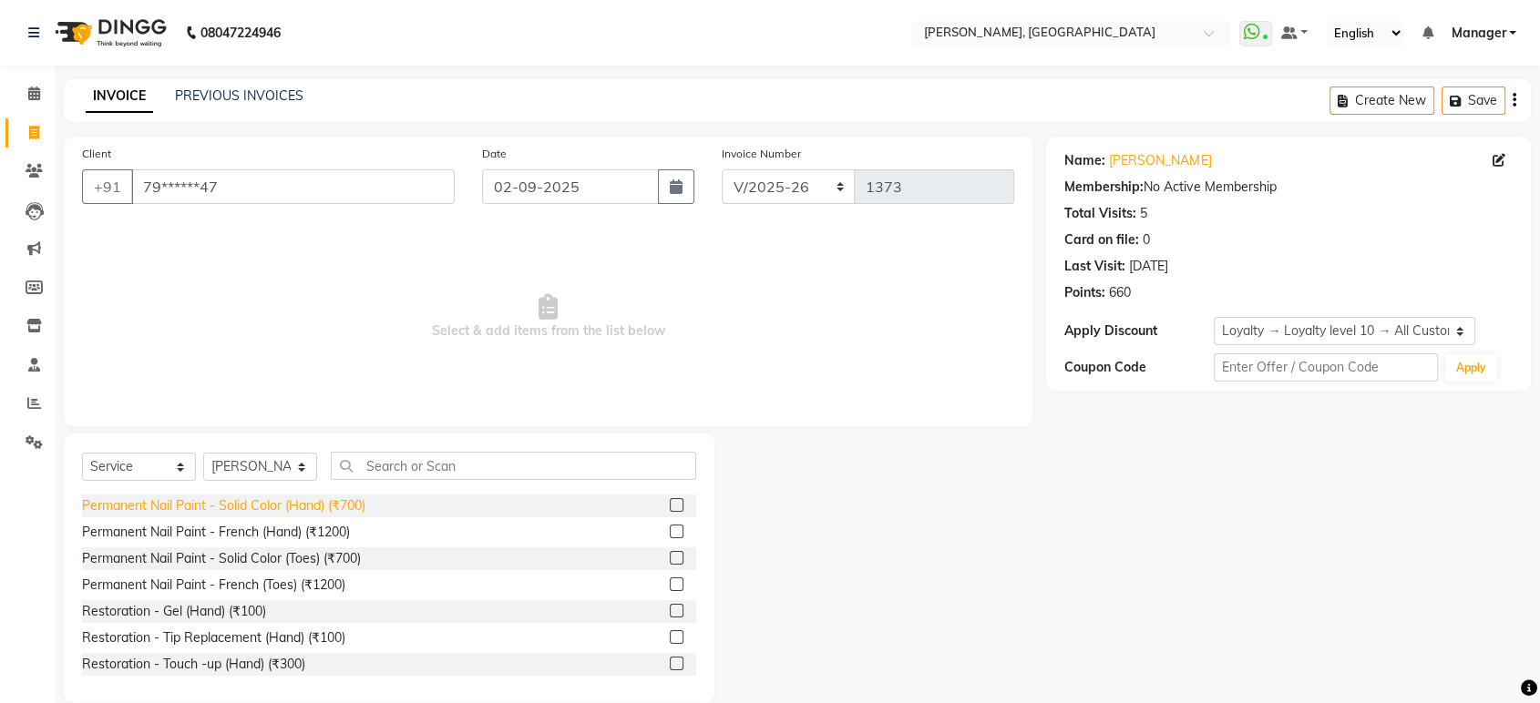
click at [364, 505] on div "Permanent Nail Paint - Solid Color (Hand) (₹700)" at bounding box center [223, 506] width 283 height 19
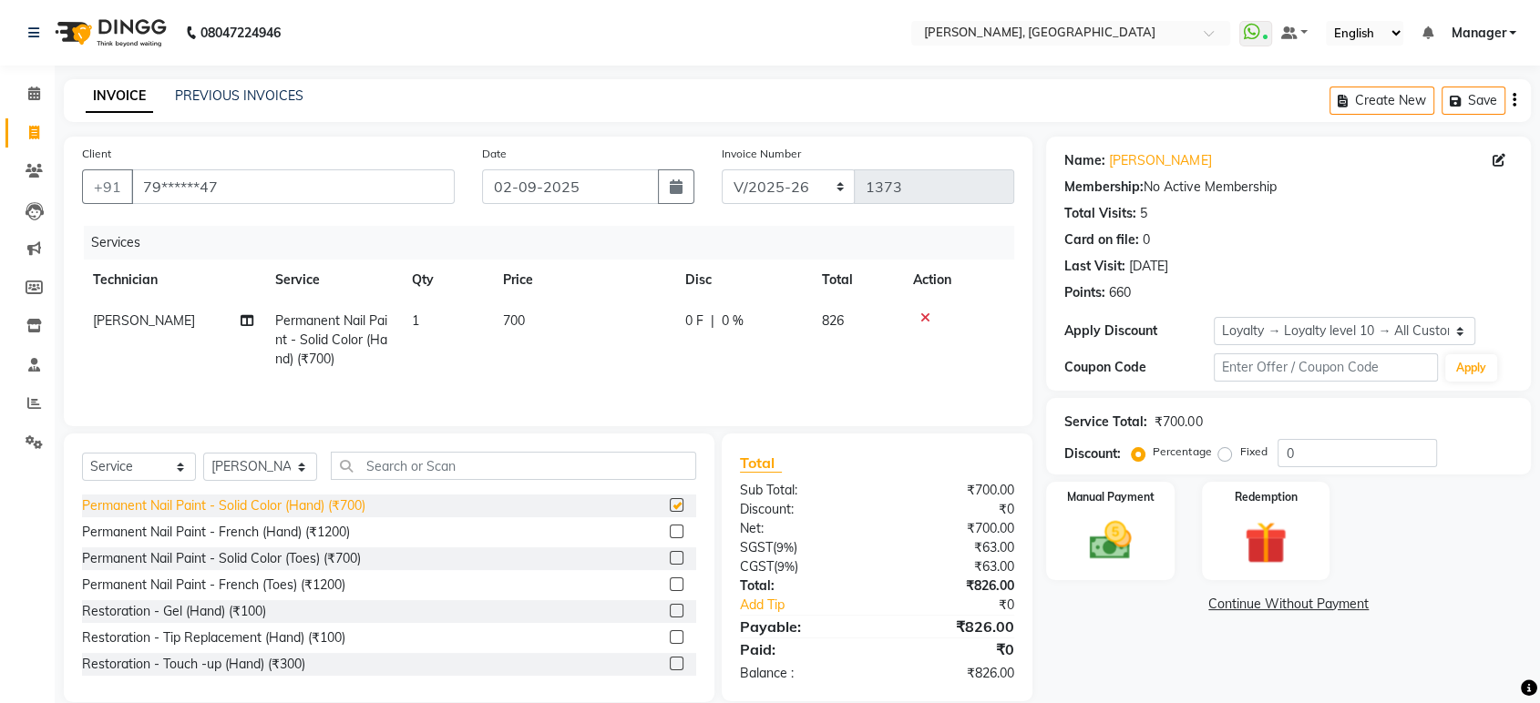
checkbox input "false"
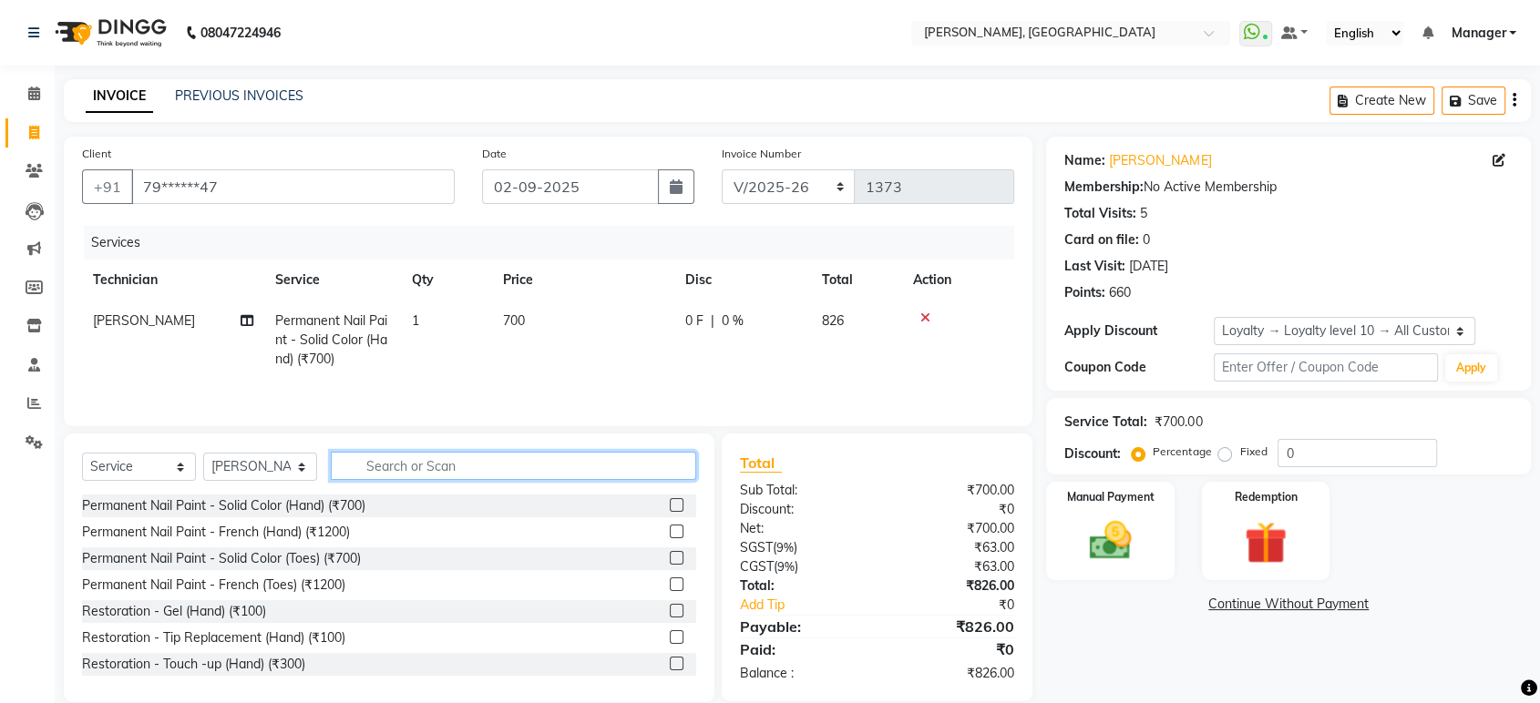
click at [398, 474] on input "text" at bounding box center [513, 466] width 365 height 28
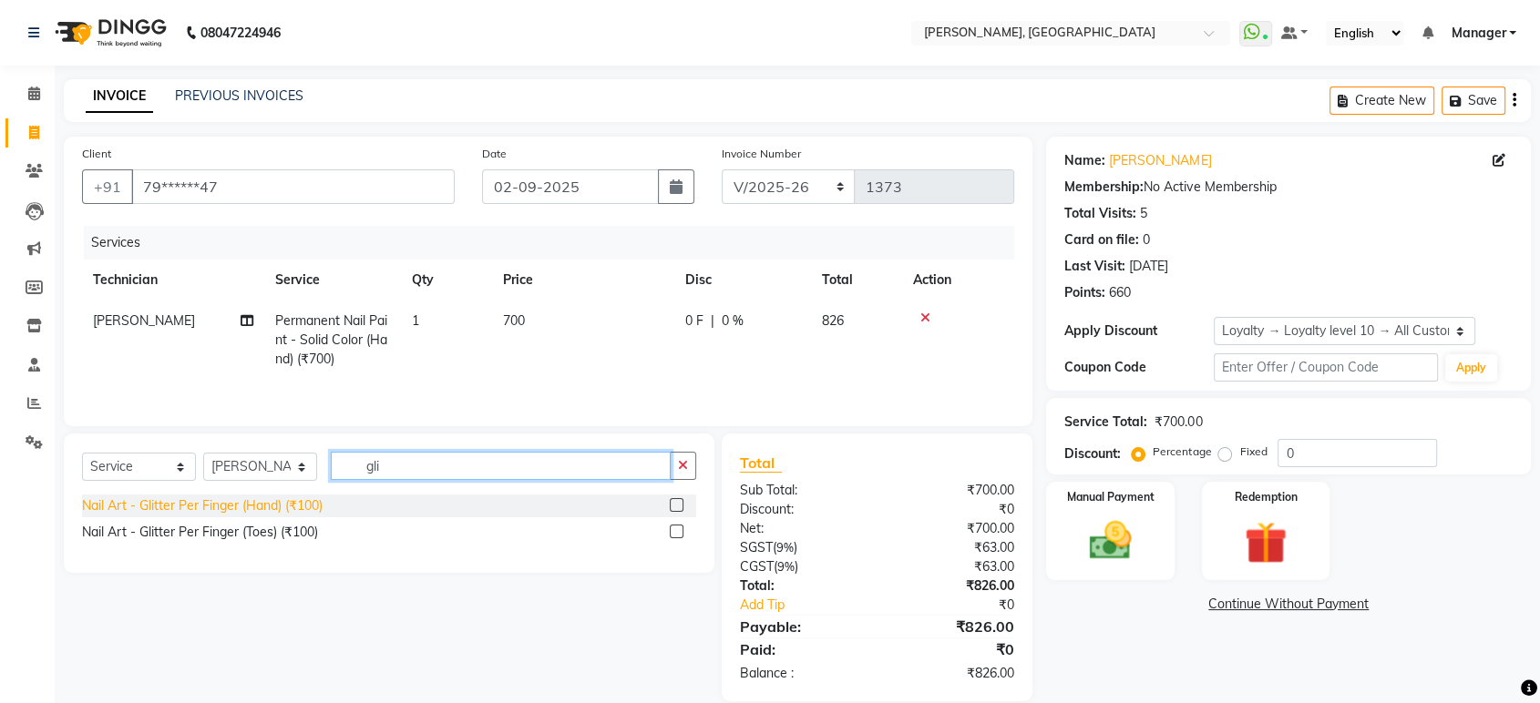
type input "gli"
click at [291, 503] on div "Nail Art - Glitter Per Finger (Hand) (₹100)" at bounding box center [202, 506] width 241 height 19
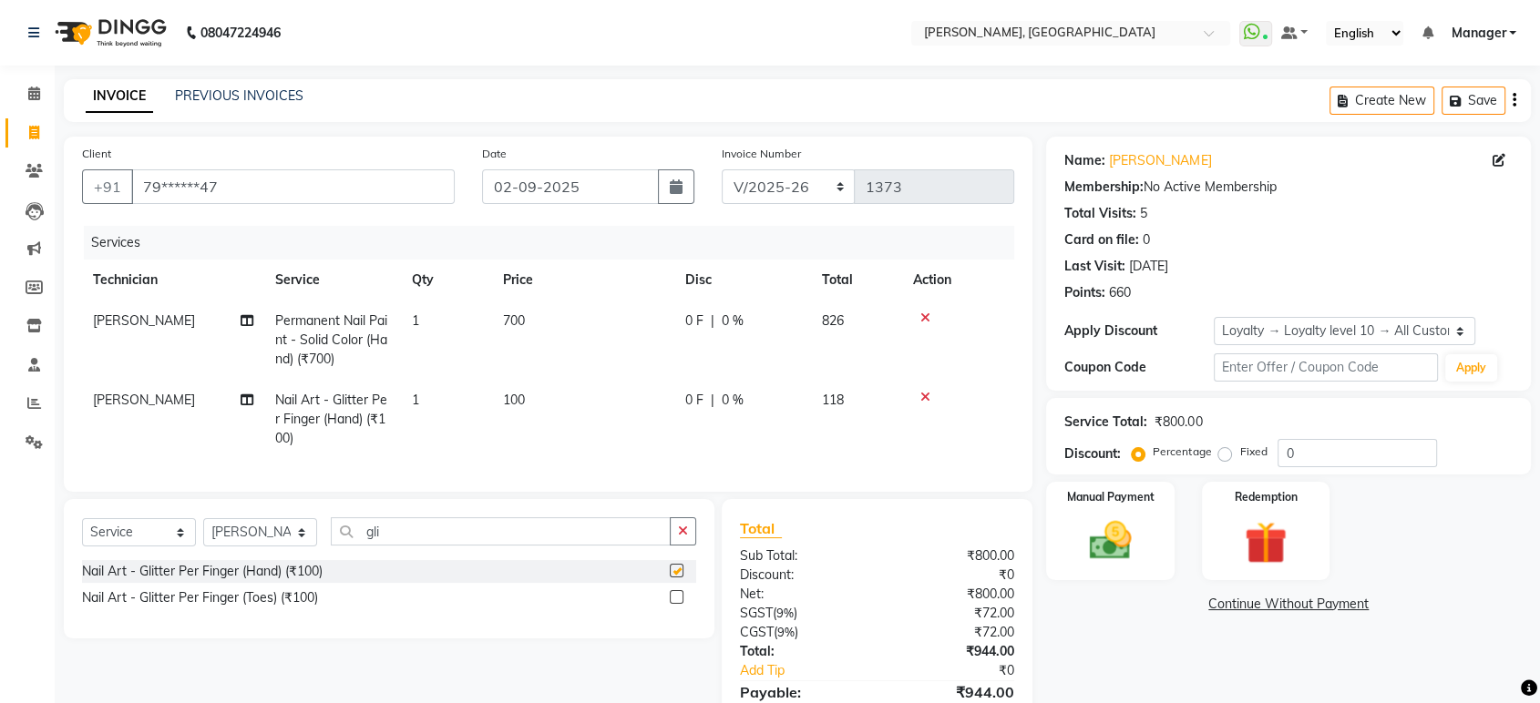
checkbox input "false"
click at [408, 543] on input "gli" at bounding box center [501, 532] width 340 height 28
type input "g"
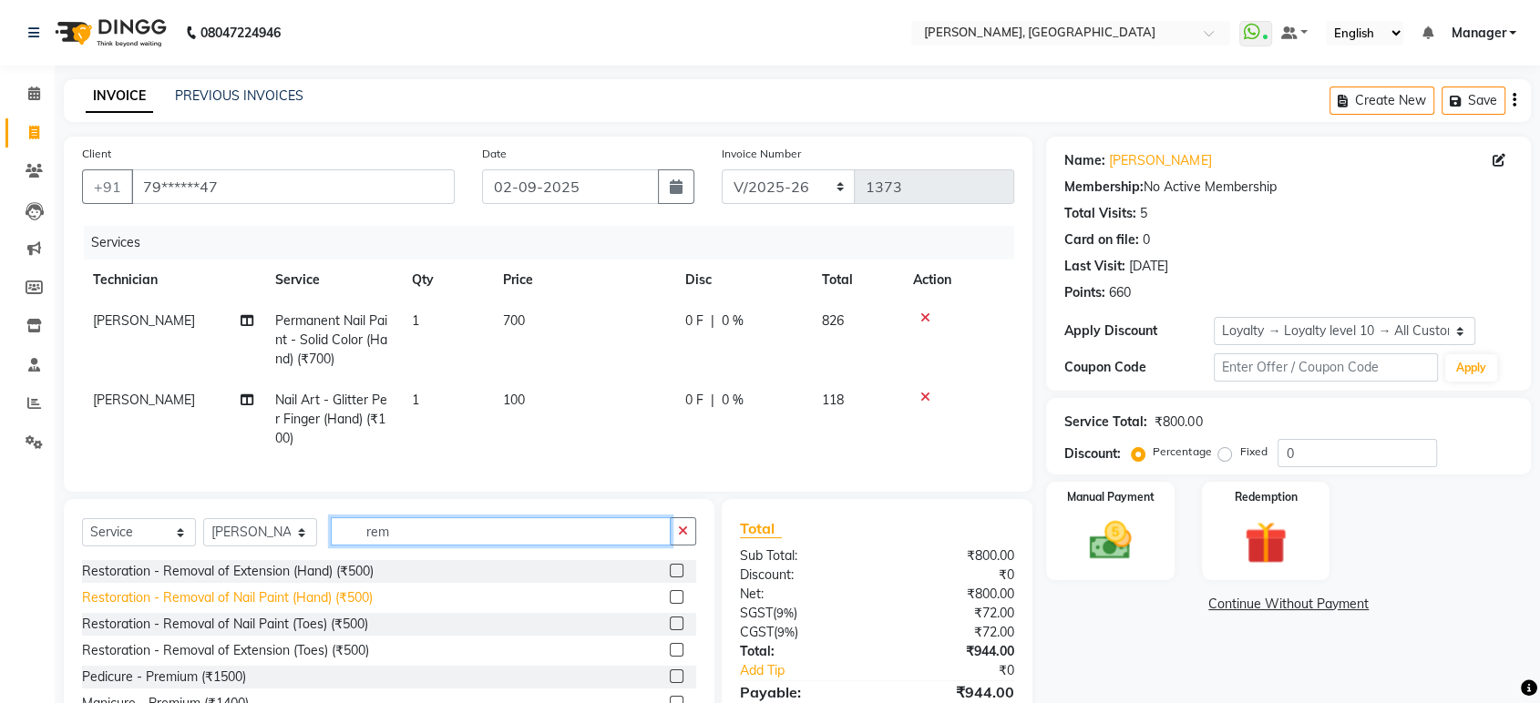
type input "rem"
click at [336, 608] on div "Restoration - Removal of Nail Paint (Hand) (₹500)" at bounding box center [227, 598] width 291 height 19
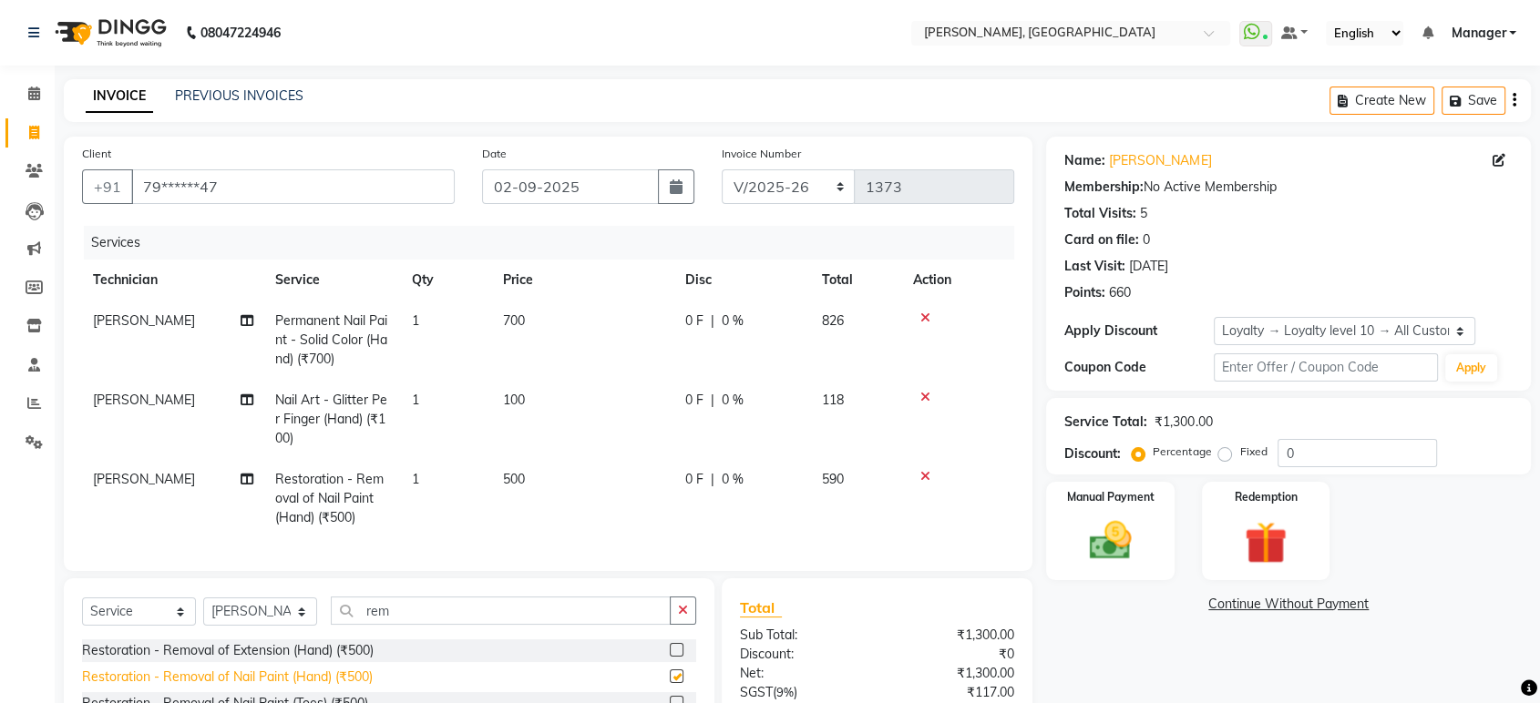
checkbox input "false"
click at [528, 472] on td "500" at bounding box center [583, 498] width 182 height 79
select select "31755"
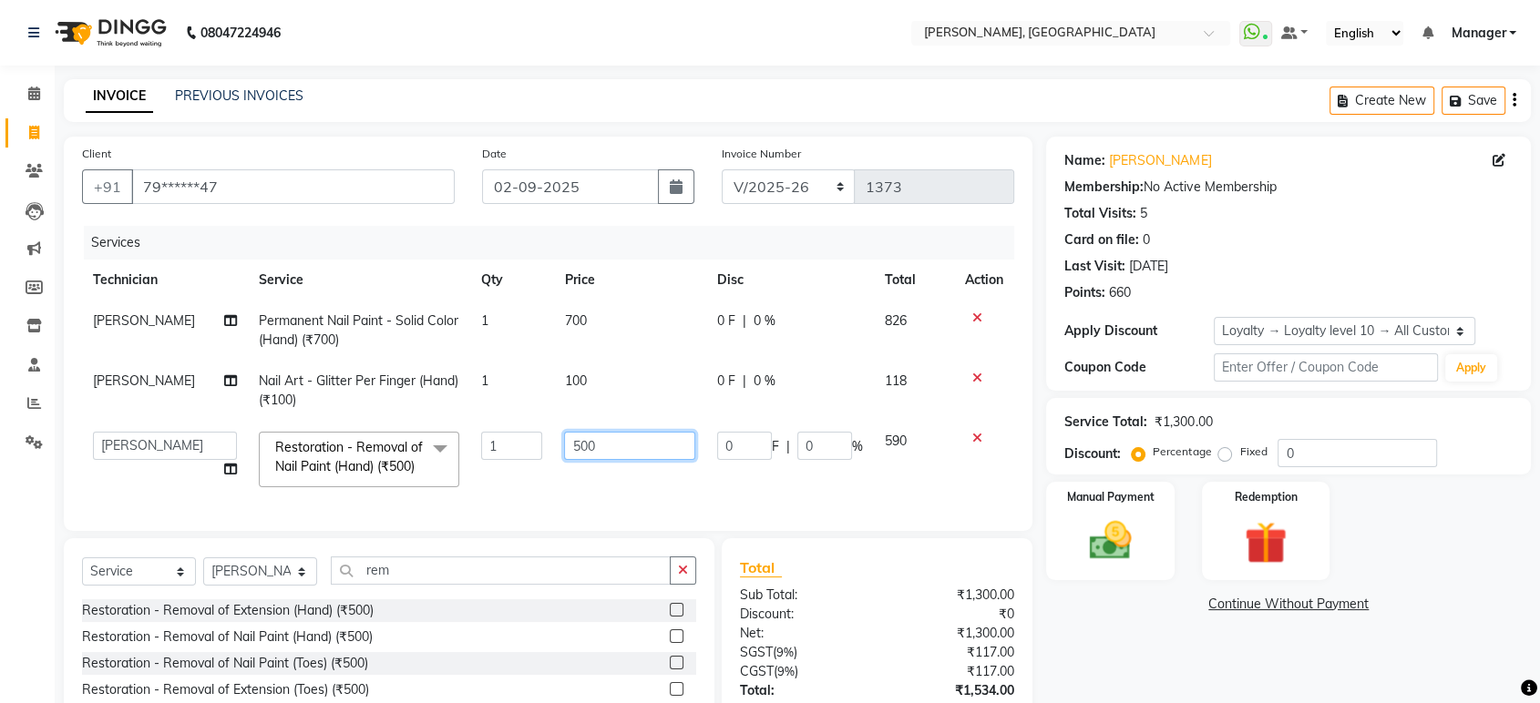
click at [587, 446] on input "500" at bounding box center [629, 446] width 131 height 28
type input "5"
type input "300"
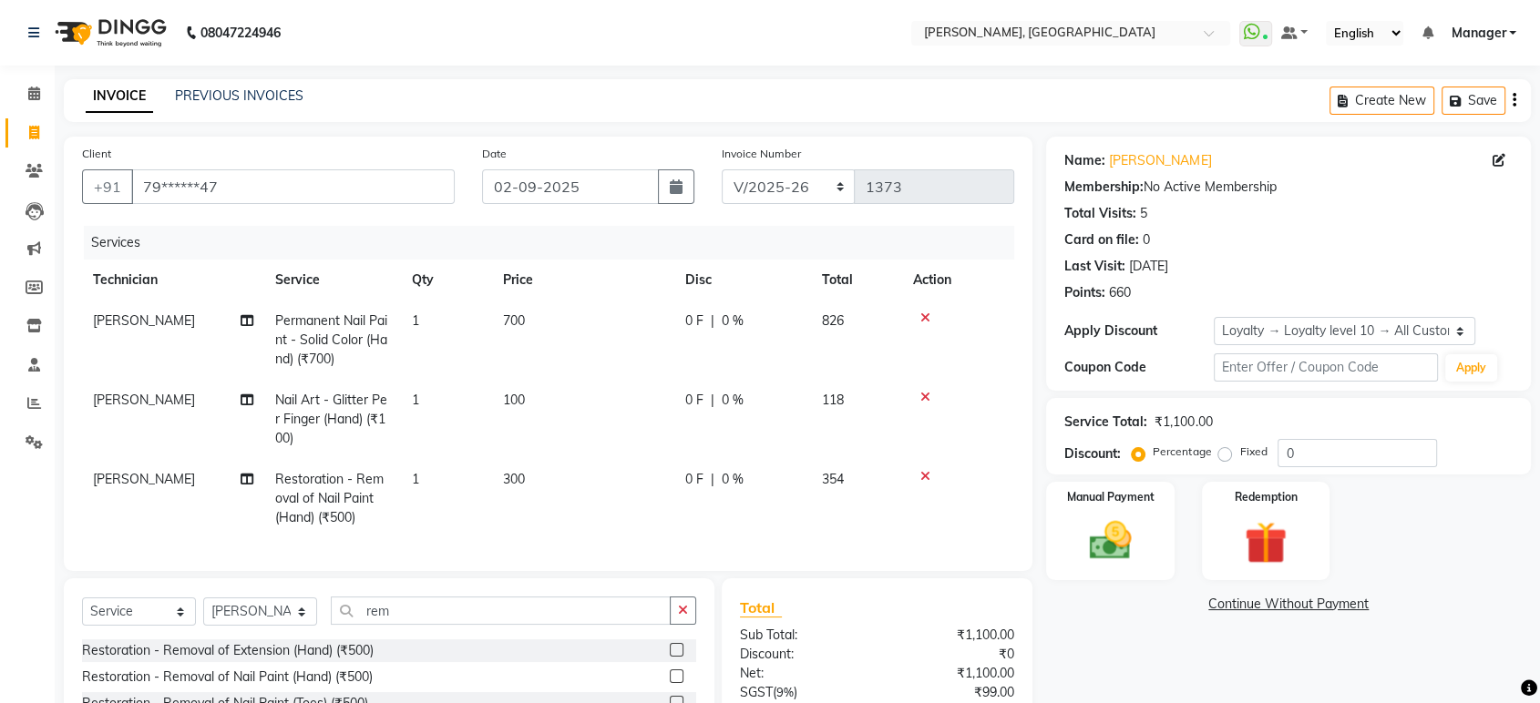
click at [612, 375] on tbody "[PERSON_NAME] Permanent Nail Paint - Solid Color (Hand) (₹700) 1 700 0 F | 0 % …" at bounding box center [548, 420] width 932 height 238
click at [612, 375] on td "700" at bounding box center [583, 340] width 182 height 79
select select "31755"
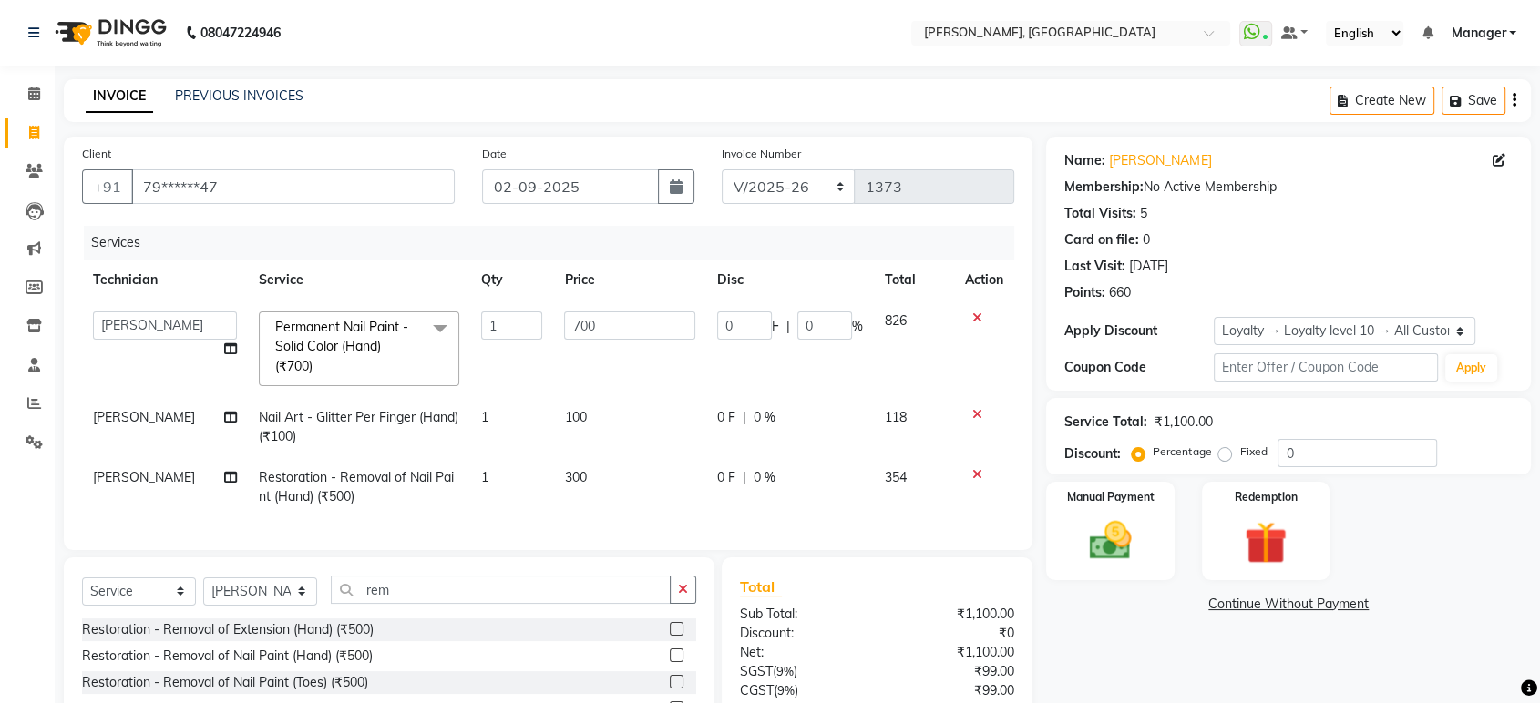
click at [597, 414] on td "100" at bounding box center [629, 427] width 153 height 60
select select "31755"
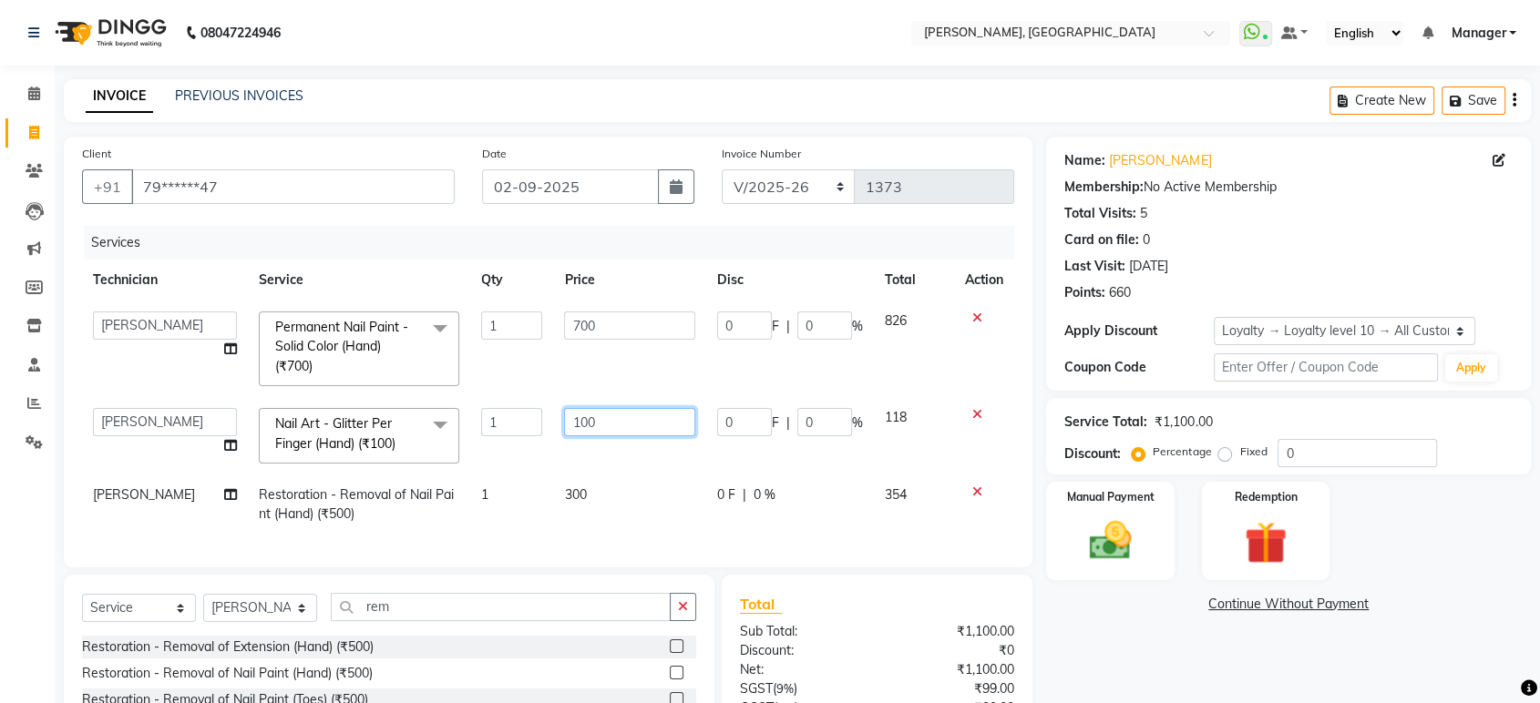
click at [598, 421] on input "100" at bounding box center [629, 422] width 131 height 28
type input "1000"
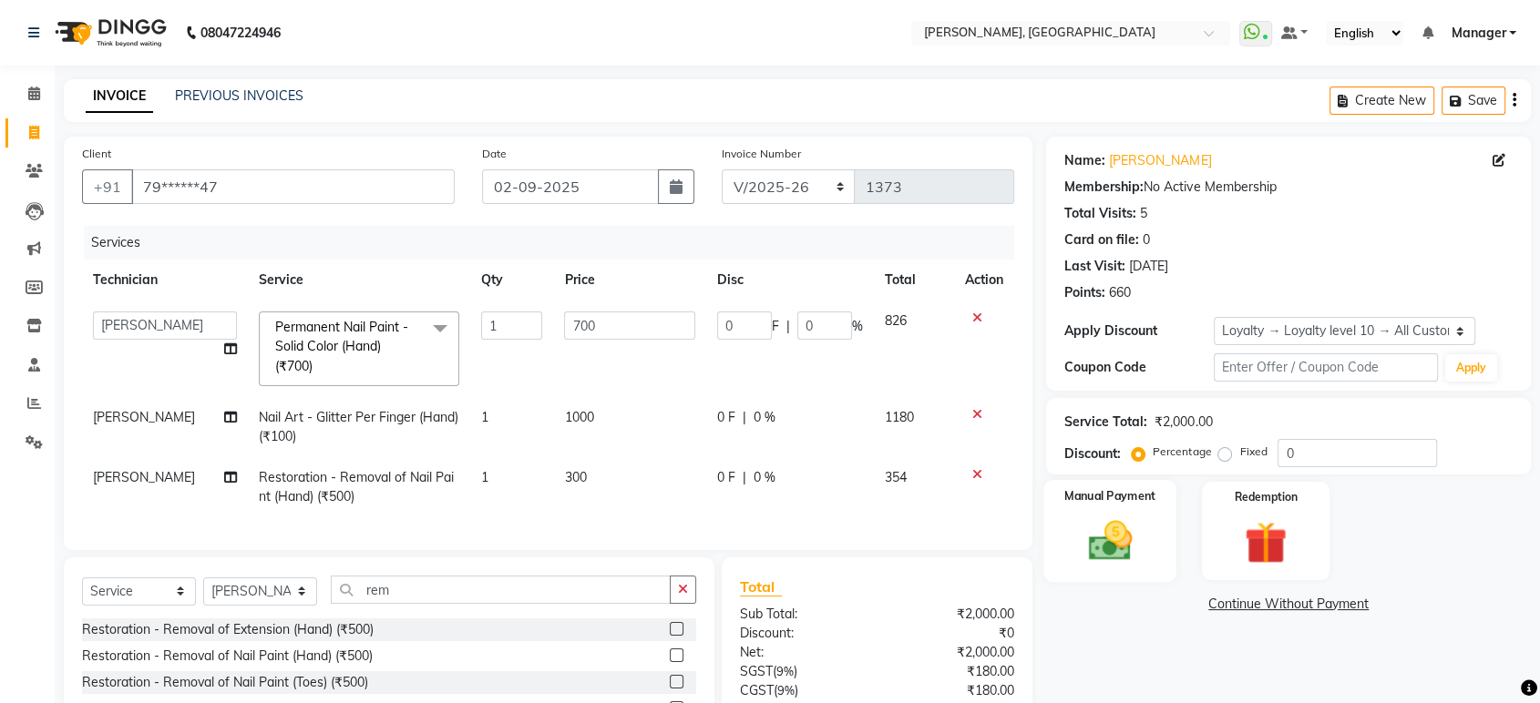
click at [1130, 557] on img at bounding box center [1109, 541] width 71 height 51
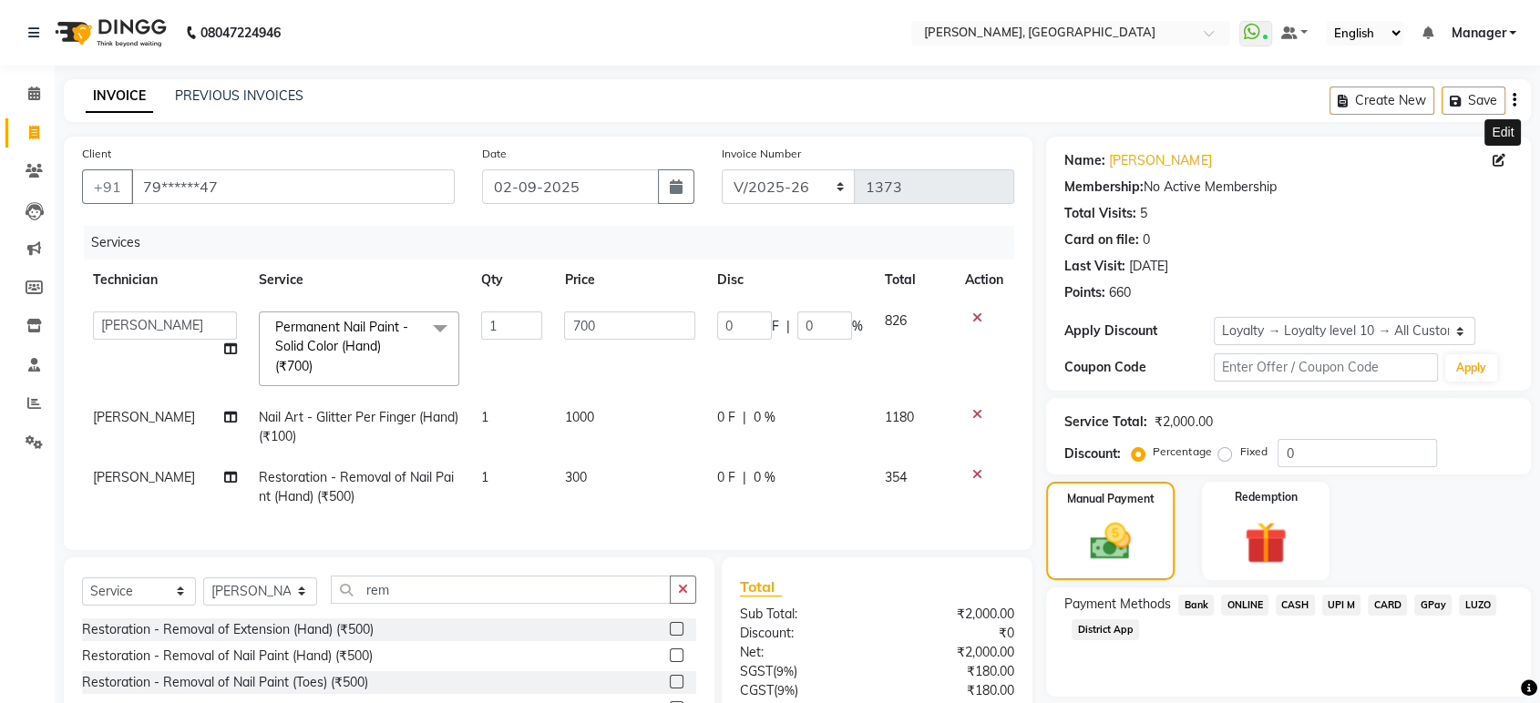
click at [1500, 157] on icon at bounding box center [1499, 160] width 13 height 13
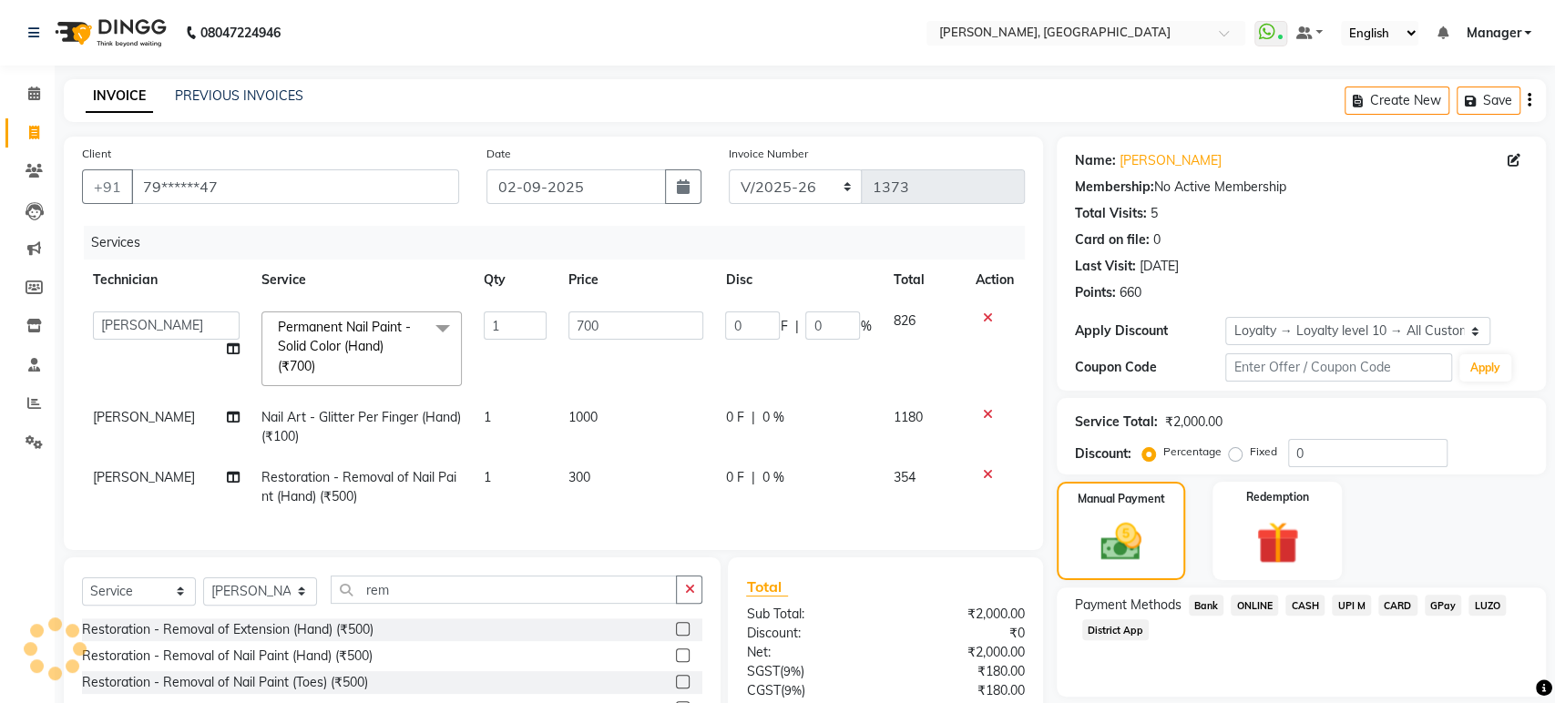
select select "21"
select select "[DEMOGRAPHIC_DATA]"
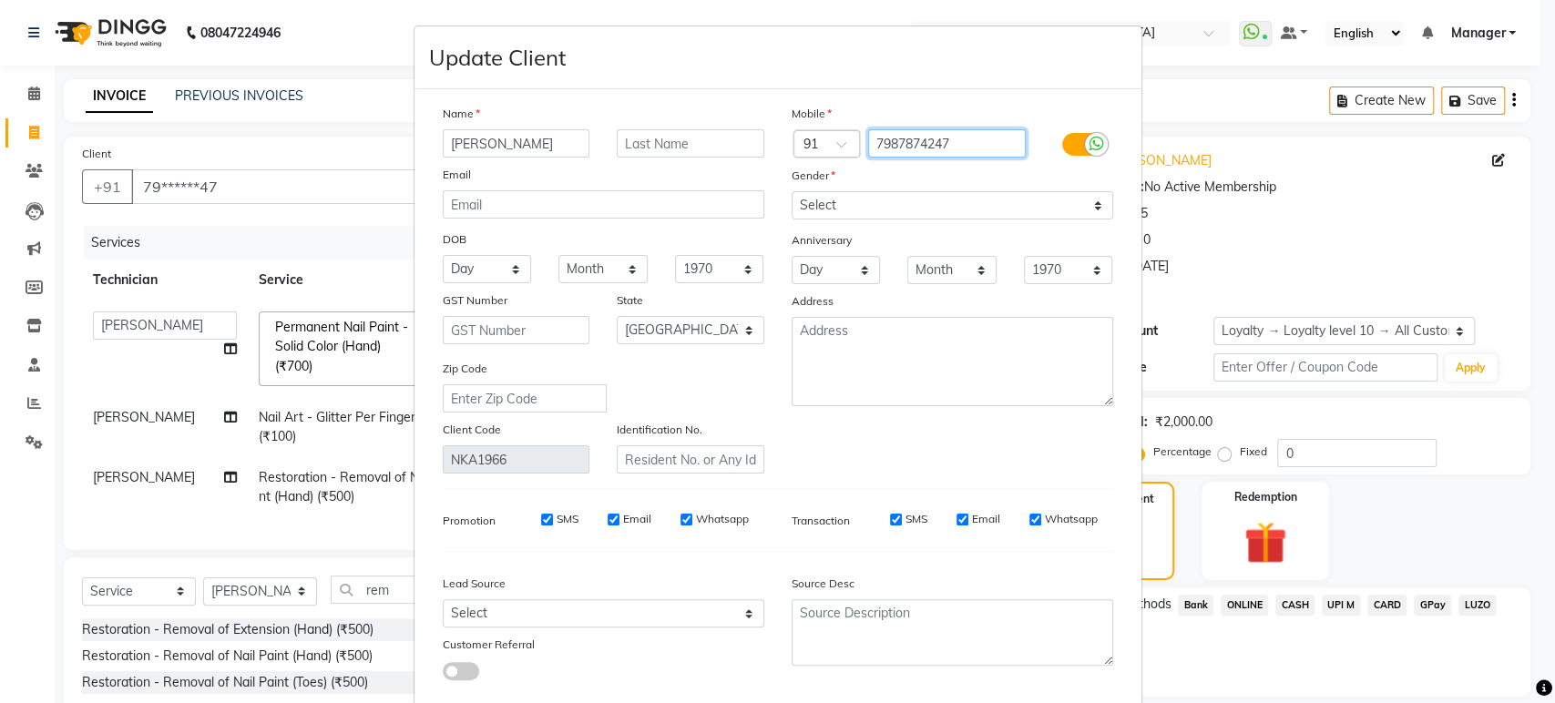
click at [924, 144] on input "7987874247" at bounding box center [947, 143] width 158 height 28
type input "7987800247"
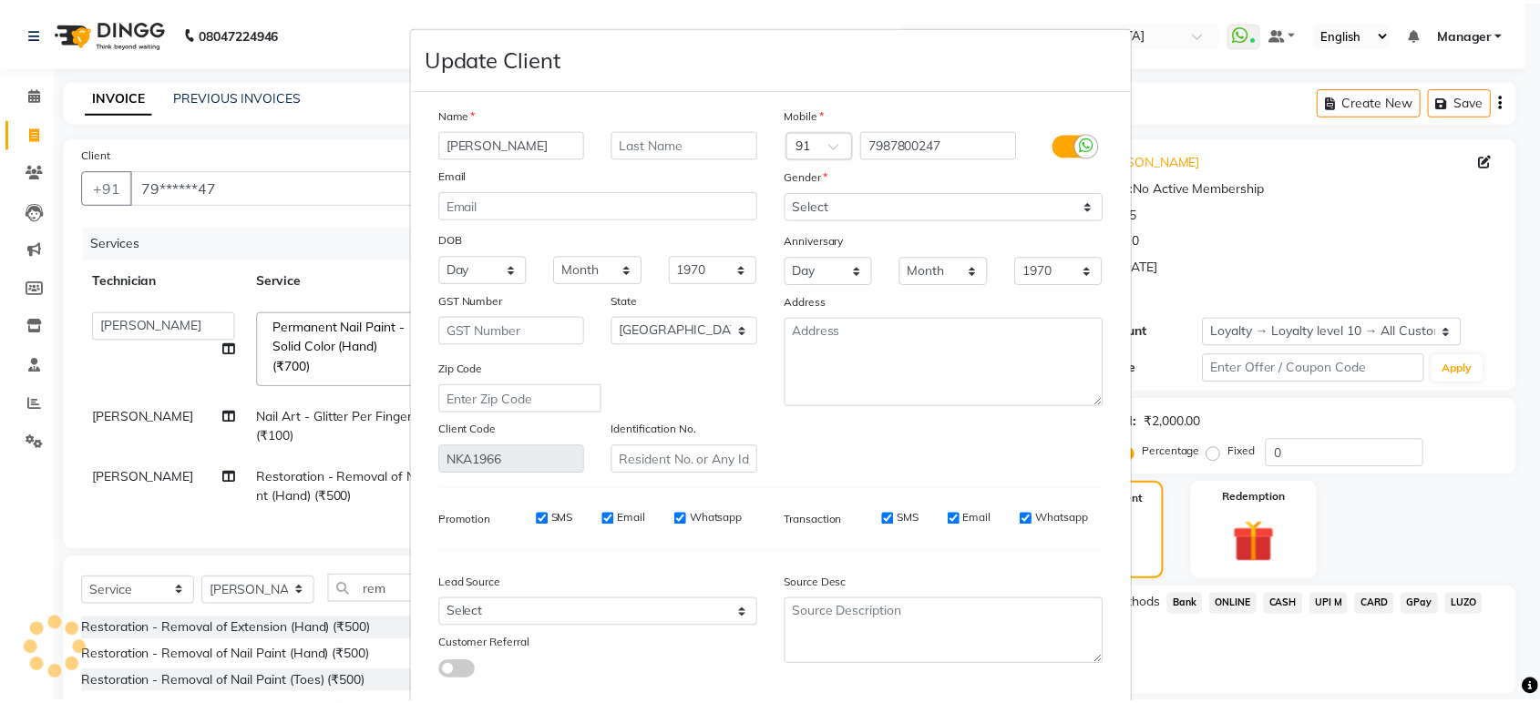
scroll to position [101, 0]
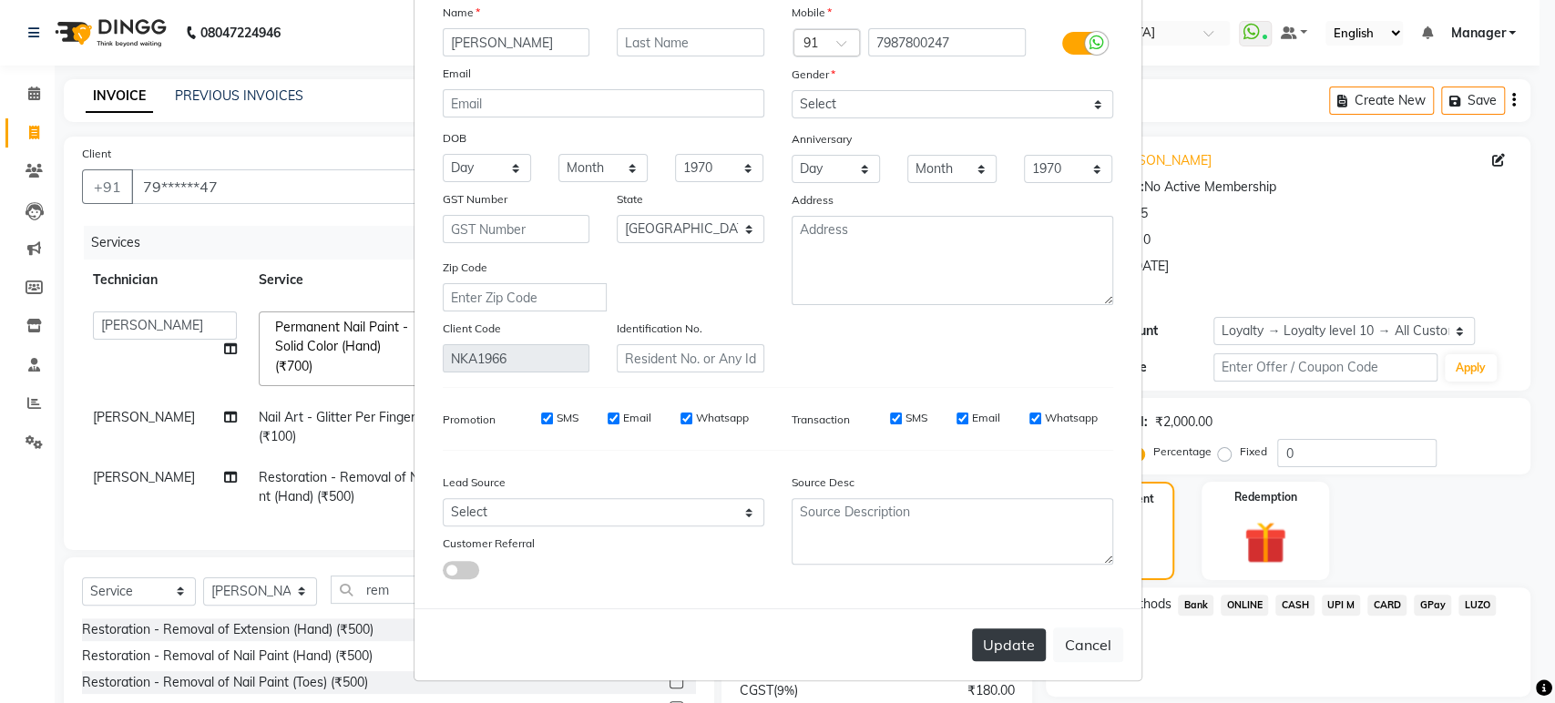
click at [1000, 646] on button "Update" at bounding box center [1009, 645] width 74 height 33
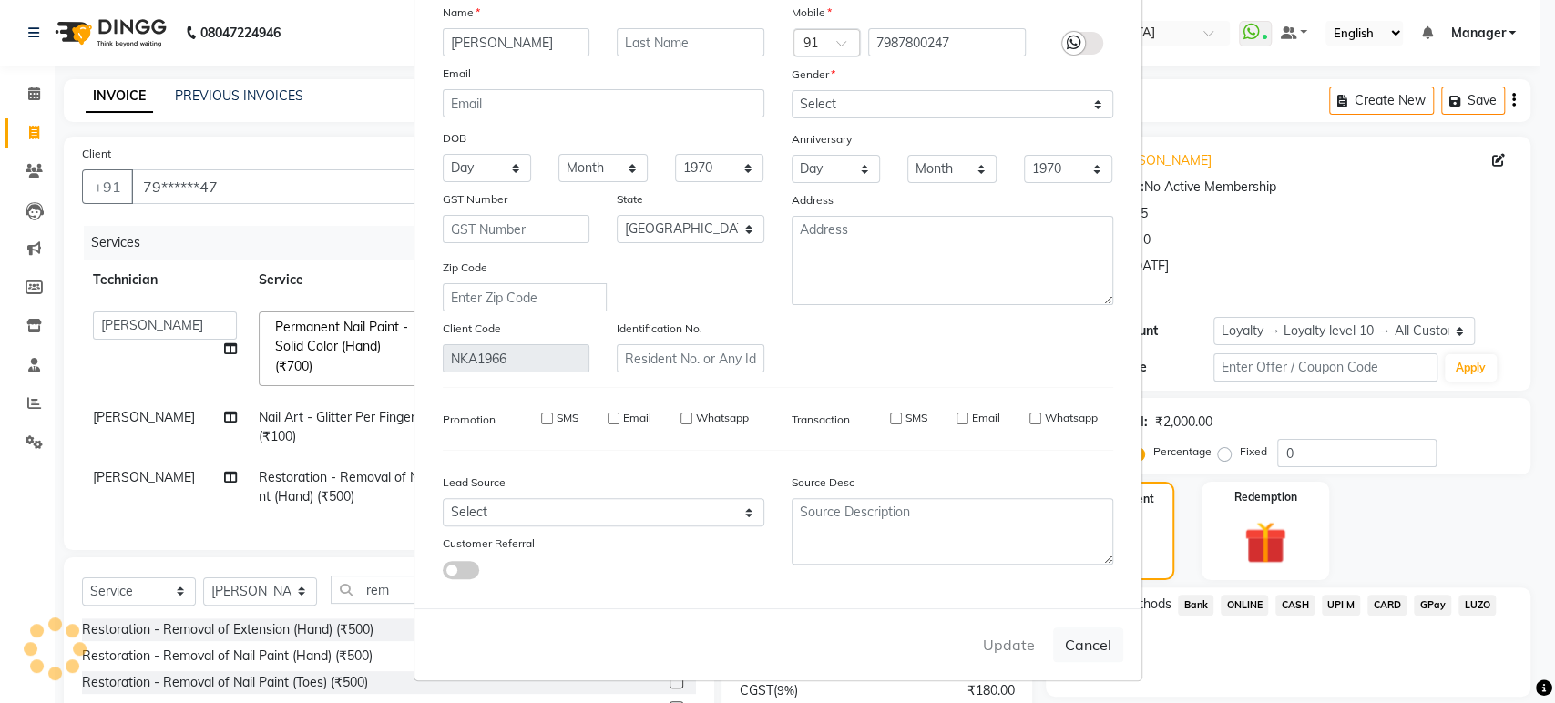
select select
select select "null"
select select
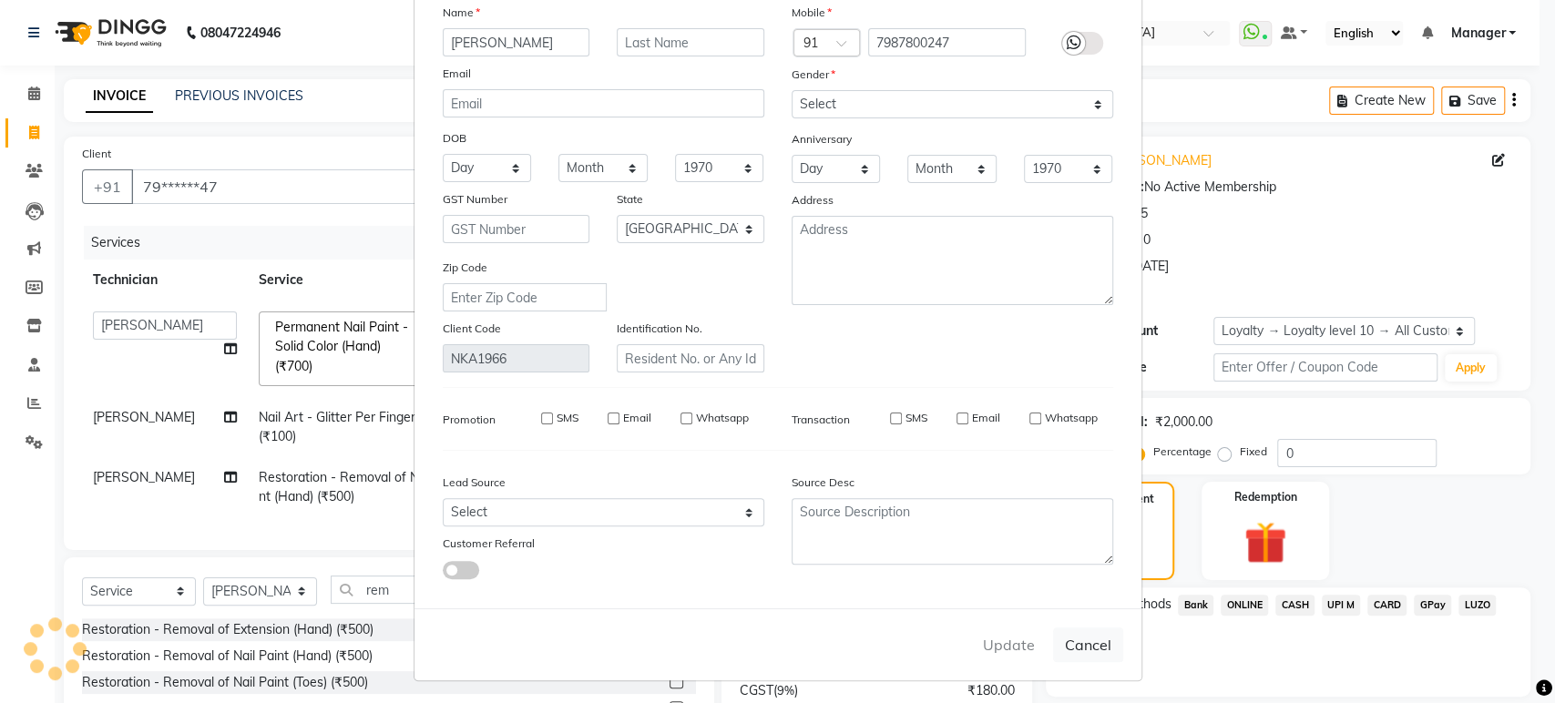
select select
checkbox input "false"
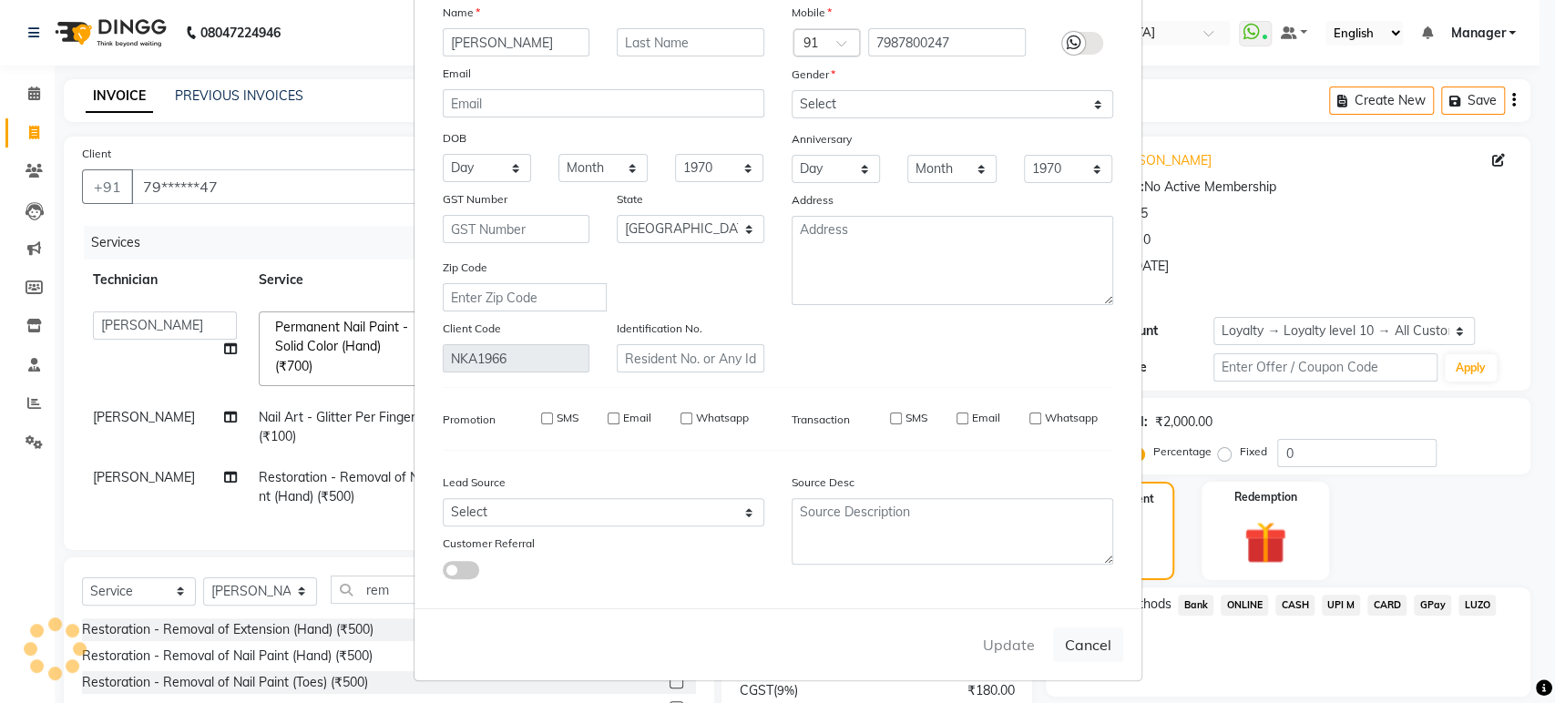
checkbox input "false"
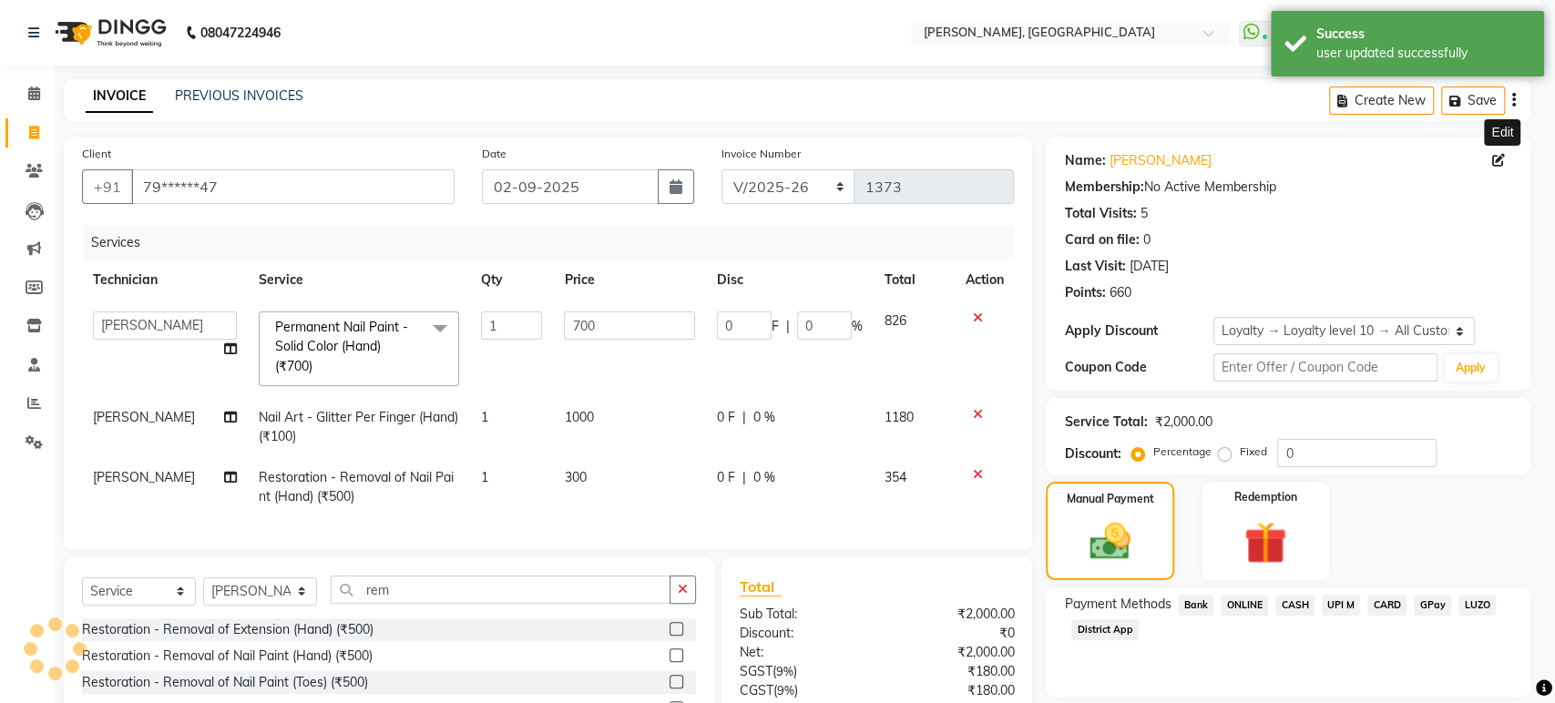
select select "1: Object"
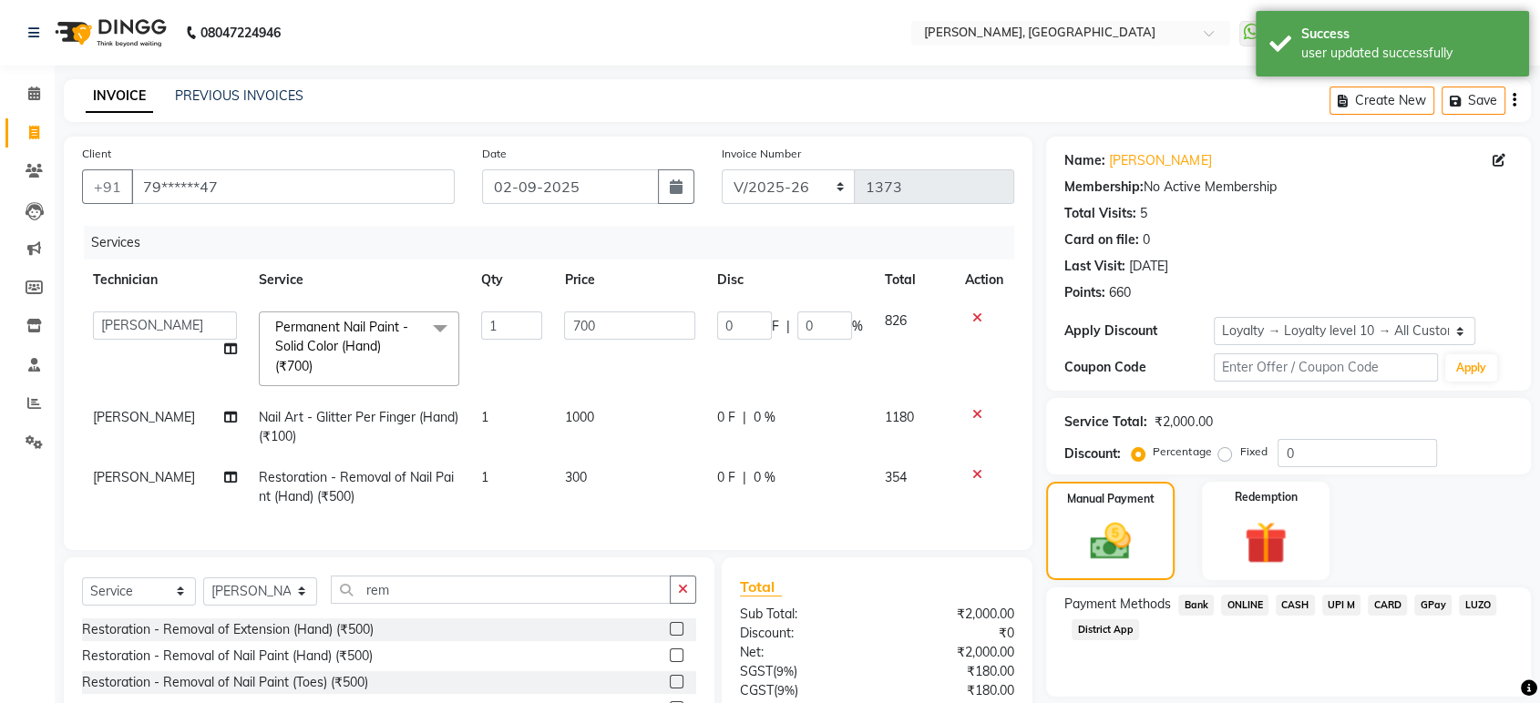
click at [977, 471] on icon at bounding box center [977, 474] width 10 height 13
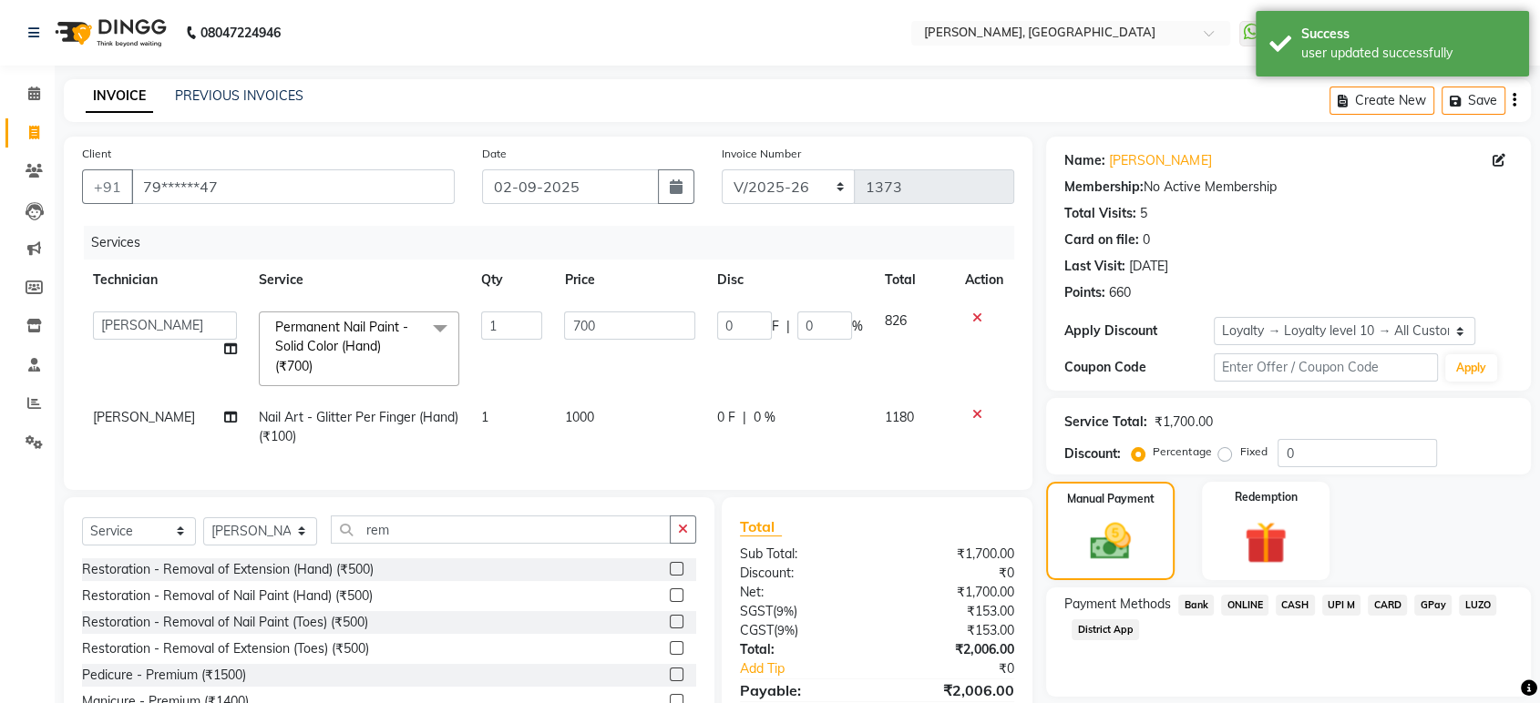
click at [980, 321] on icon at bounding box center [977, 318] width 10 height 13
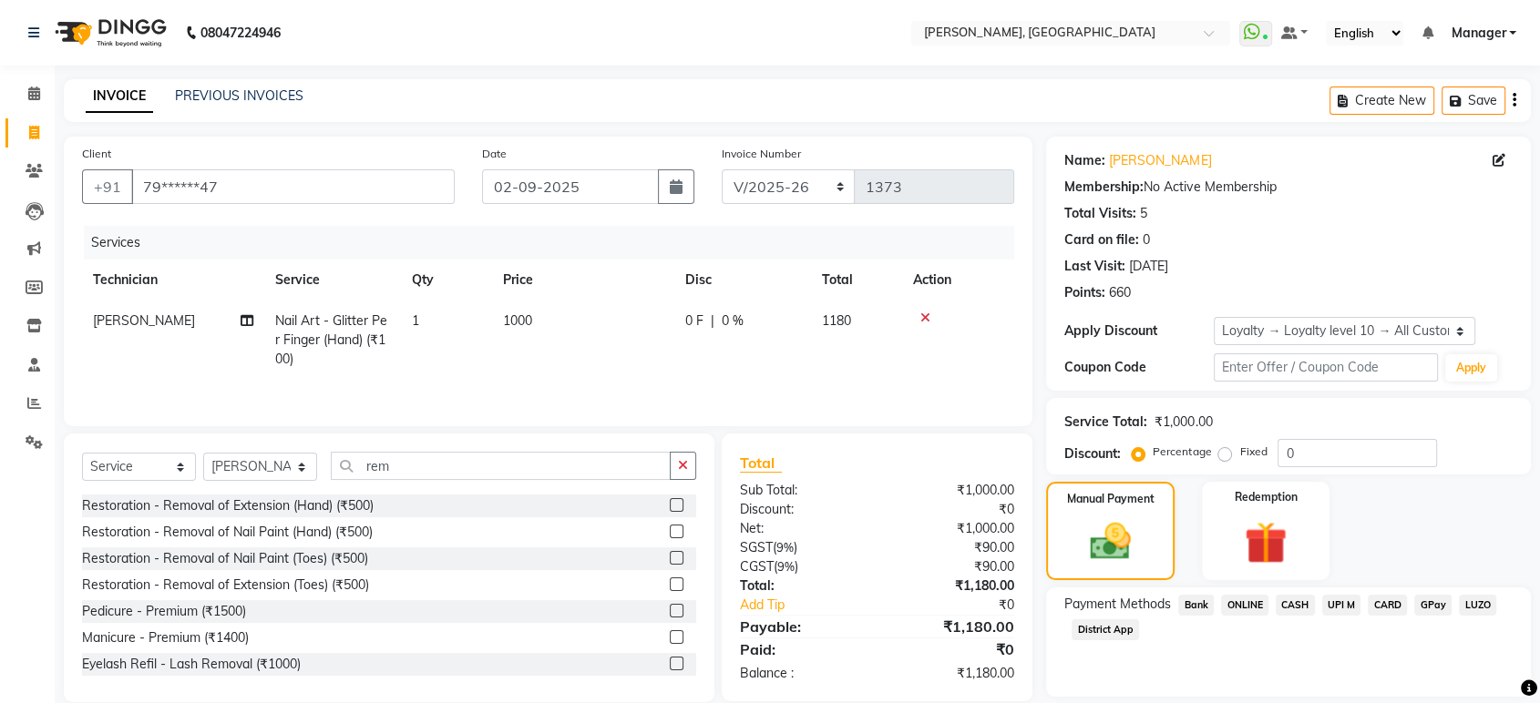
click at [670, 518] on div at bounding box center [683, 506] width 26 height 23
click at [557, 472] on input "rem" at bounding box center [501, 466] width 340 height 28
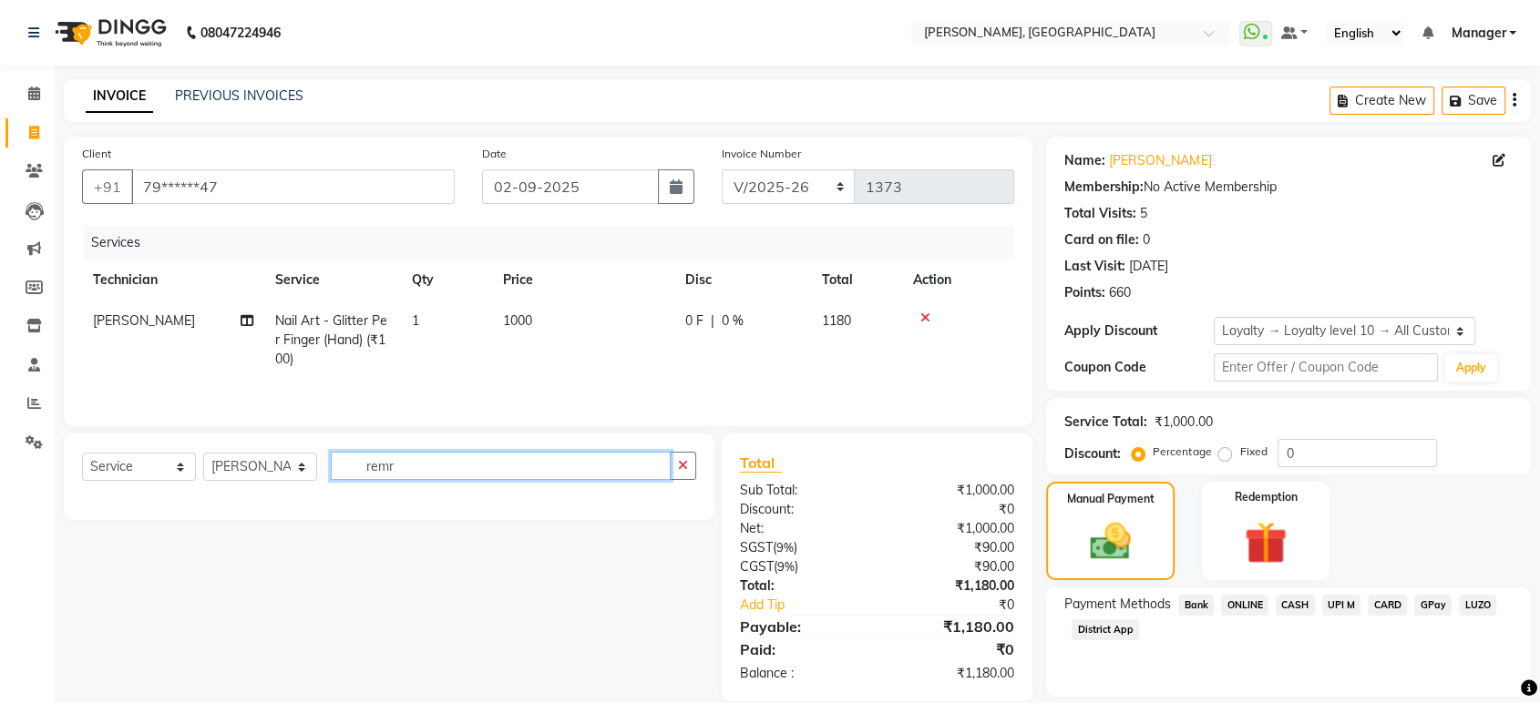
type input "rem"
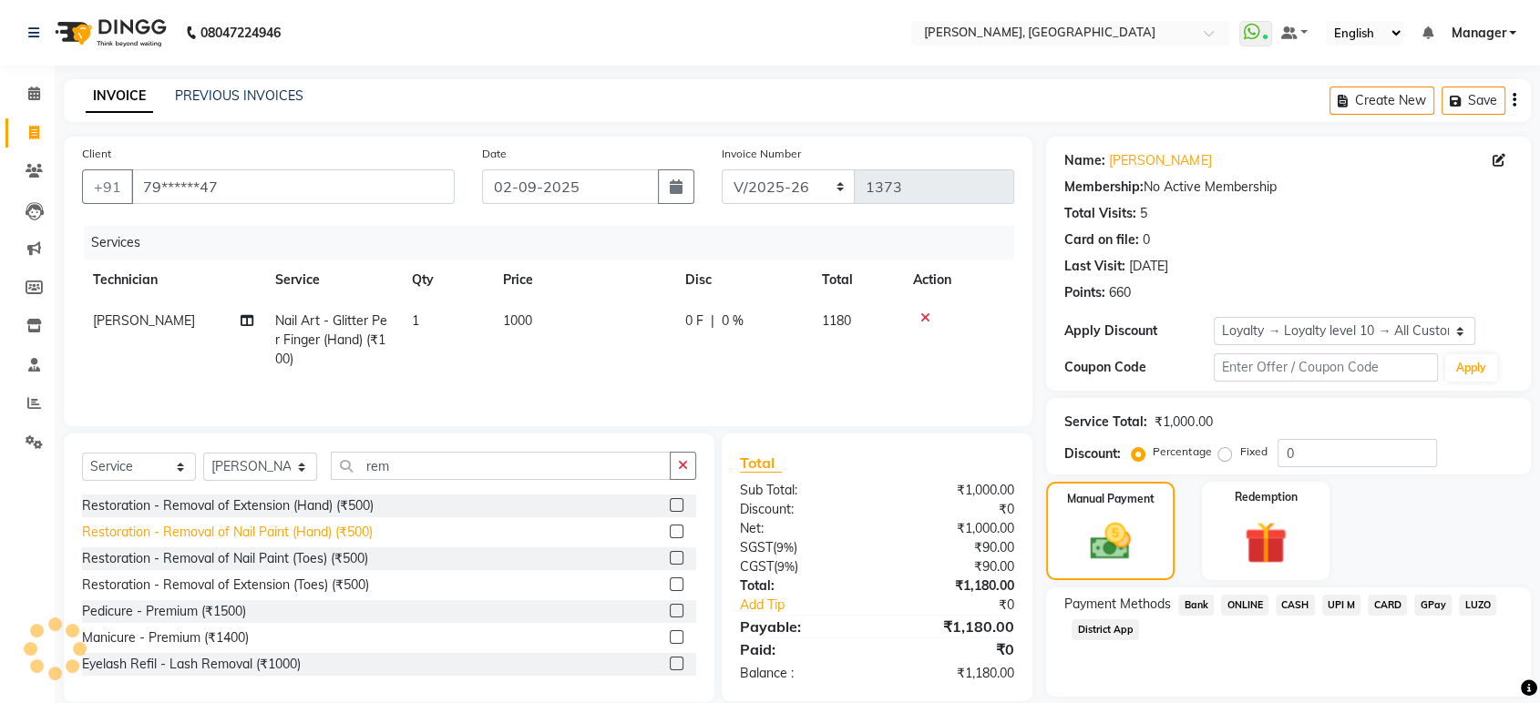
click at [364, 538] on div "Restoration - Removal of Nail Paint (Hand) (₹500)" at bounding box center [227, 532] width 291 height 19
checkbox input "false"
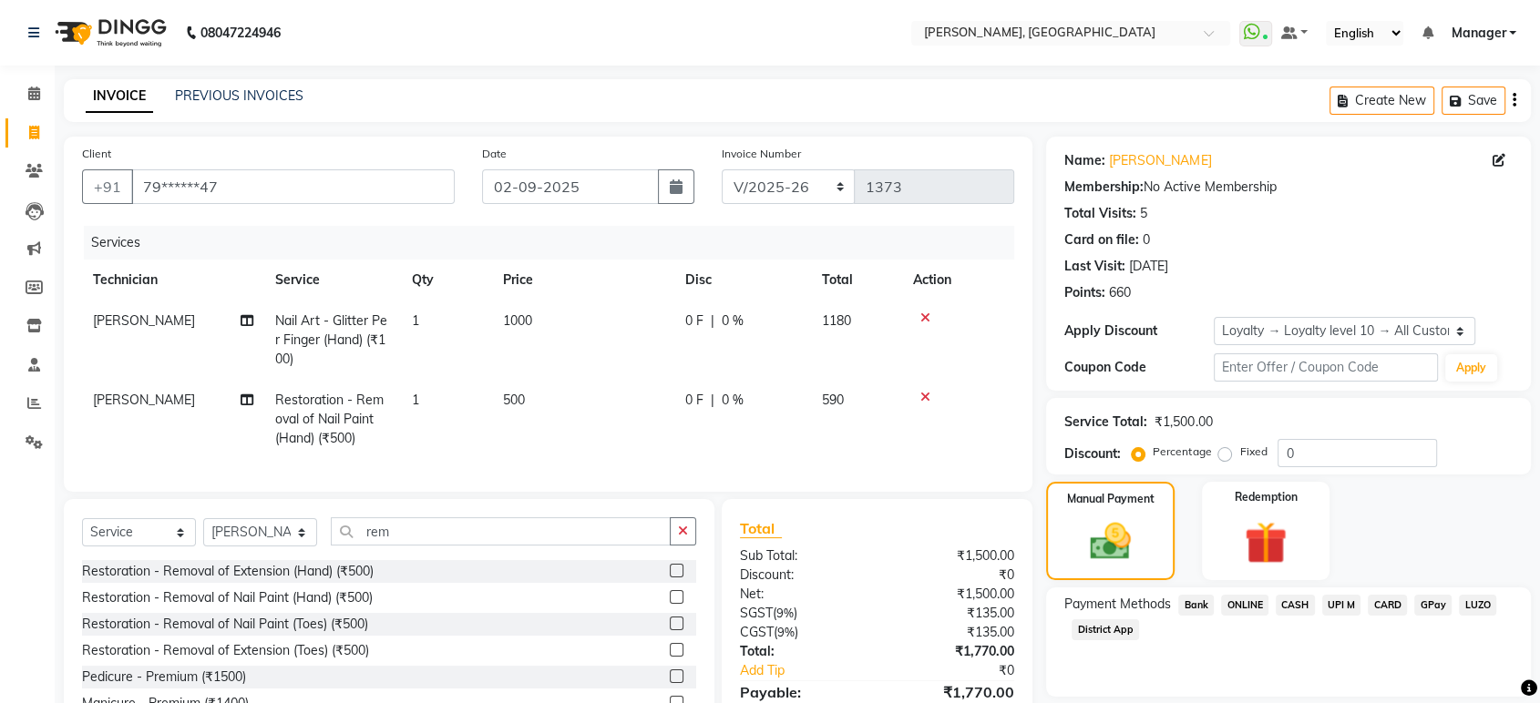
click at [518, 406] on span "500" at bounding box center [514, 400] width 22 height 16
select select "31755"
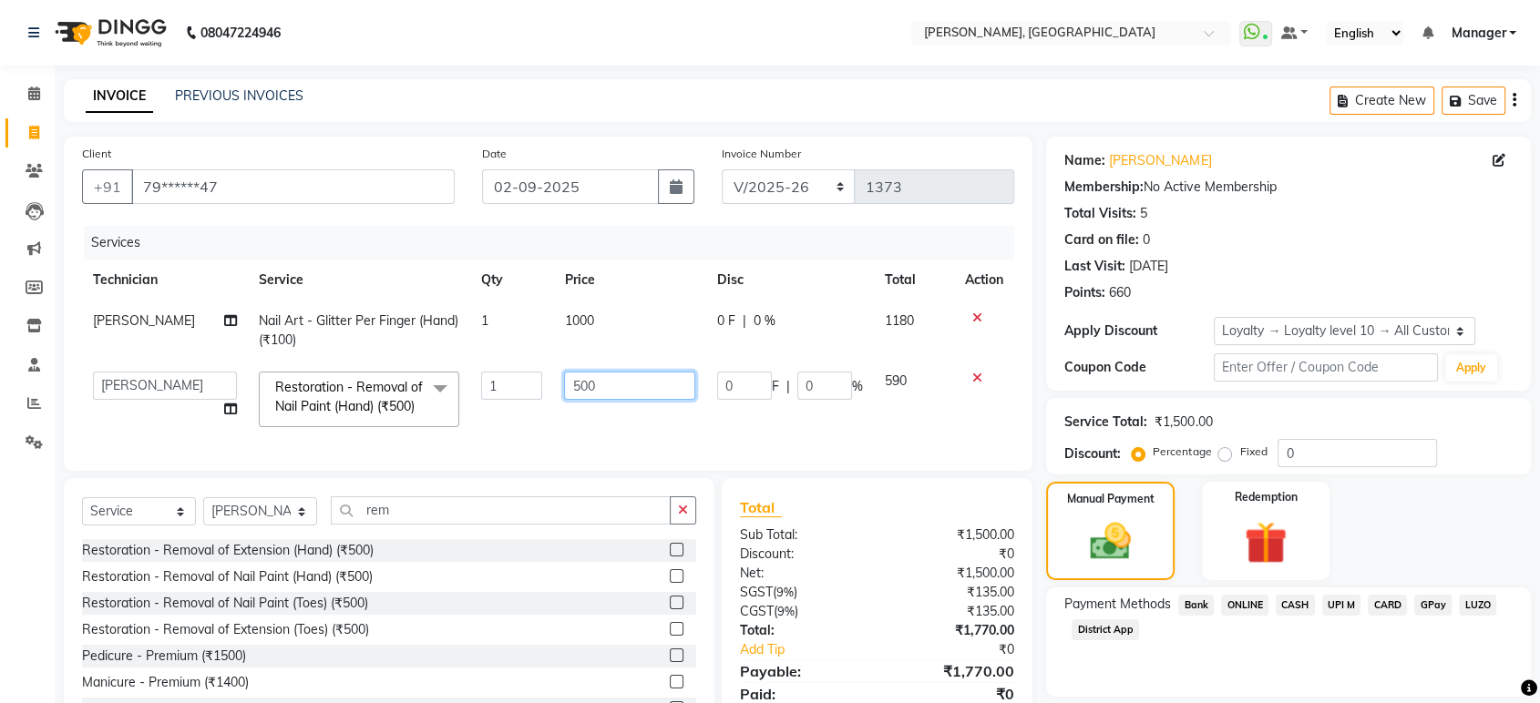
click at [597, 395] on input "500" at bounding box center [629, 386] width 131 height 28
type input "5"
type input "300"
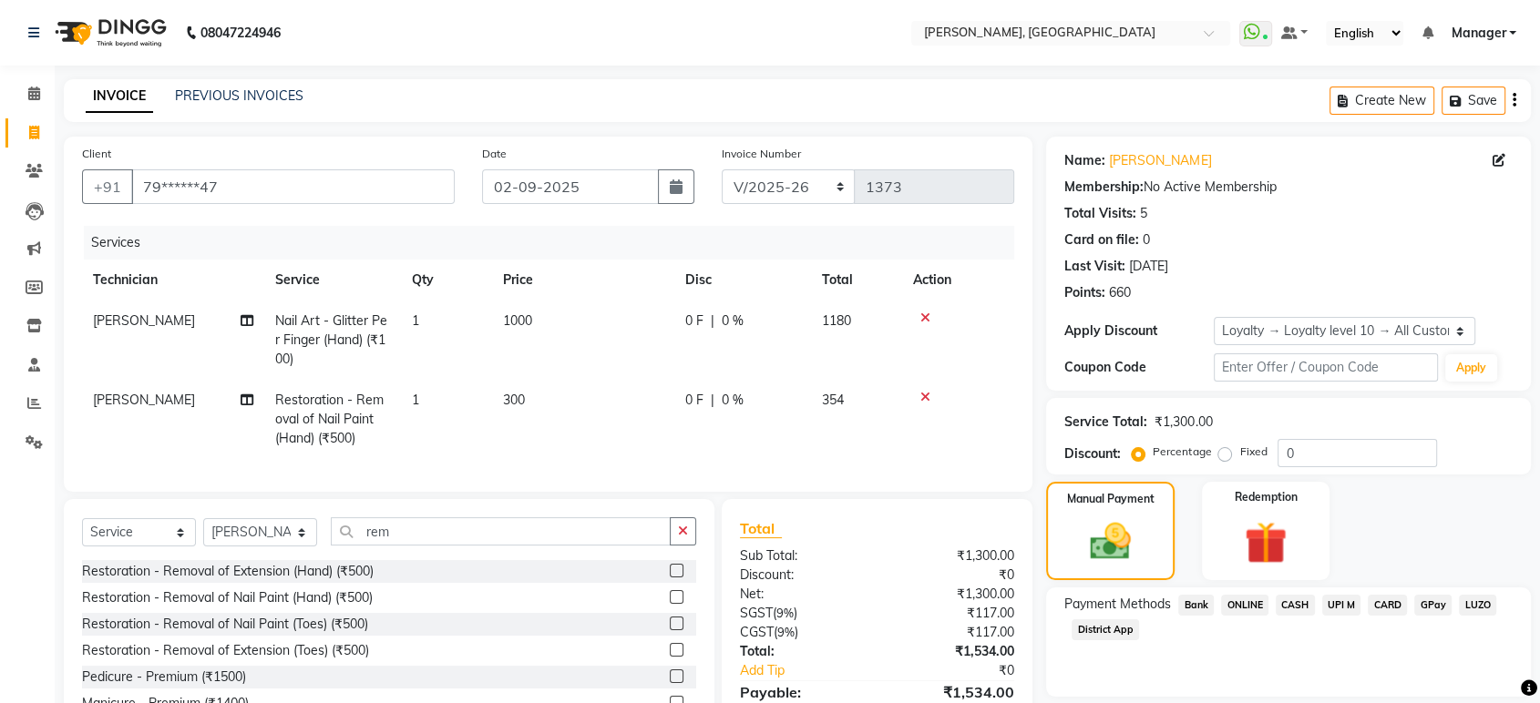
click at [972, 317] on div at bounding box center [958, 318] width 90 height 13
click at [924, 312] on icon at bounding box center [925, 318] width 10 height 13
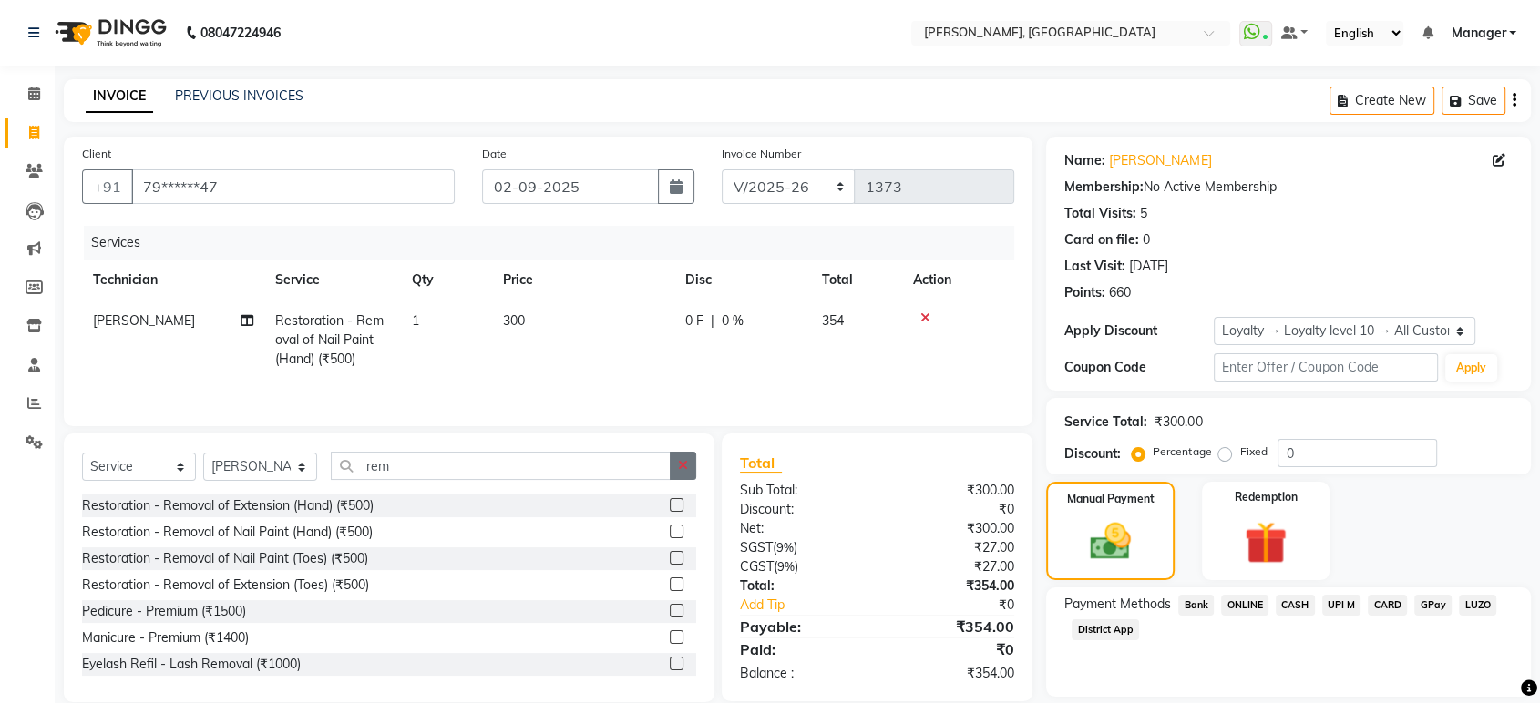
click at [685, 476] on button "button" at bounding box center [683, 466] width 26 height 28
click at [670, 507] on label at bounding box center [677, 505] width 14 height 14
click at [670, 507] on input "checkbox" at bounding box center [676, 506] width 12 height 12
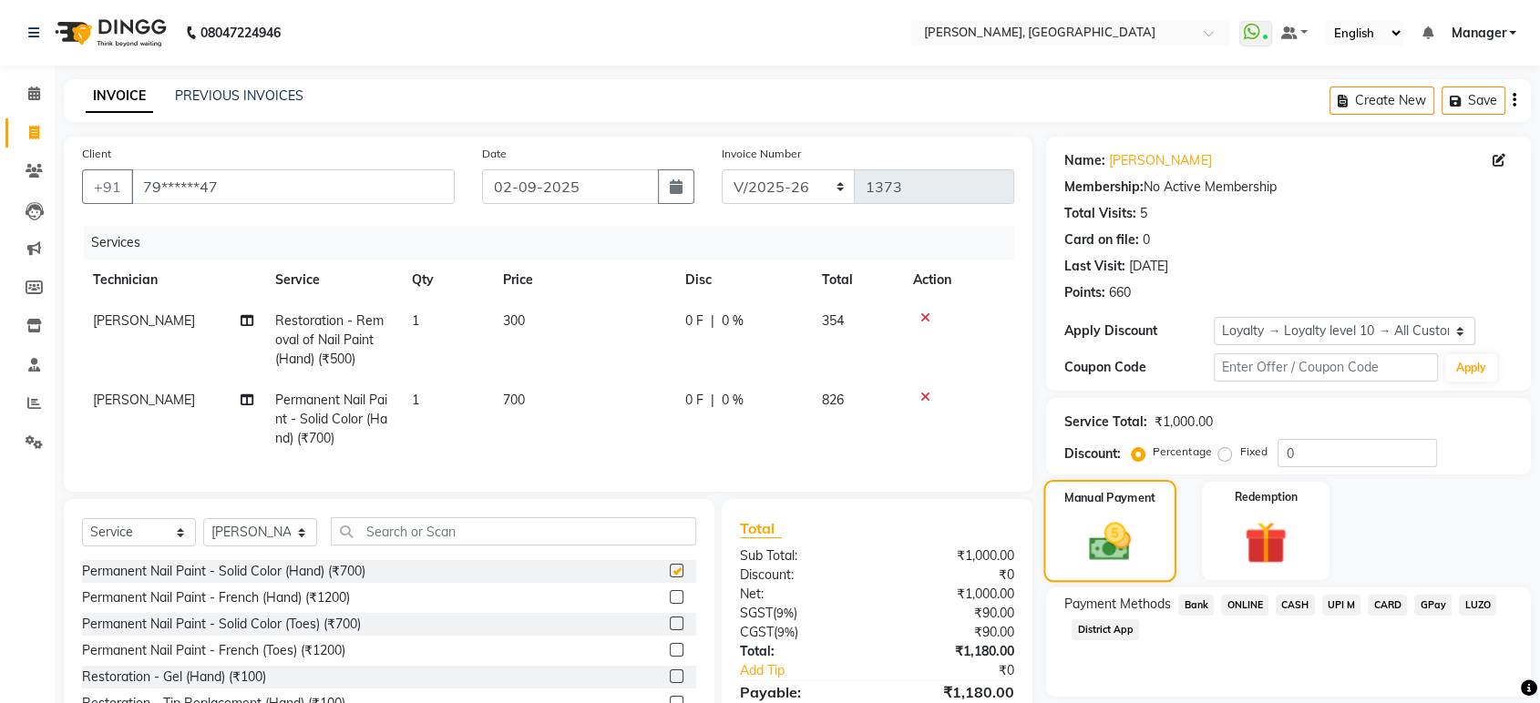
checkbox input "false"
click at [1291, 610] on span "CASH" at bounding box center [1295, 605] width 39 height 21
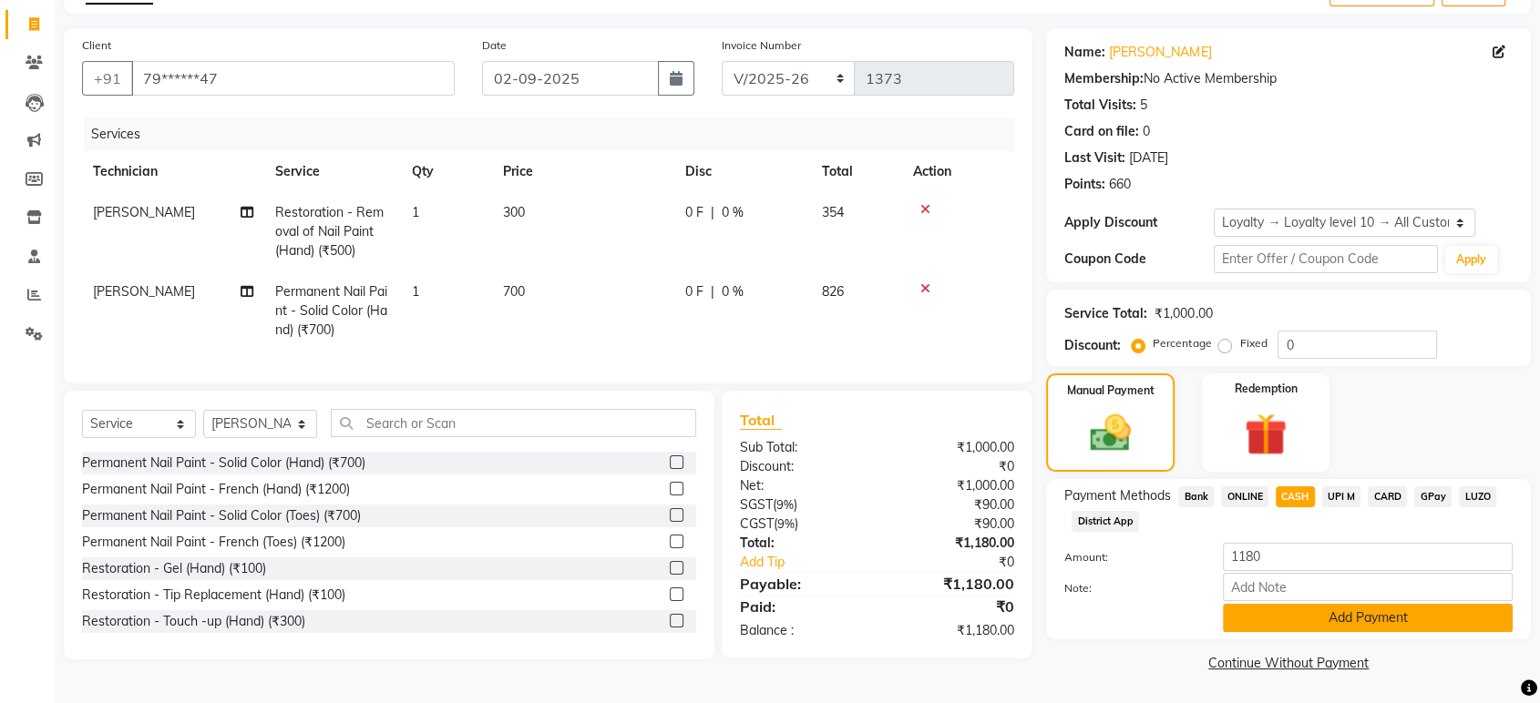
click at [1339, 618] on button "Add Payment" at bounding box center [1368, 618] width 290 height 28
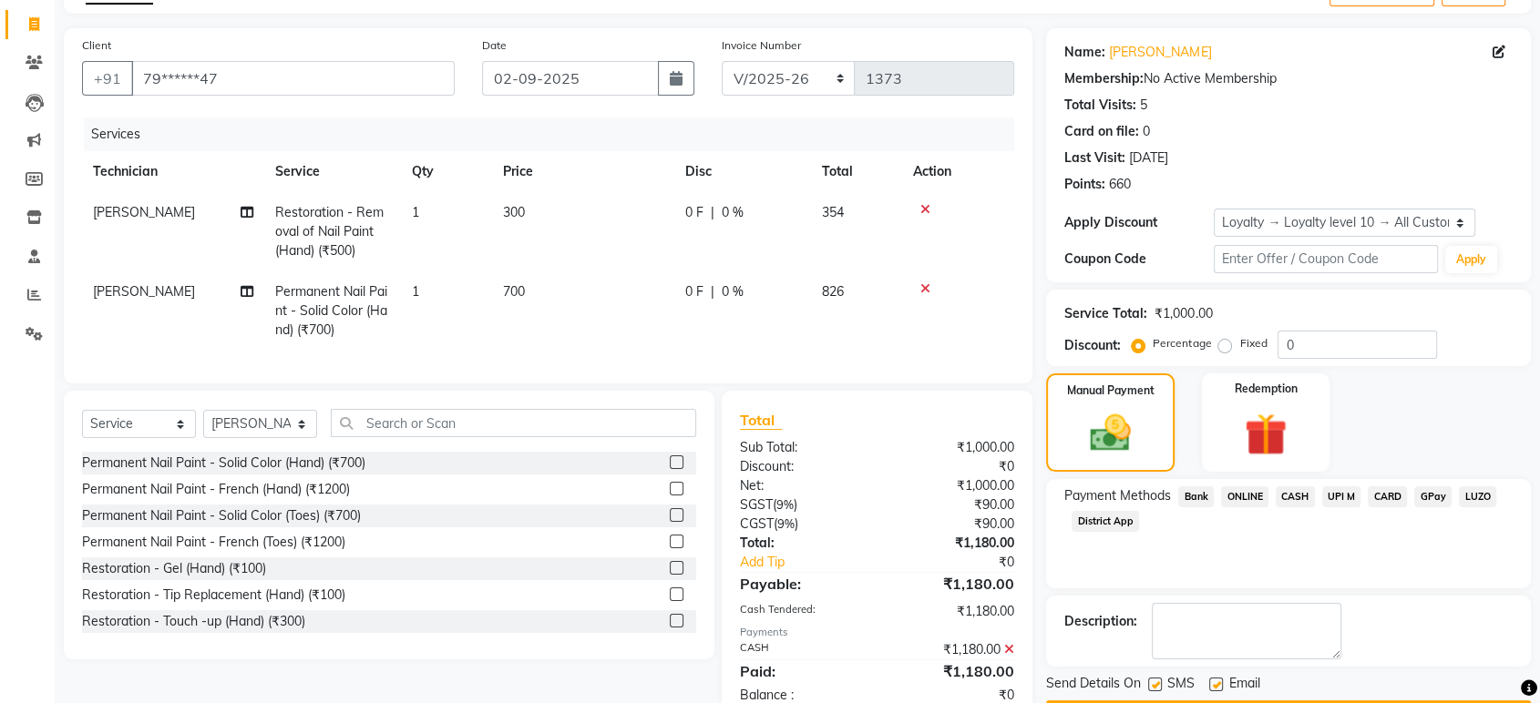
scroll to position [260, 0]
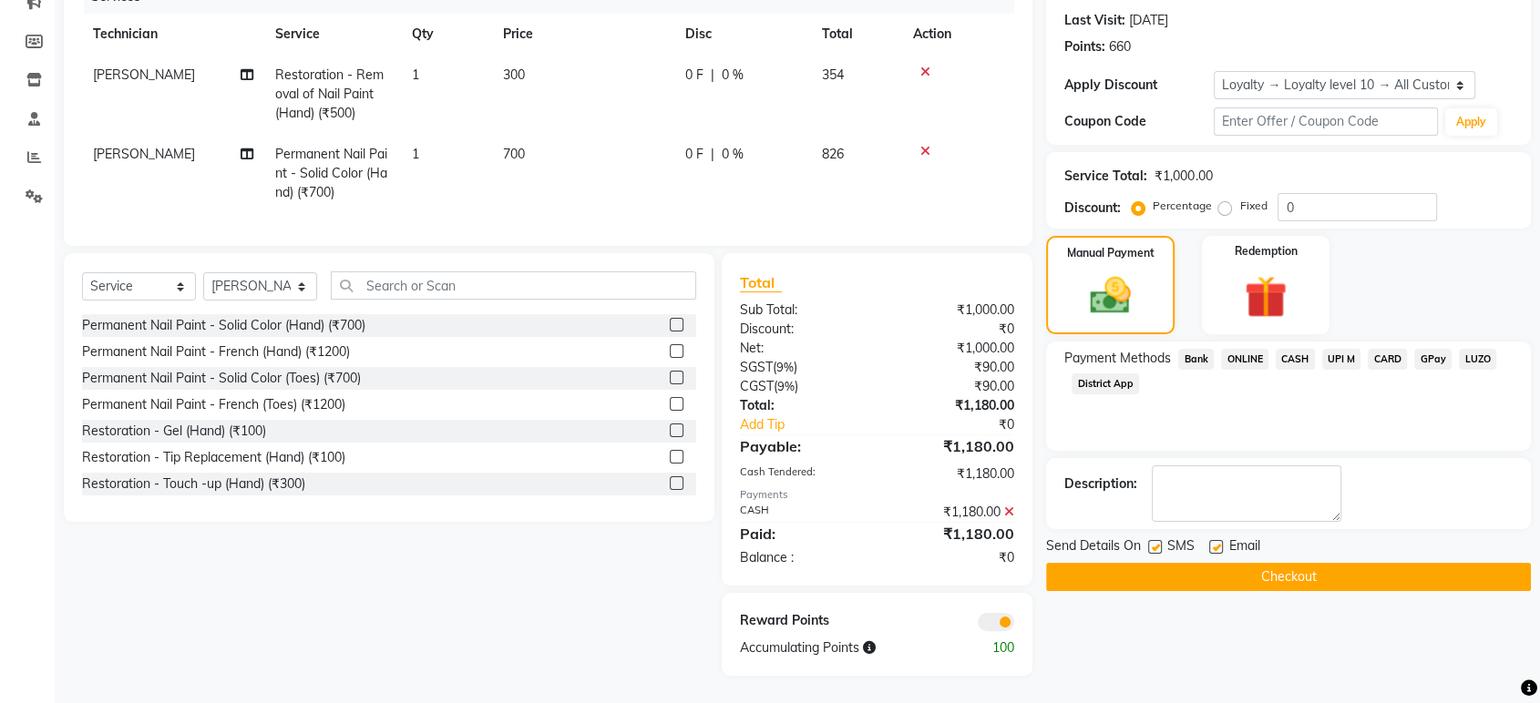
click at [1376, 571] on button "Checkout" at bounding box center [1288, 577] width 485 height 28
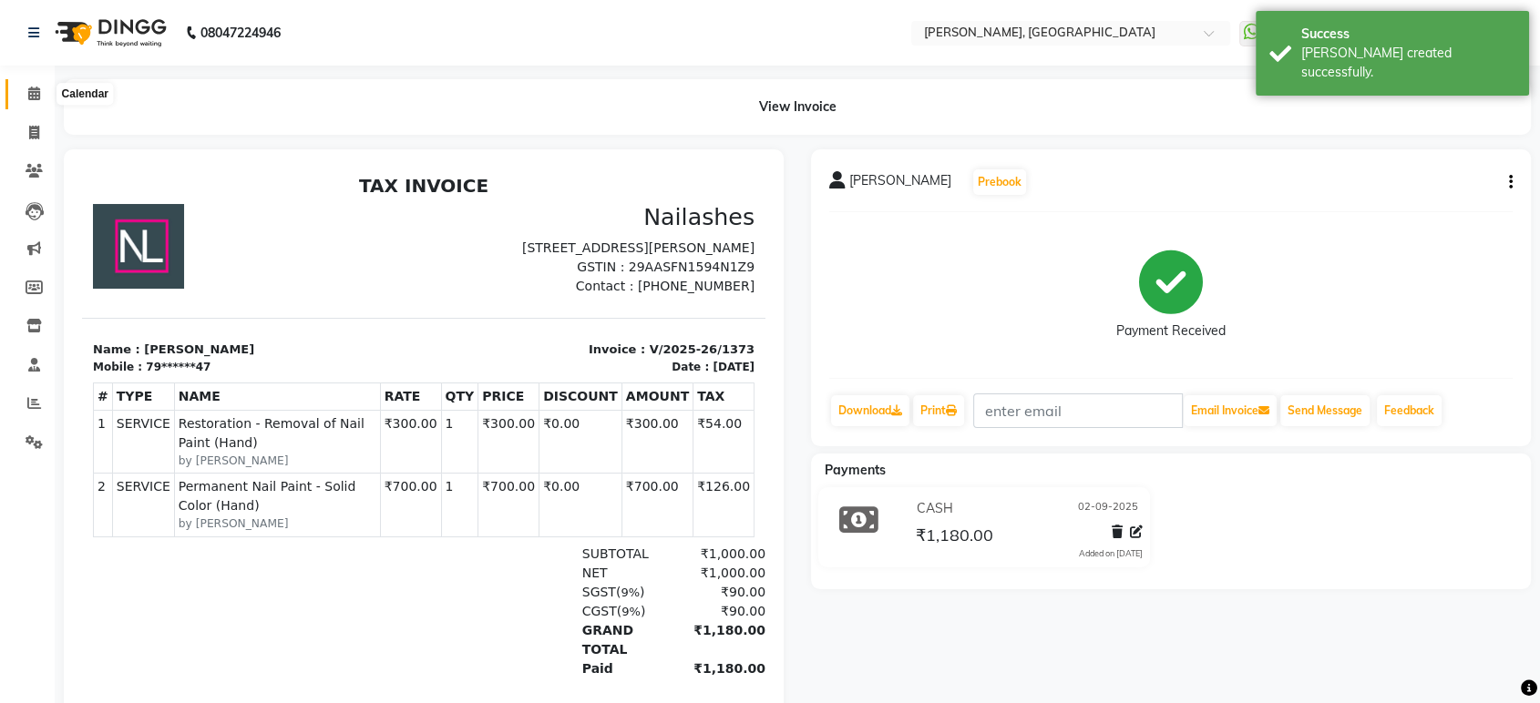
click at [32, 95] on icon at bounding box center [34, 94] width 12 height 14
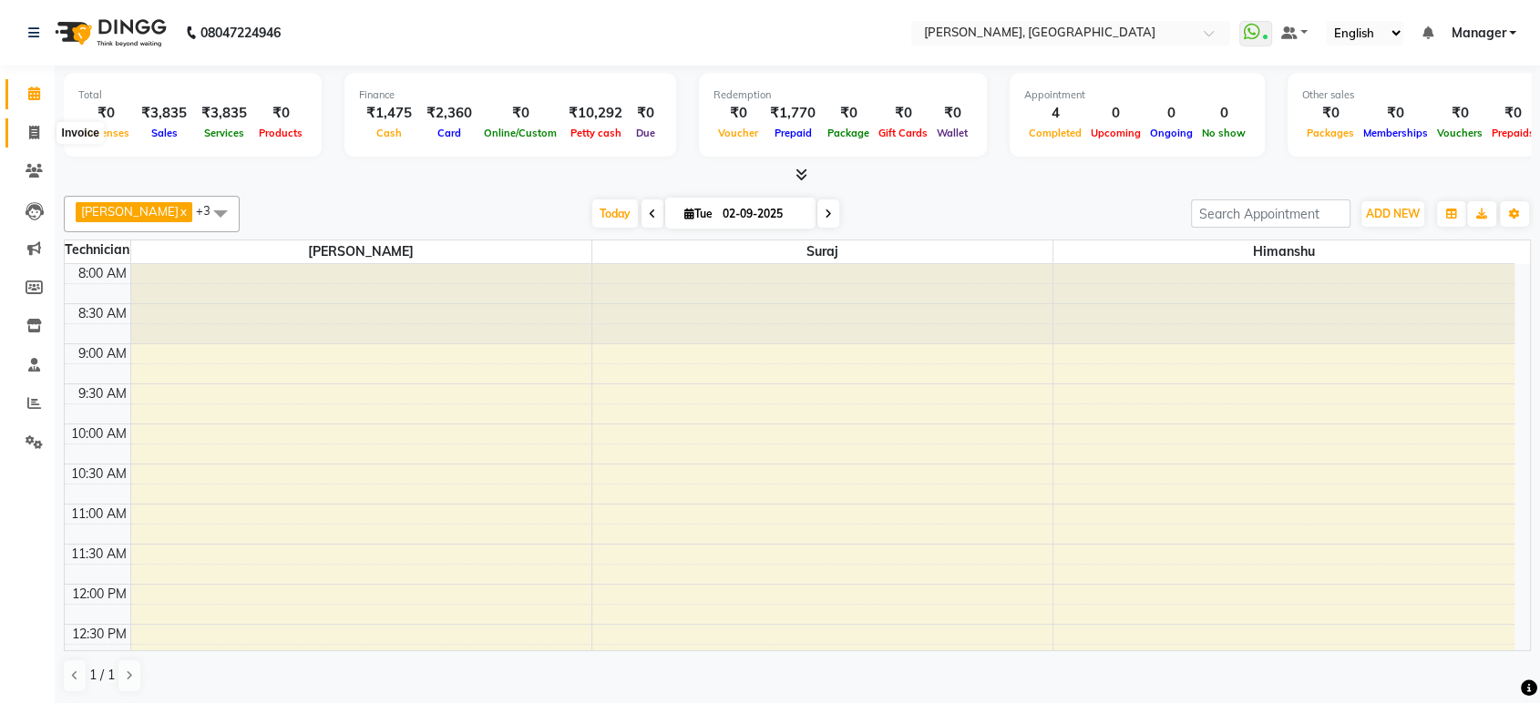
click at [29, 128] on icon at bounding box center [34, 133] width 10 height 14
select select "service"
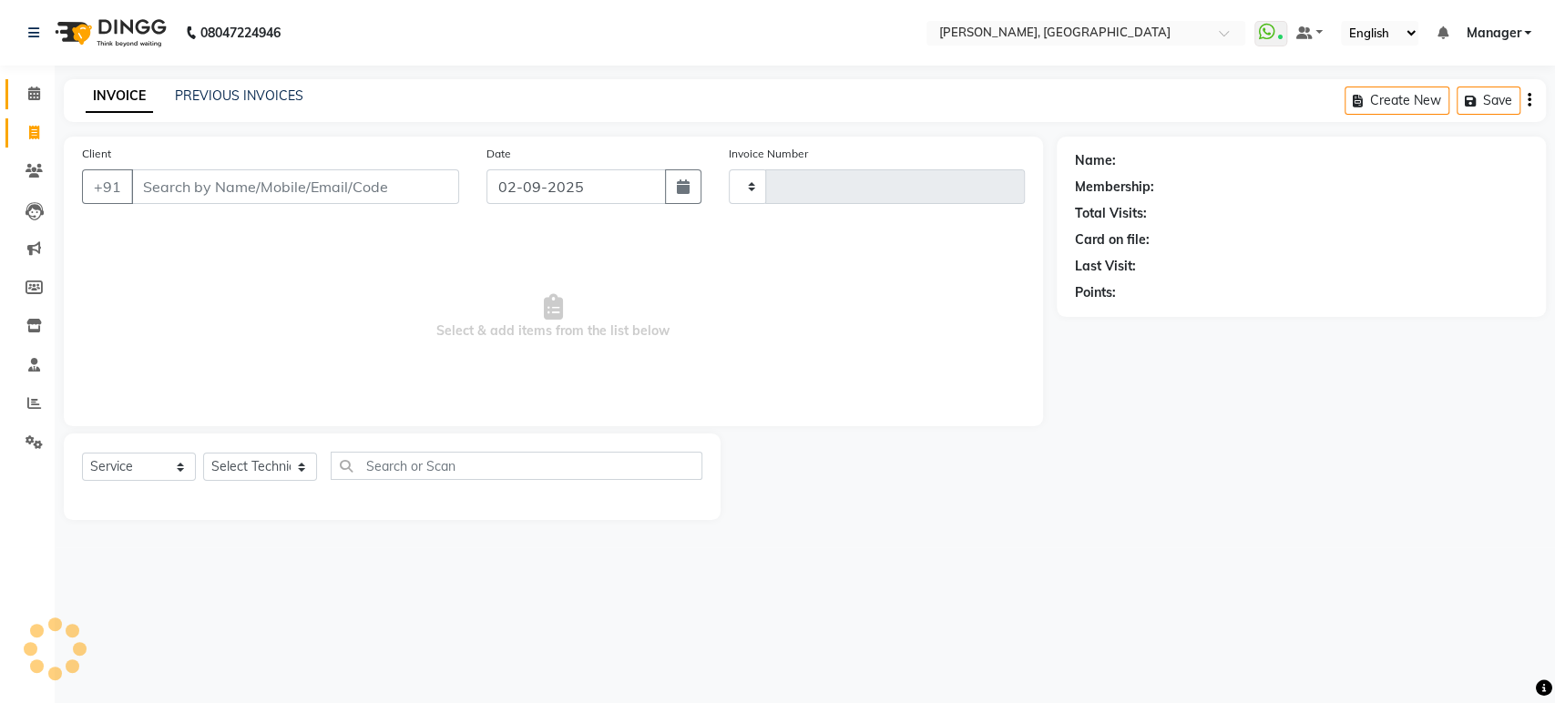
type input "1374"
select select "4998"
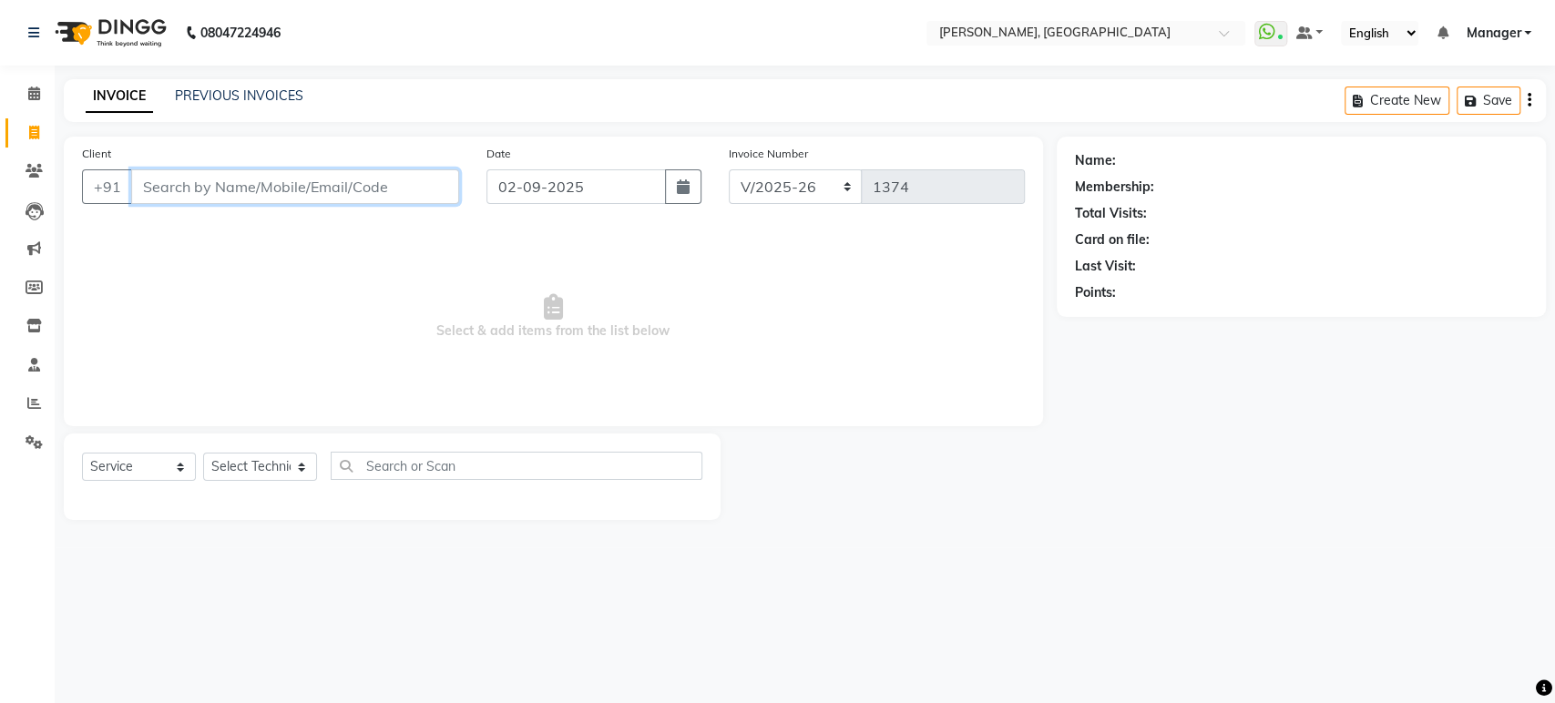
click at [217, 182] on input "Client" at bounding box center [295, 186] width 328 height 35
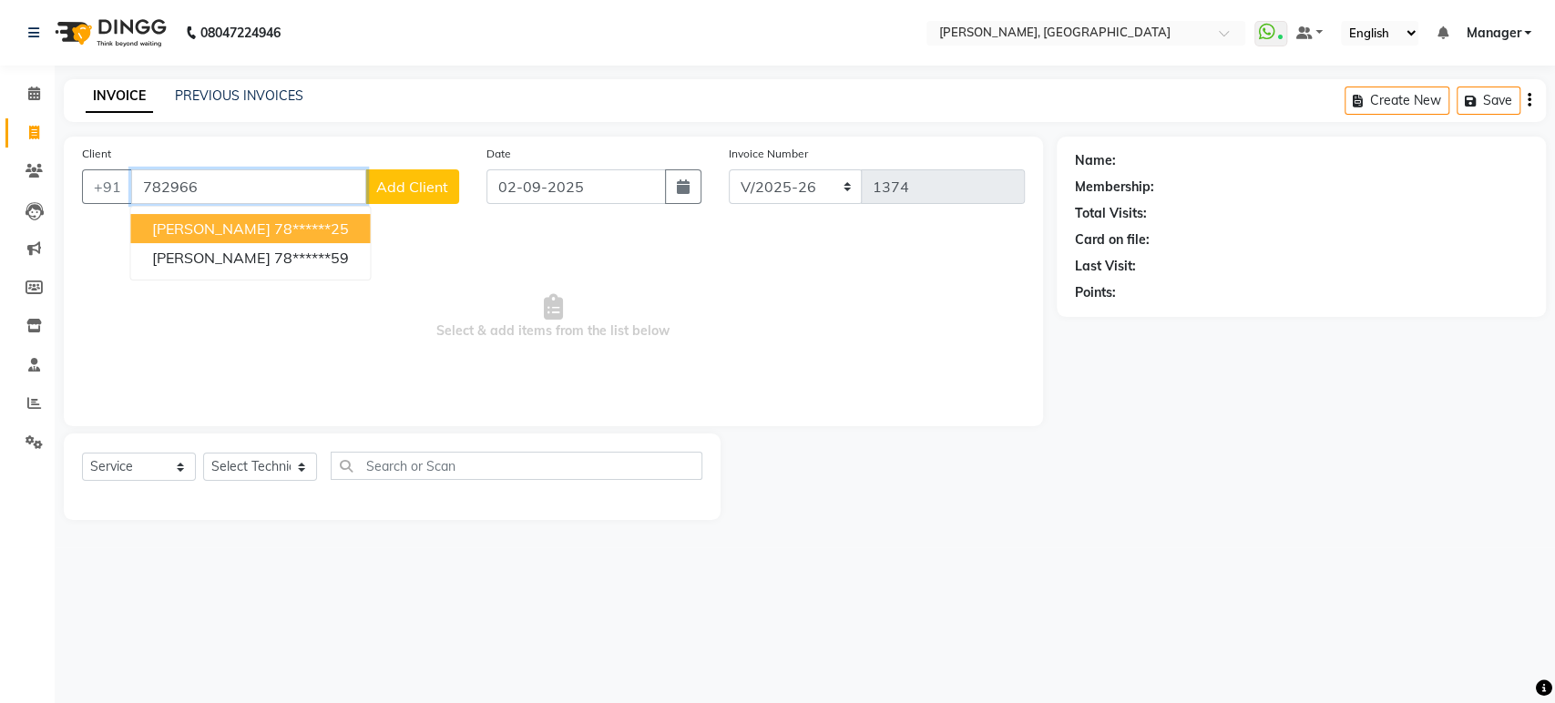
click at [314, 231] on button "[PERSON_NAME] 78******25" at bounding box center [250, 228] width 240 height 29
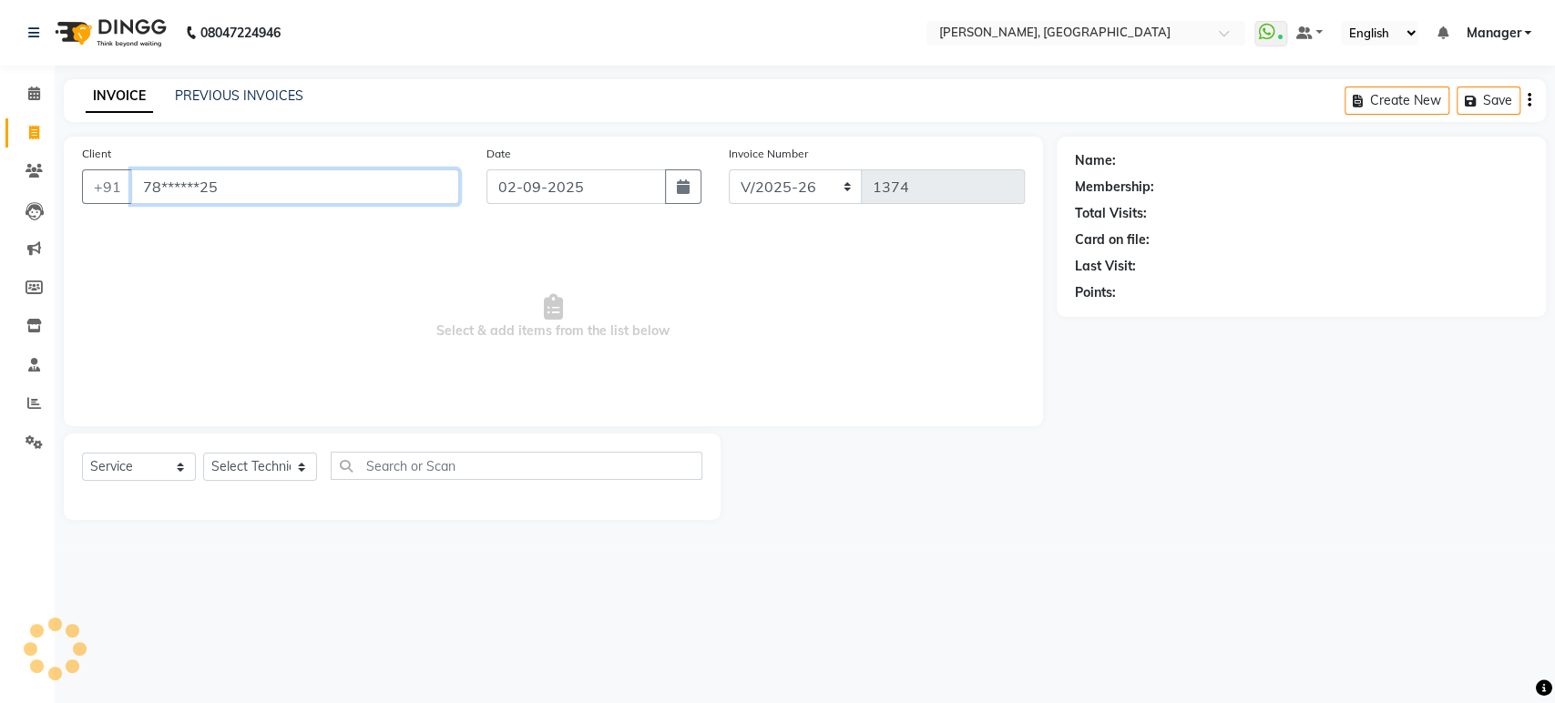
type input "78******25"
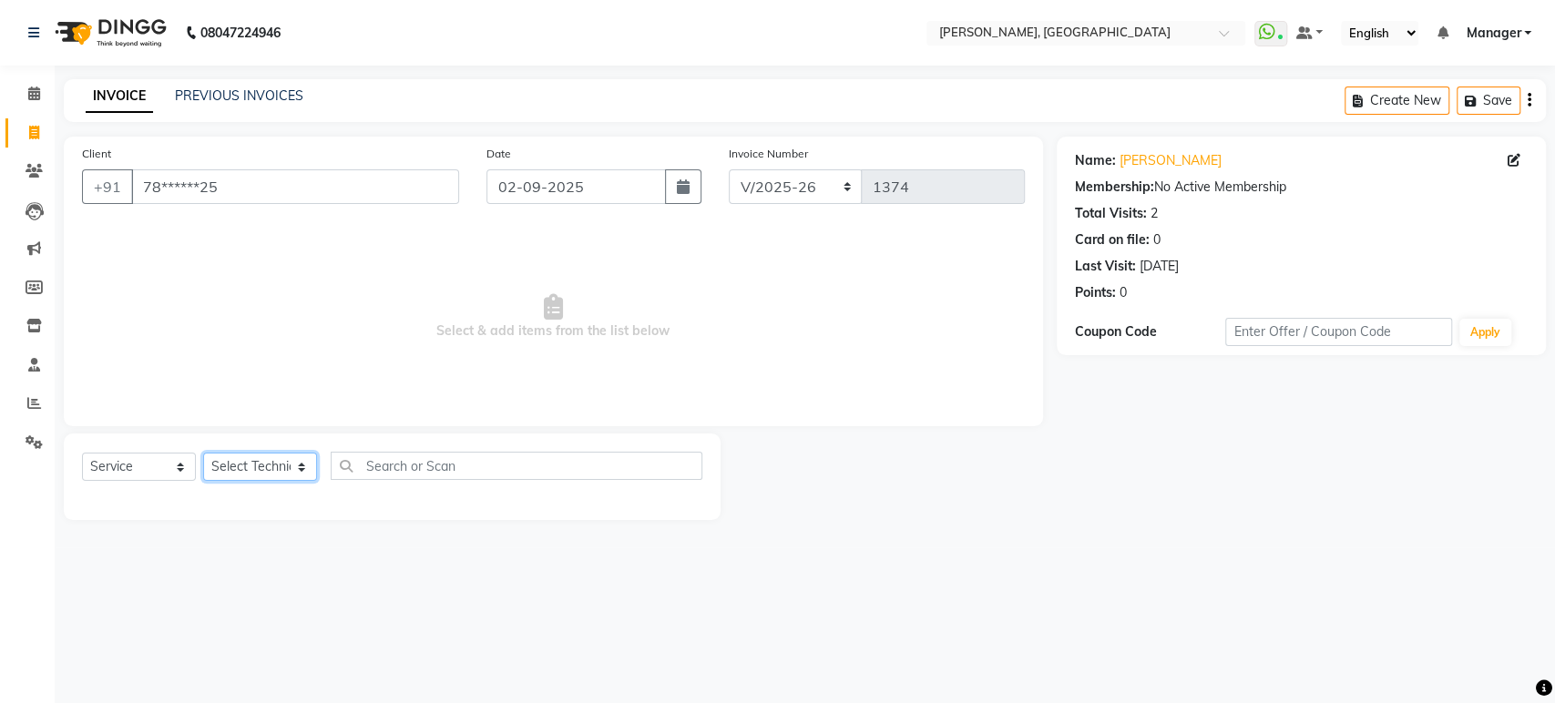
click at [309, 465] on select "Select Technician [PERSON_NAME] Manager [PERSON_NAME]" at bounding box center [260, 467] width 114 height 28
select select "88386"
click at [203, 453] on select "Select Technician [PERSON_NAME] Manager [PERSON_NAME]" at bounding box center [260, 467] width 114 height 28
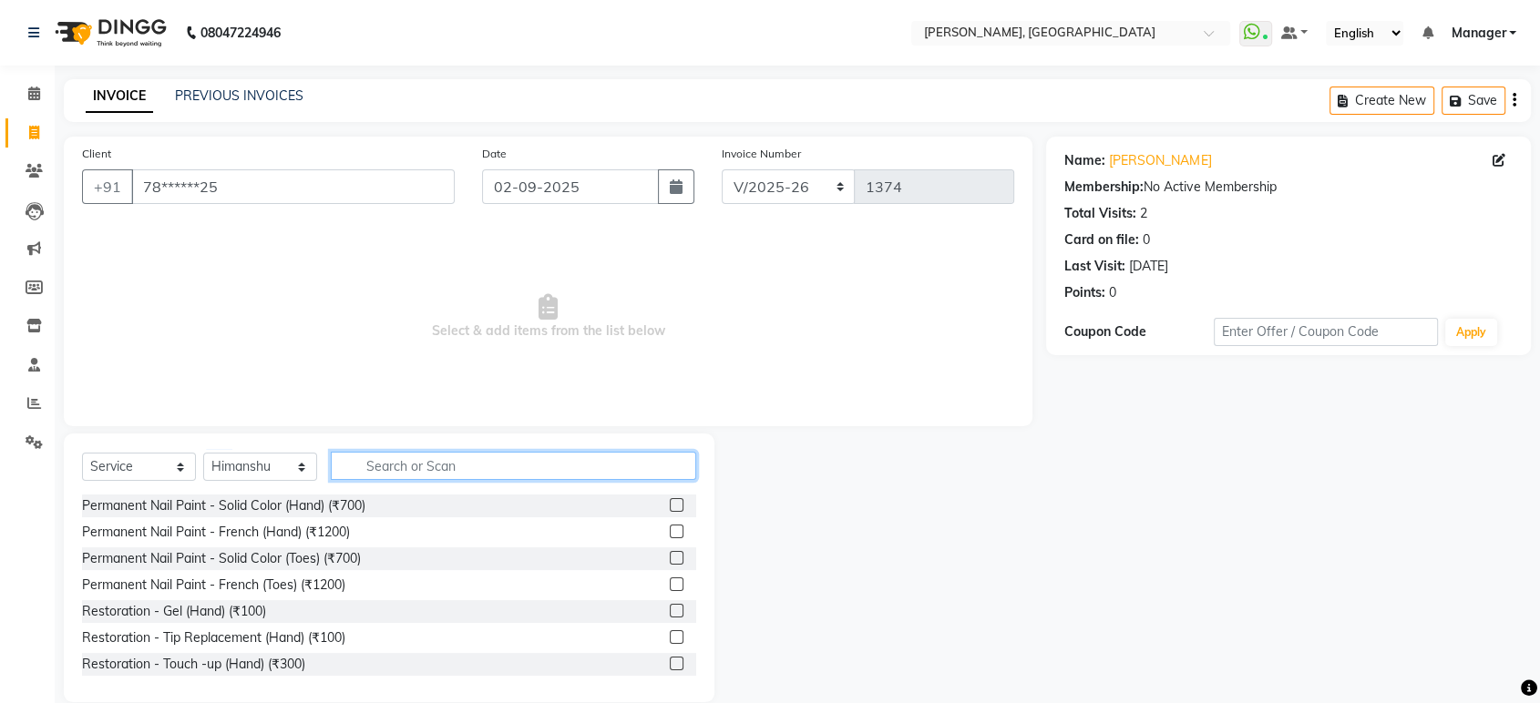
click at [422, 466] on input "text" at bounding box center [513, 466] width 365 height 28
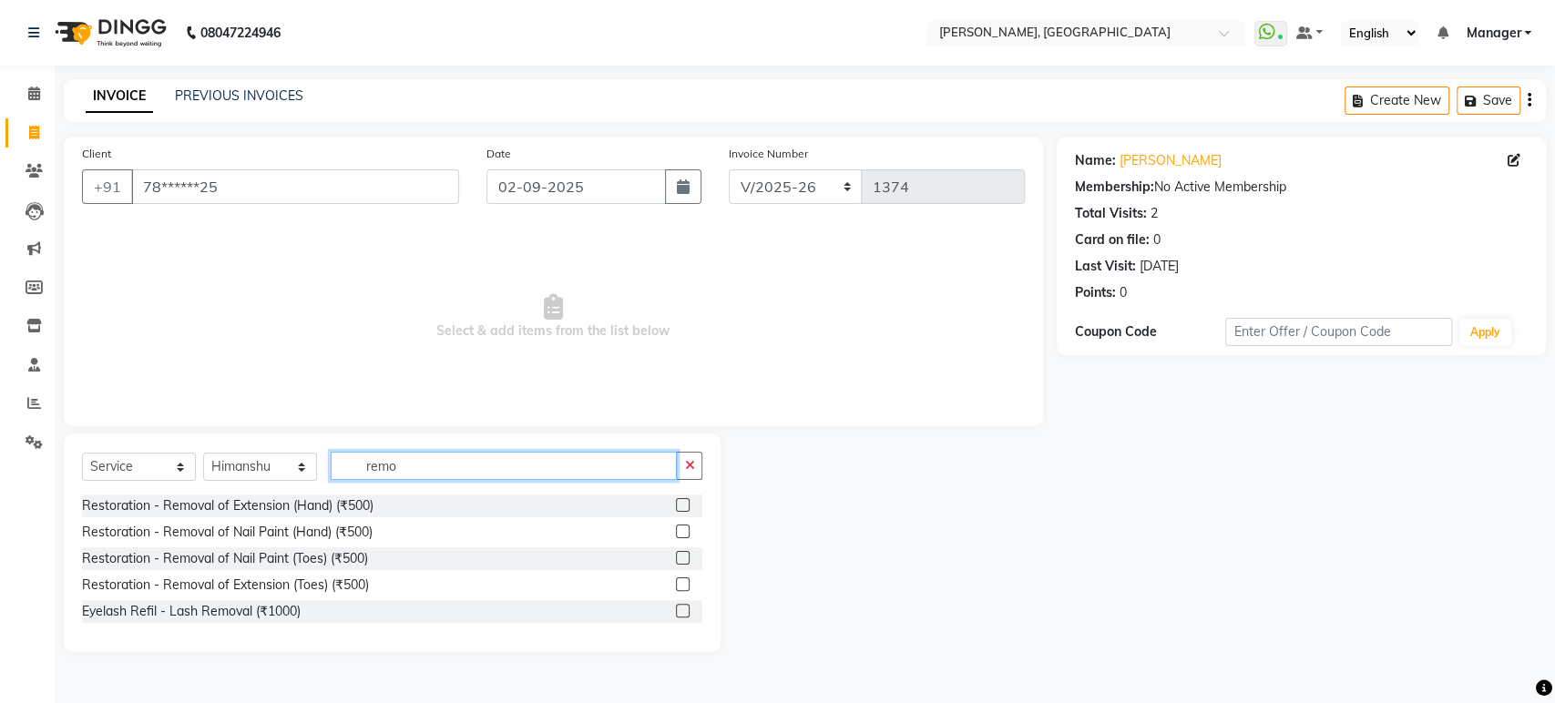
type input "remo"
click at [678, 499] on label at bounding box center [683, 505] width 14 height 14
click at [678, 500] on input "checkbox" at bounding box center [682, 506] width 12 height 12
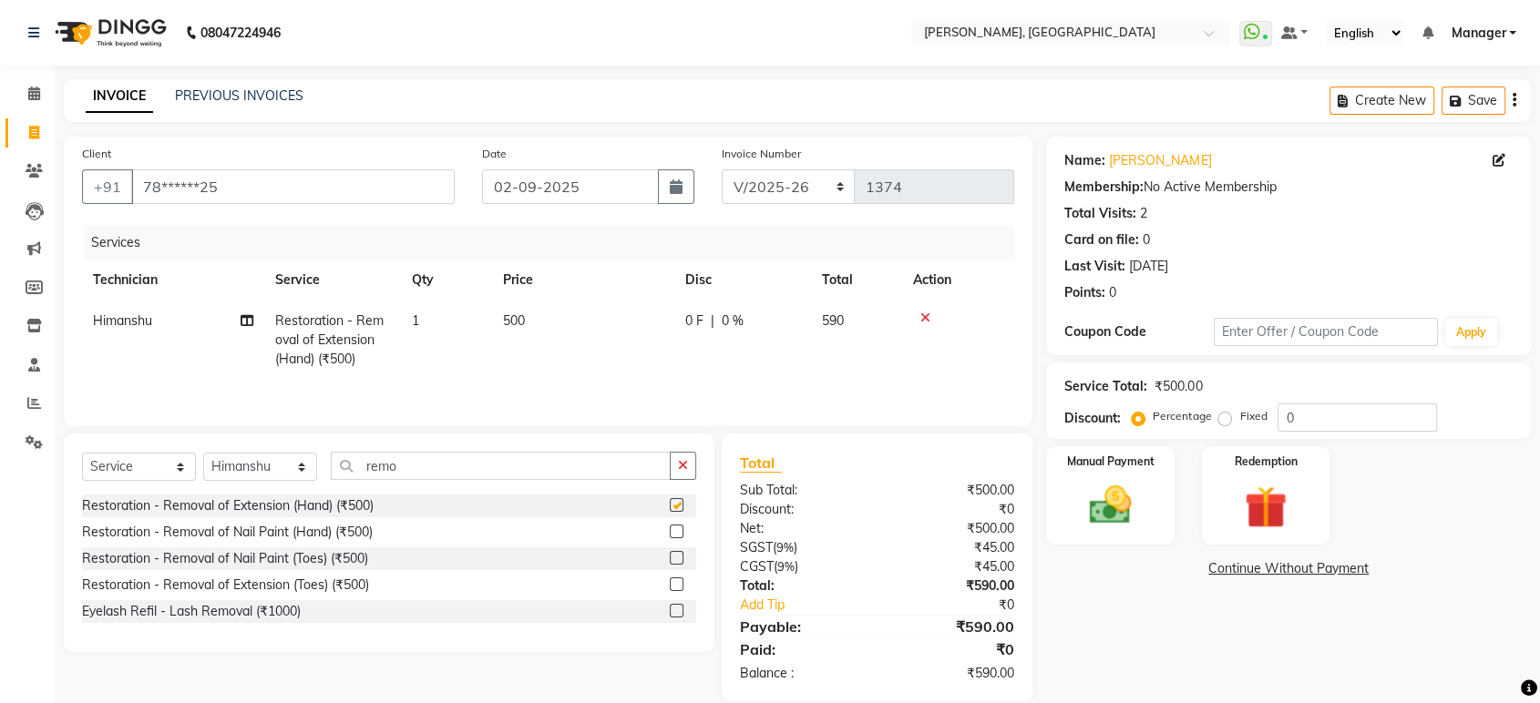
checkbox input "false"
click at [530, 334] on td "500" at bounding box center [583, 340] width 182 height 79
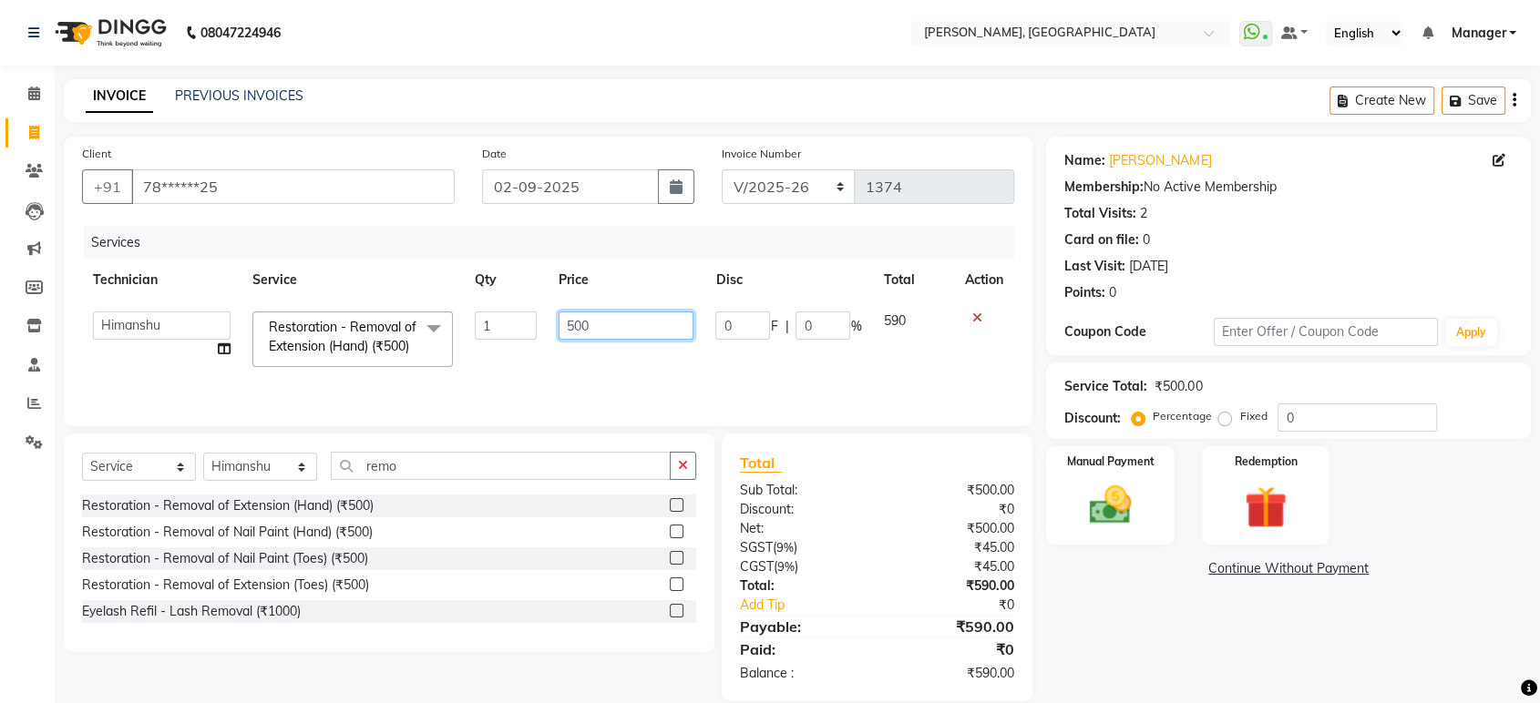
click at [583, 323] on input "500" at bounding box center [626, 326] width 135 height 28
type input "300"
click at [583, 323] on input "300" at bounding box center [626, 326] width 135 height 28
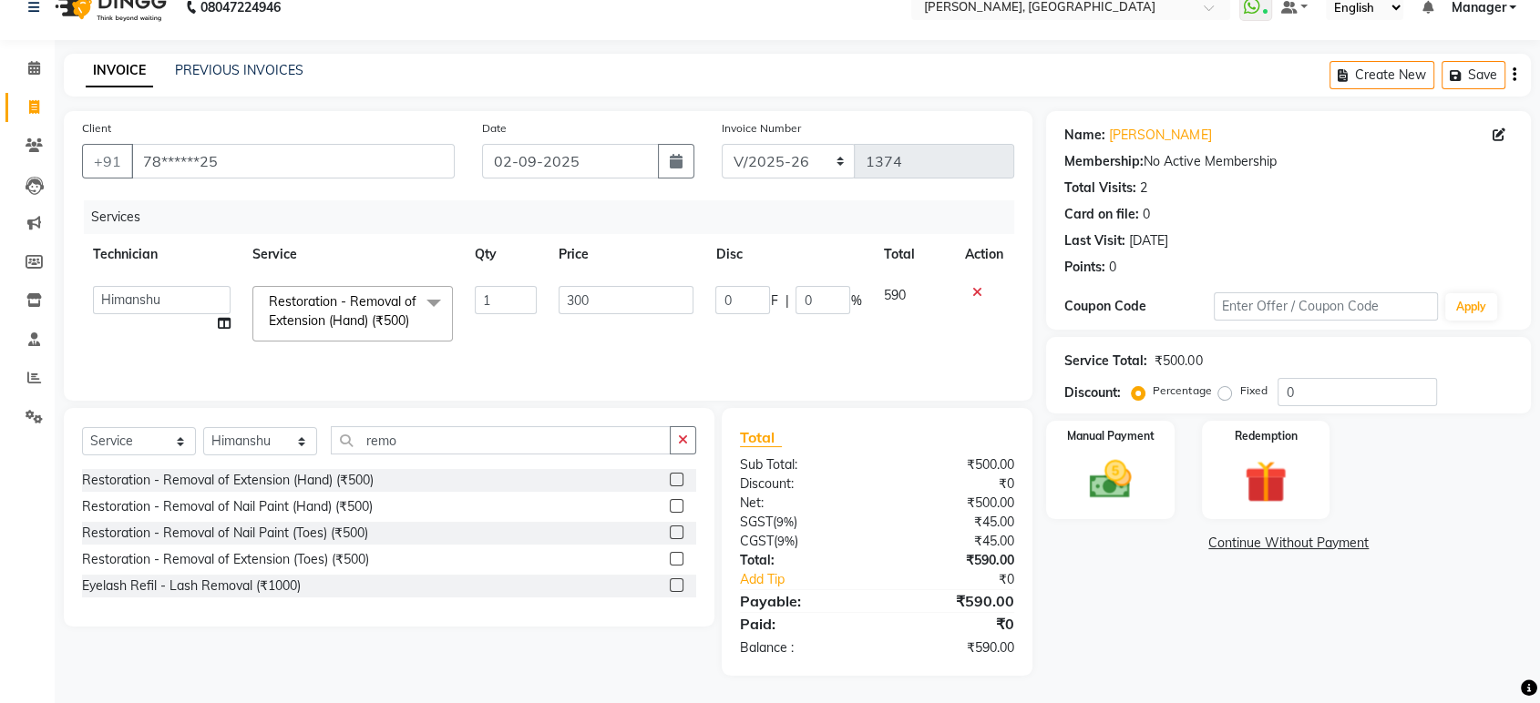
scroll to position [26, 0]
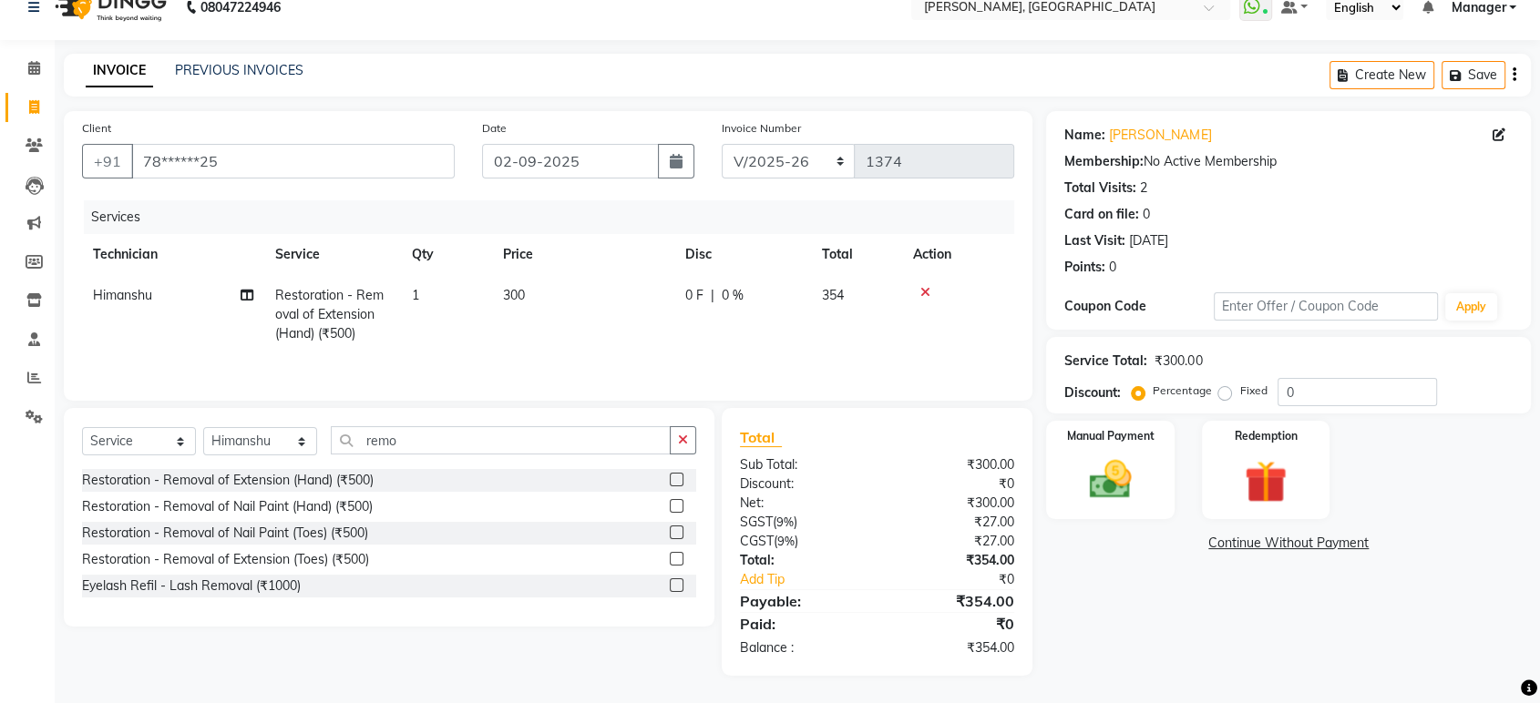
click at [689, 461] on div "Select Service Product Membership Package Voucher Prepaid Gift Card Select Tech…" at bounding box center [389, 447] width 614 height 43
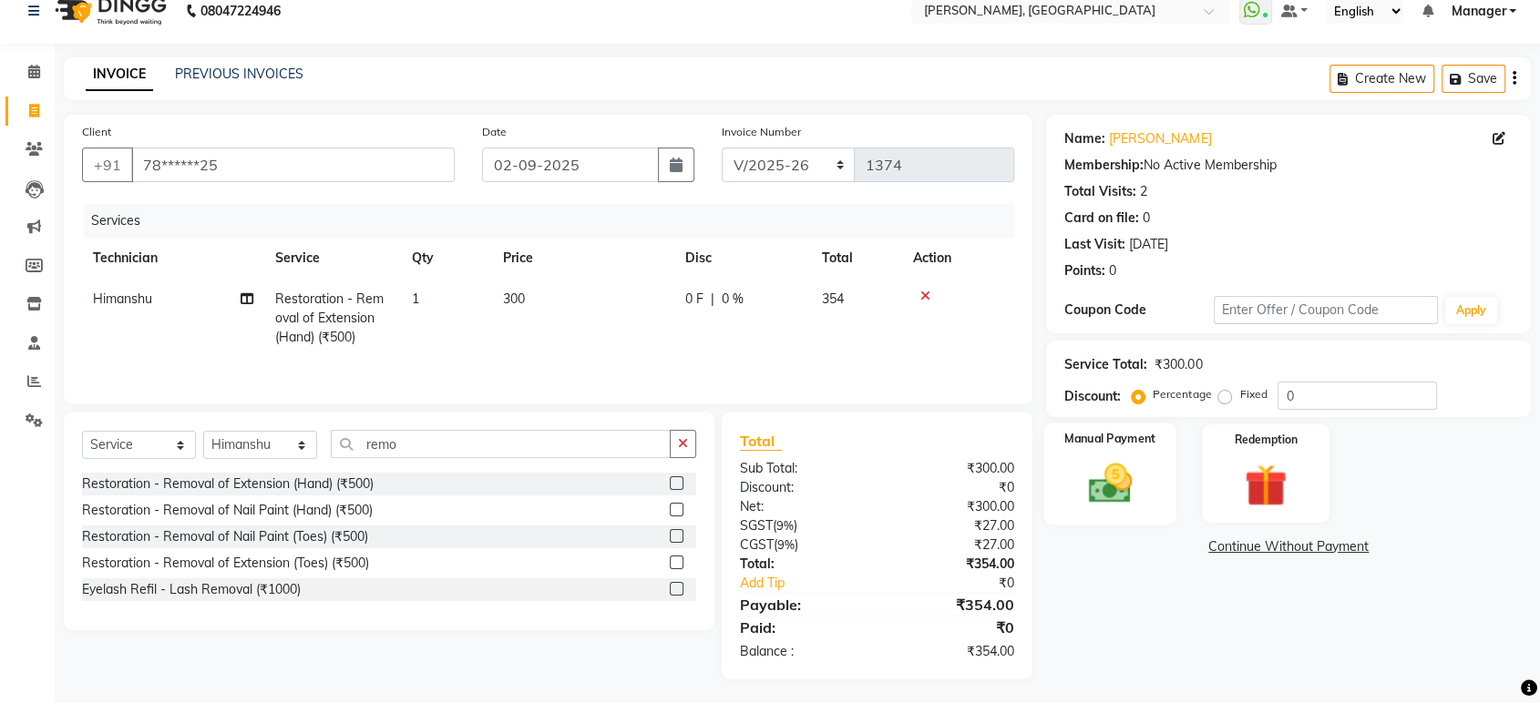
click at [1104, 485] on img at bounding box center [1109, 483] width 71 height 51
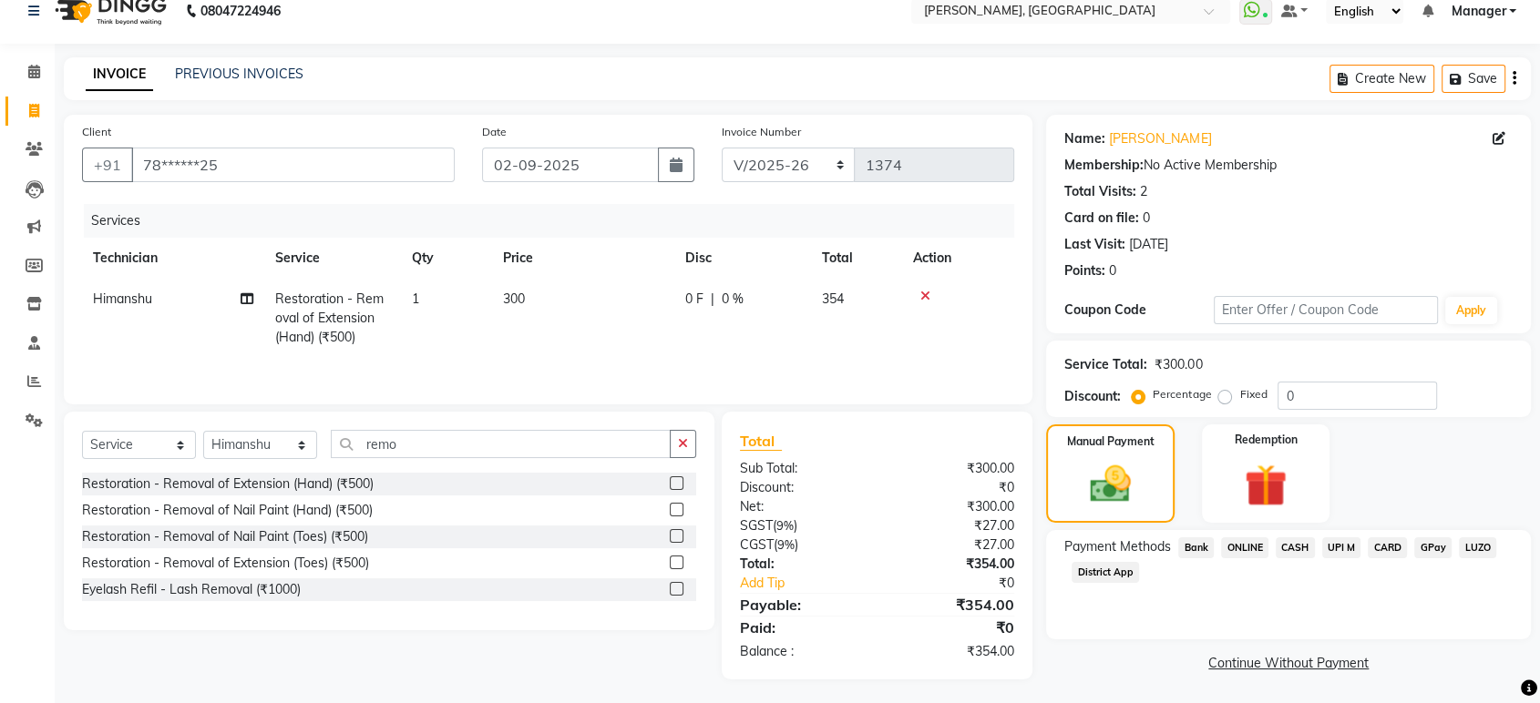
click at [1247, 554] on span "ONLINE" at bounding box center [1244, 548] width 47 height 21
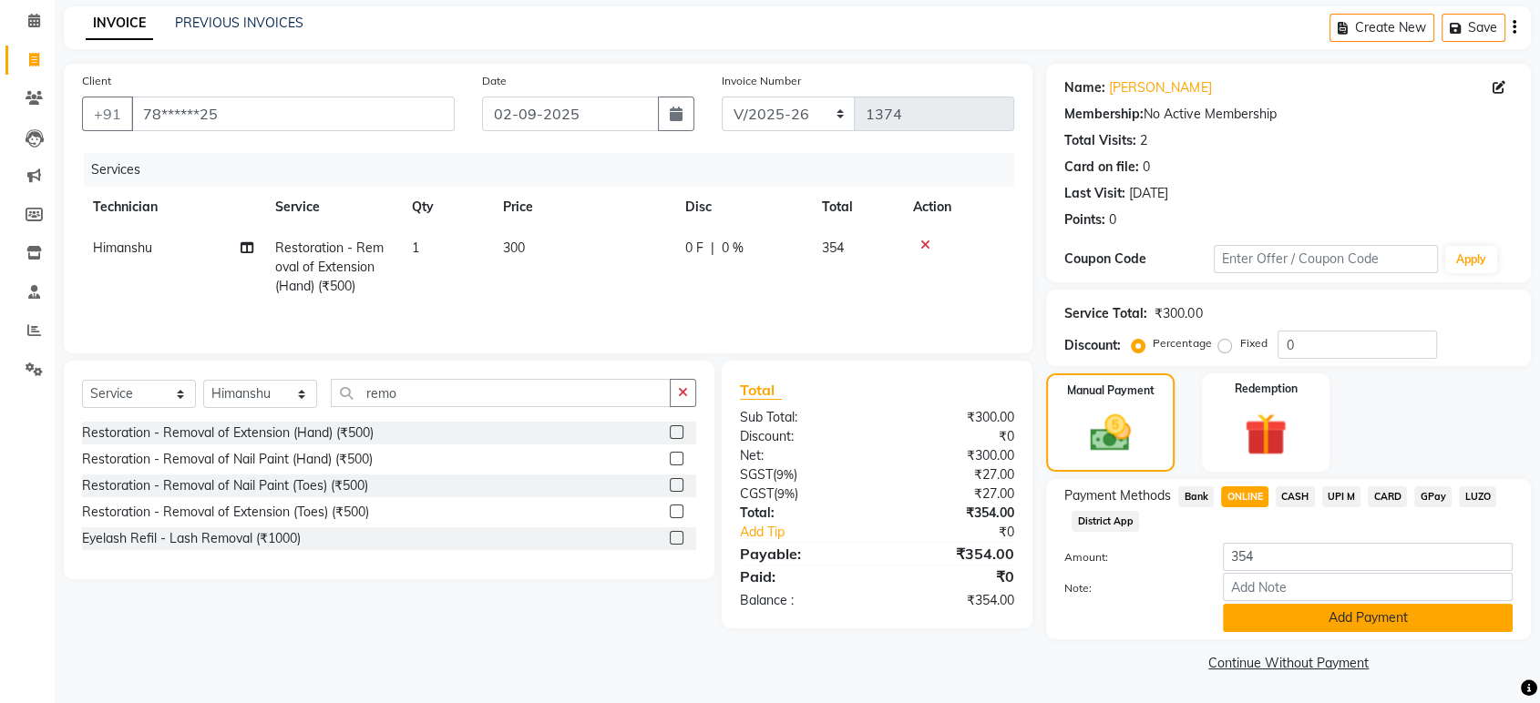
scroll to position [72, 0]
click at [1329, 616] on button "Add Payment" at bounding box center [1368, 619] width 290 height 28
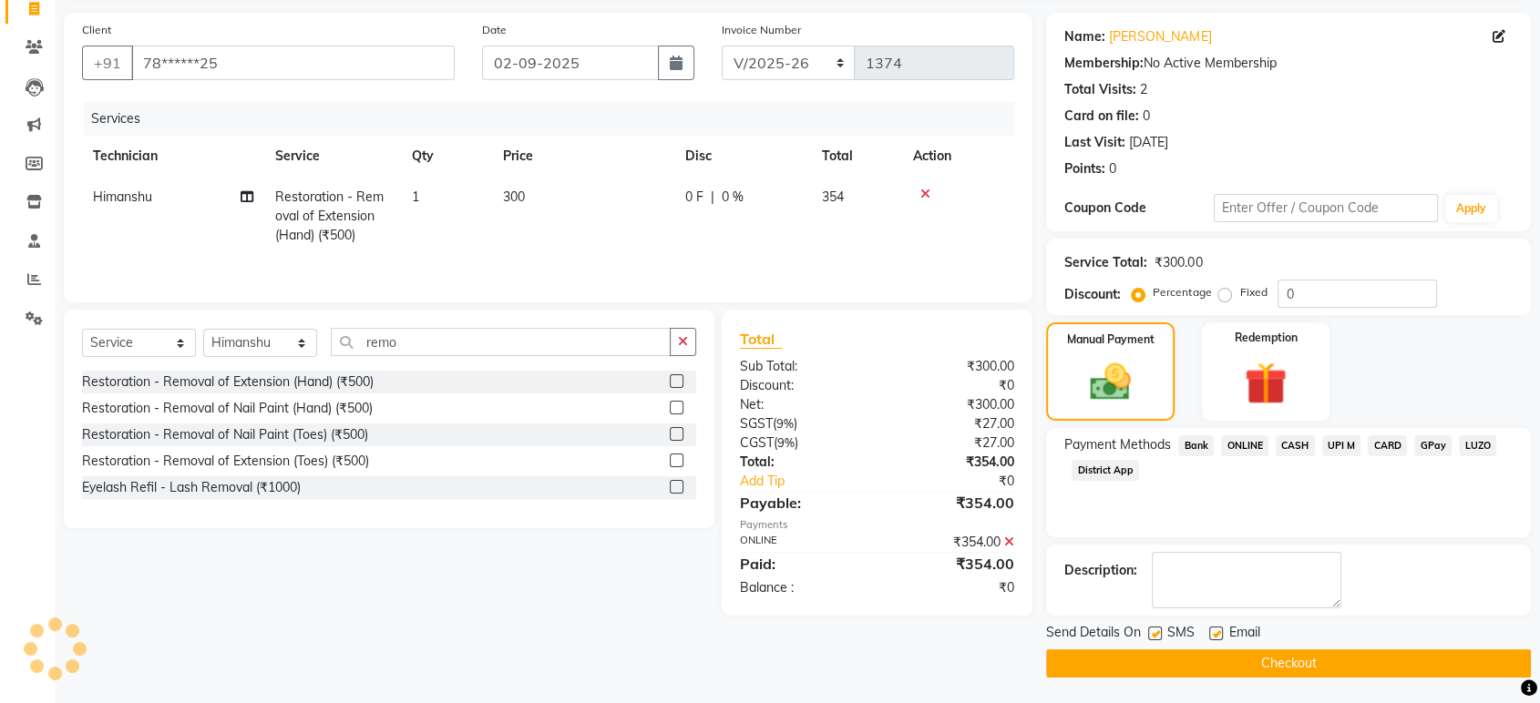
scroll to position [124, 0]
click at [1337, 651] on button "Checkout" at bounding box center [1288, 664] width 485 height 28
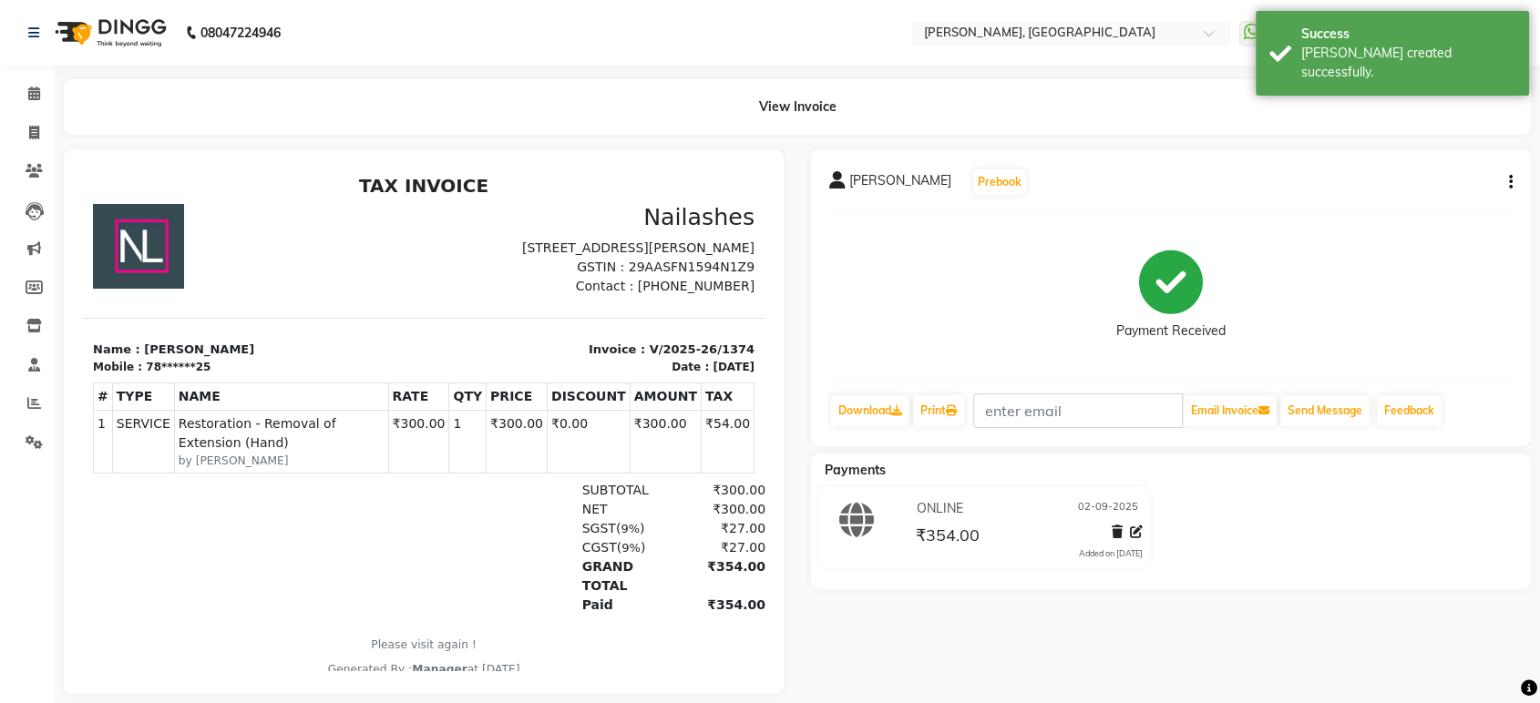
scroll to position [33, 0]
